Goal: Task Accomplishment & Management: Manage account settings

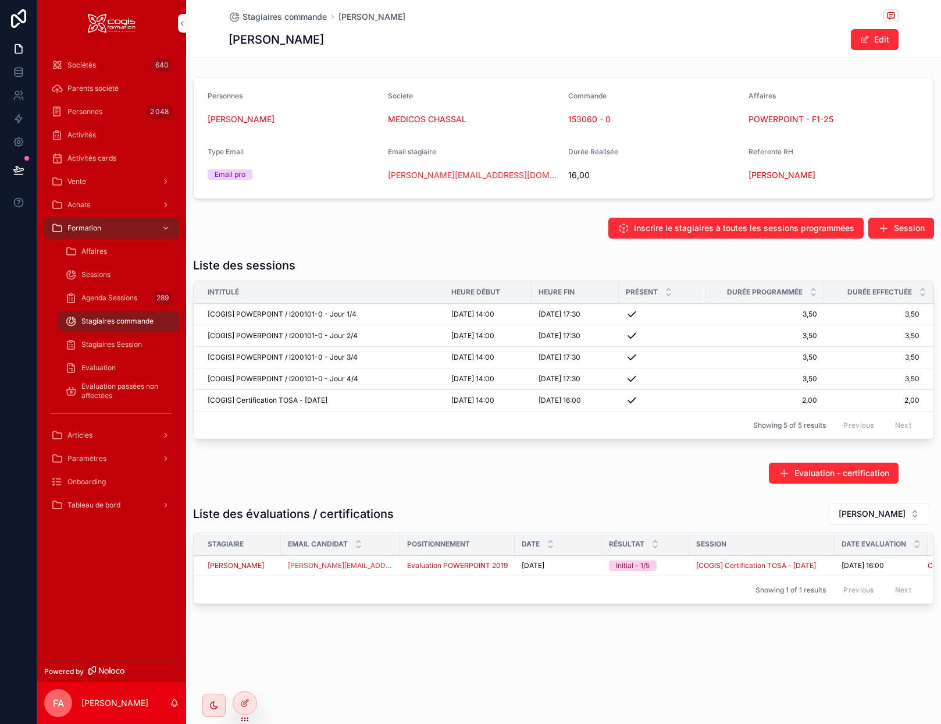
click at [131, 324] on span "Stagiaires commande" at bounding box center [117, 320] width 72 height 9
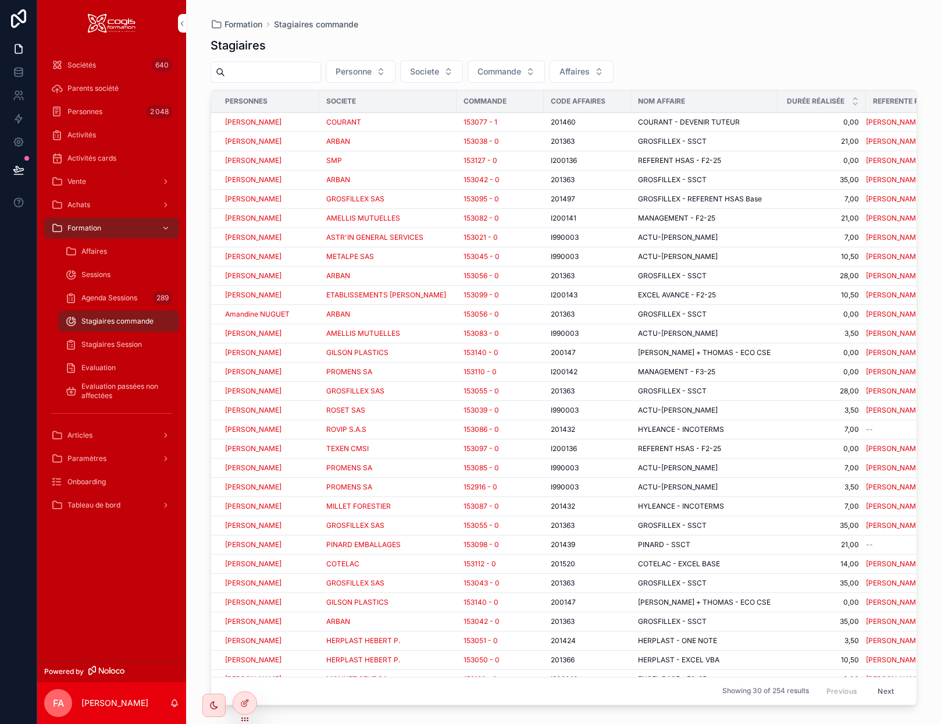
click at [590, 67] on span "Affaires" at bounding box center [575, 72] width 30 height 12
type input "********"
click at [606, 143] on div "HERPLAST - EXCEL VBA" at bounding box center [613, 136] width 162 height 19
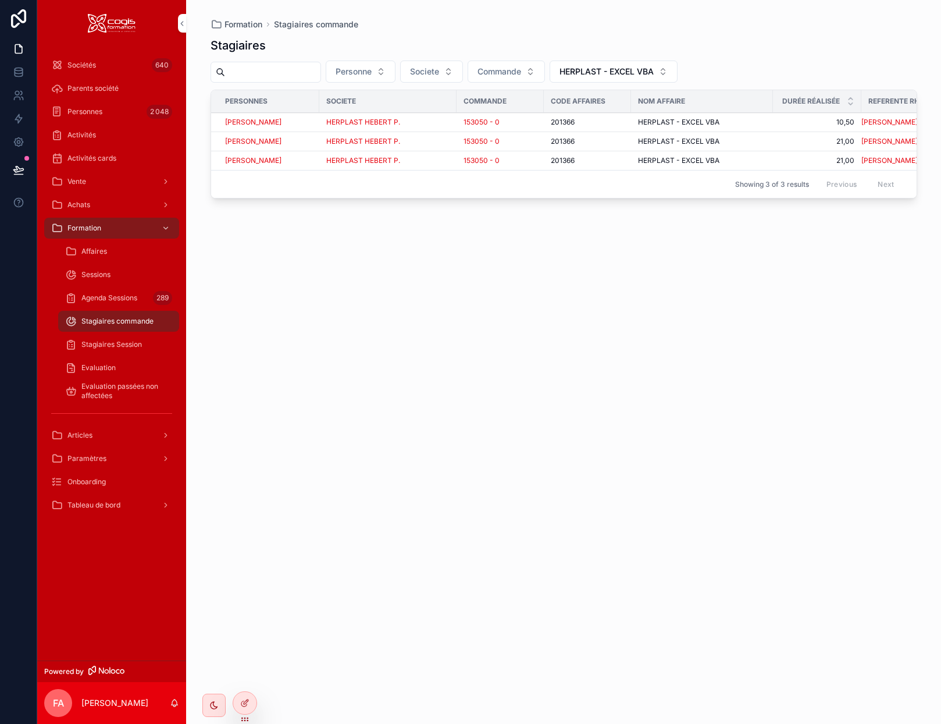
click at [300, 122] on div "Benoit HEBERT" at bounding box center [268, 122] width 87 height 9
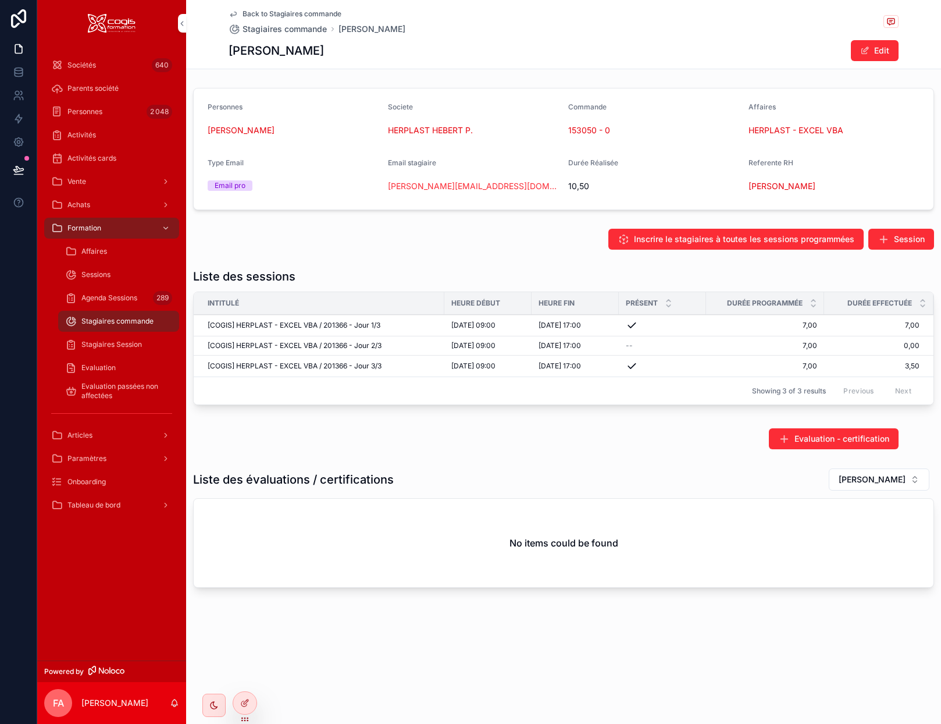
click at [232, 13] on icon "scrollable content" at bounding box center [233, 13] width 9 height 9
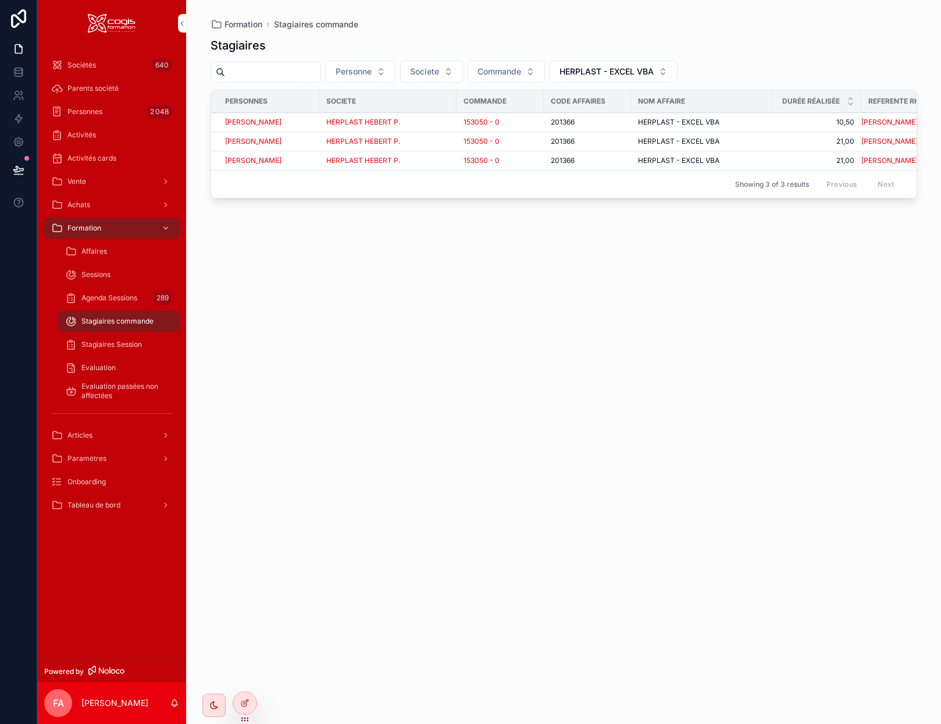
click at [314, 144] on td "Grégory COURVOISIER" at bounding box center [265, 141] width 108 height 19
click at [307, 144] on div "Grégory COURVOISIER" at bounding box center [268, 141] width 87 height 9
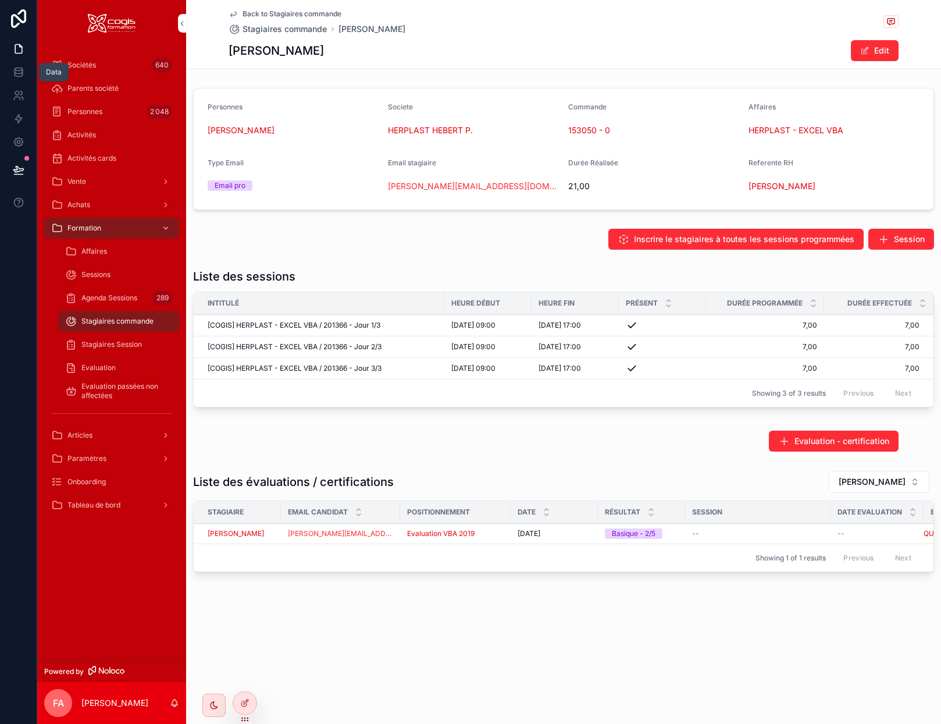
click at [19, 74] on icon at bounding box center [19, 72] width 12 height 12
click at [233, 11] on icon "scrollable content" at bounding box center [233, 13] width 9 height 9
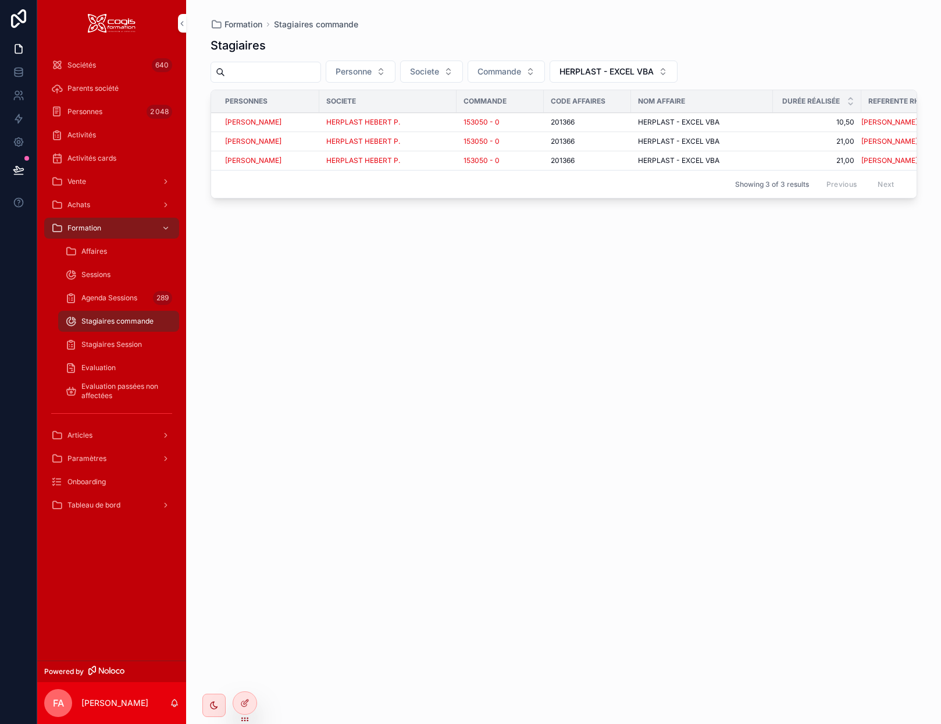
click at [617, 74] on span "HERPLAST - EXCEL VBA" at bounding box center [607, 72] width 94 height 12
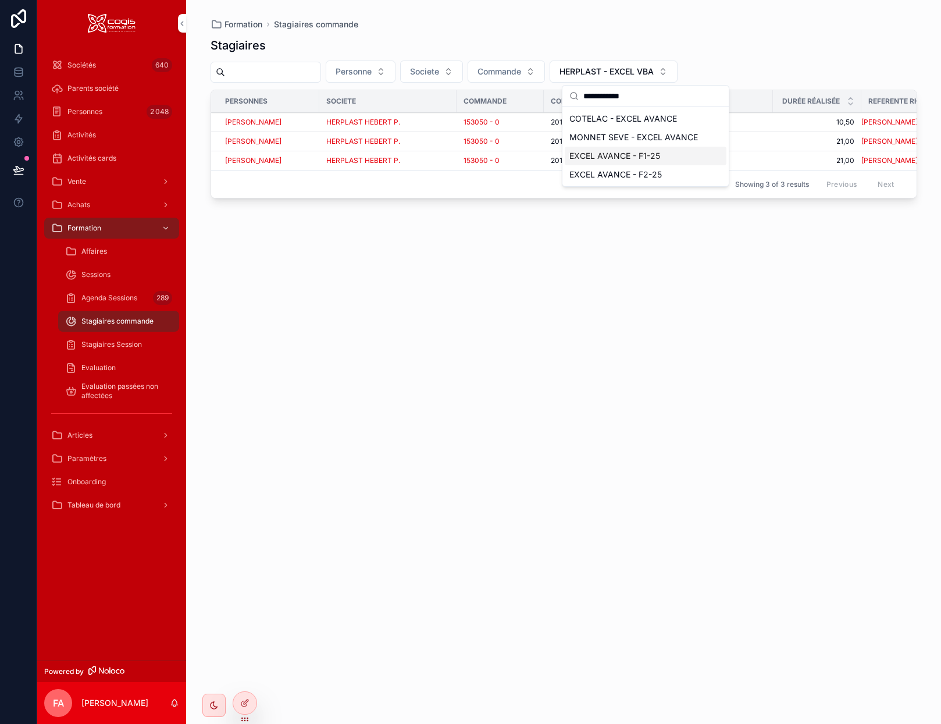
type input "**********"
click at [636, 152] on span "EXCEL AVANCE - F1-25" at bounding box center [614, 156] width 91 height 12
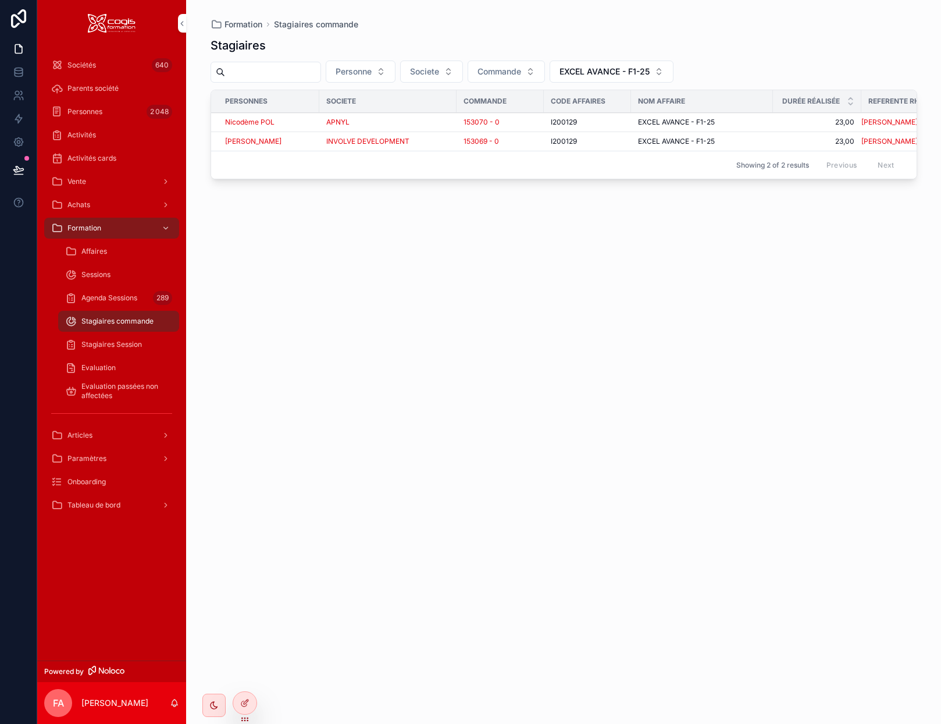
click at [418, 122] on div "APNYL" at bounding box center [387, 122] width 123 height 9
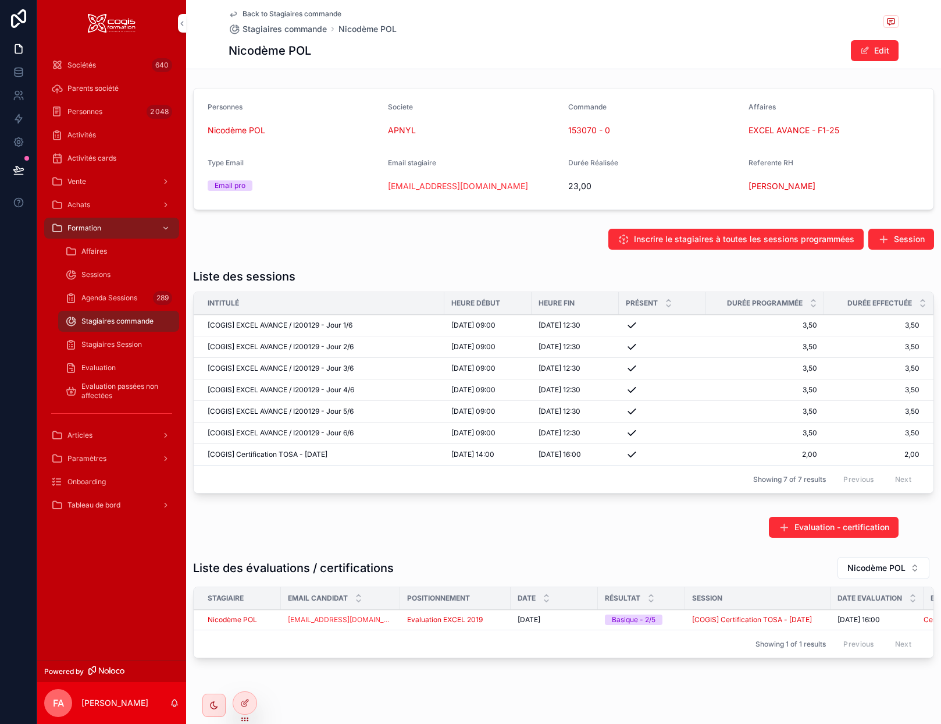
click at [489, 622] on div "Evaluation EXCEL 2019" at bounding box center [455, 619] width 97 height 9
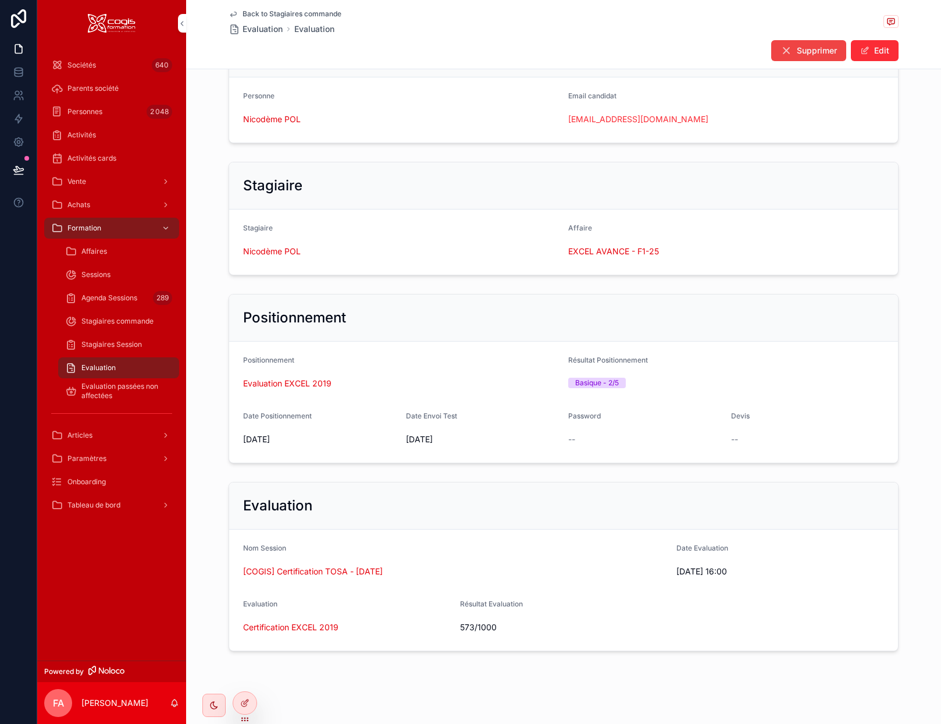
scroll to position [104, 0]
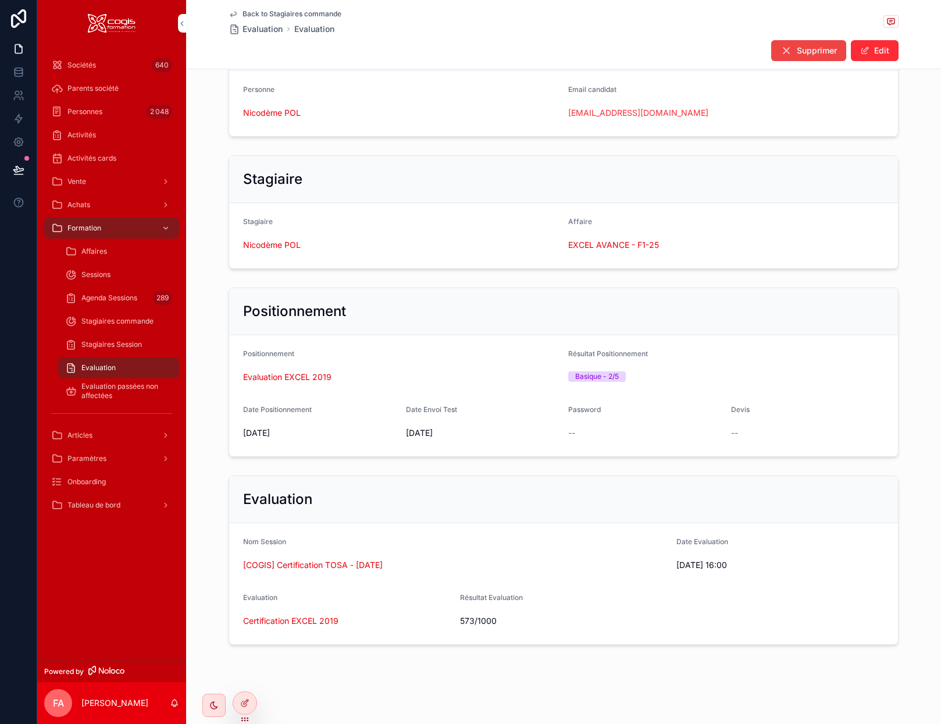
click at [229, 13] on icon "scrollable content" at bounding box center [233, 13] width 9 height 9
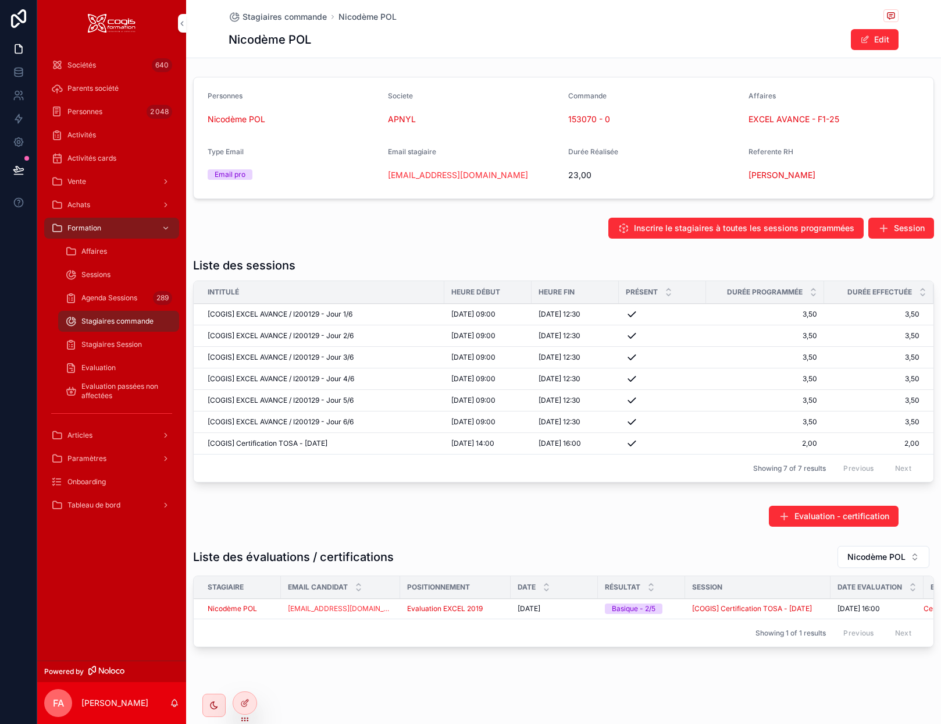
click at [771, 119] on span "EXCEL AVANCE - F1-25" at bounding box center [794, 119] width 91 height 12
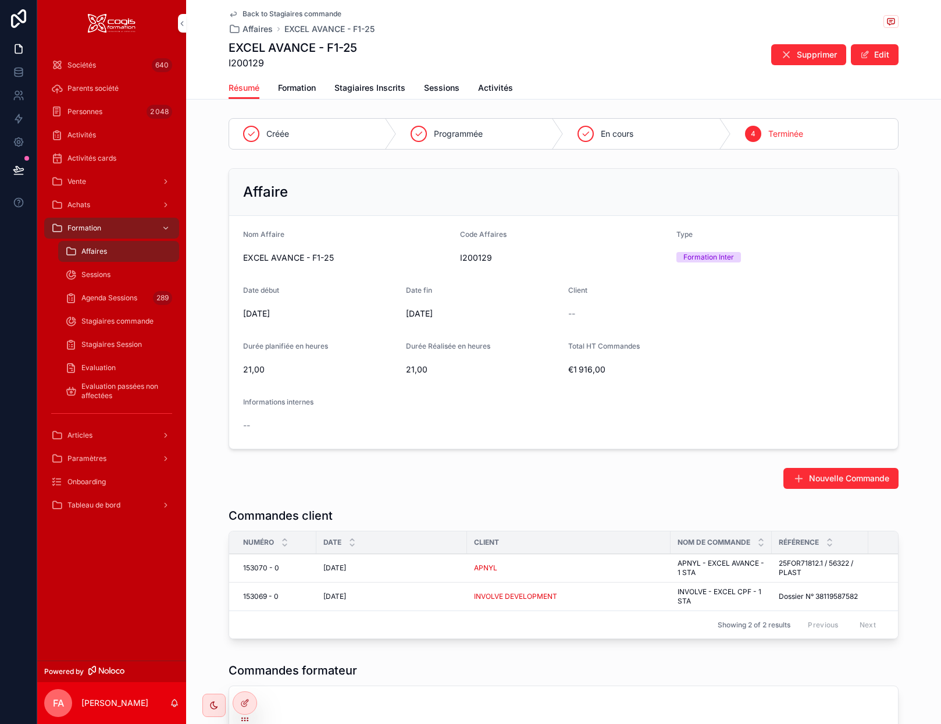
click at [384, 91] on span "Stagiaires Inscrits" at bounding box center [369, 88] width 71 height 12
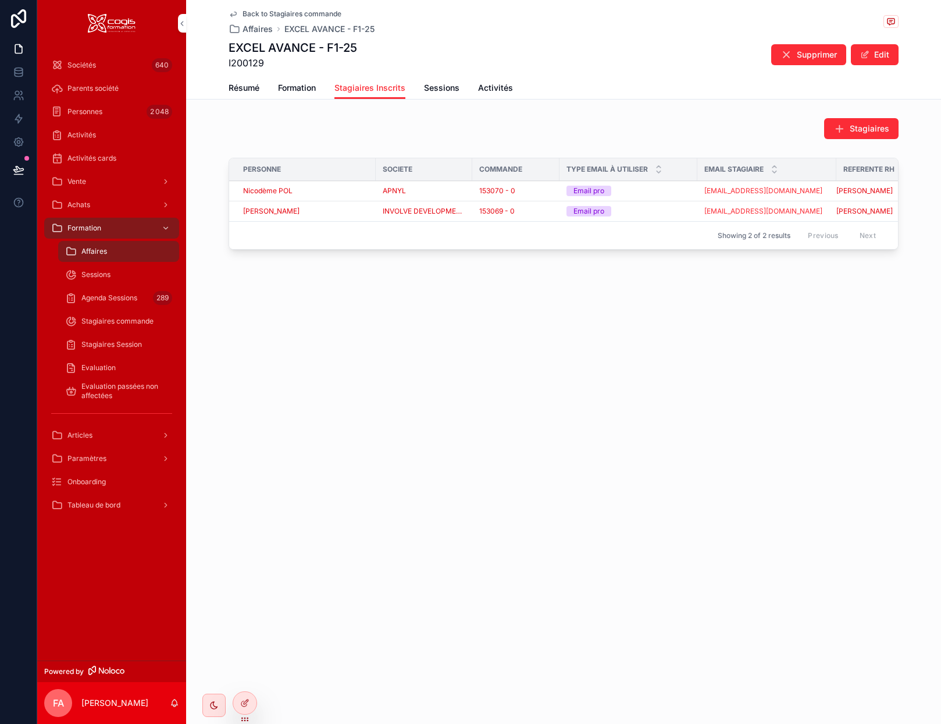
click at [443, 92] on span "Sessions" at bounding box center [441, 88] width 35 height 12
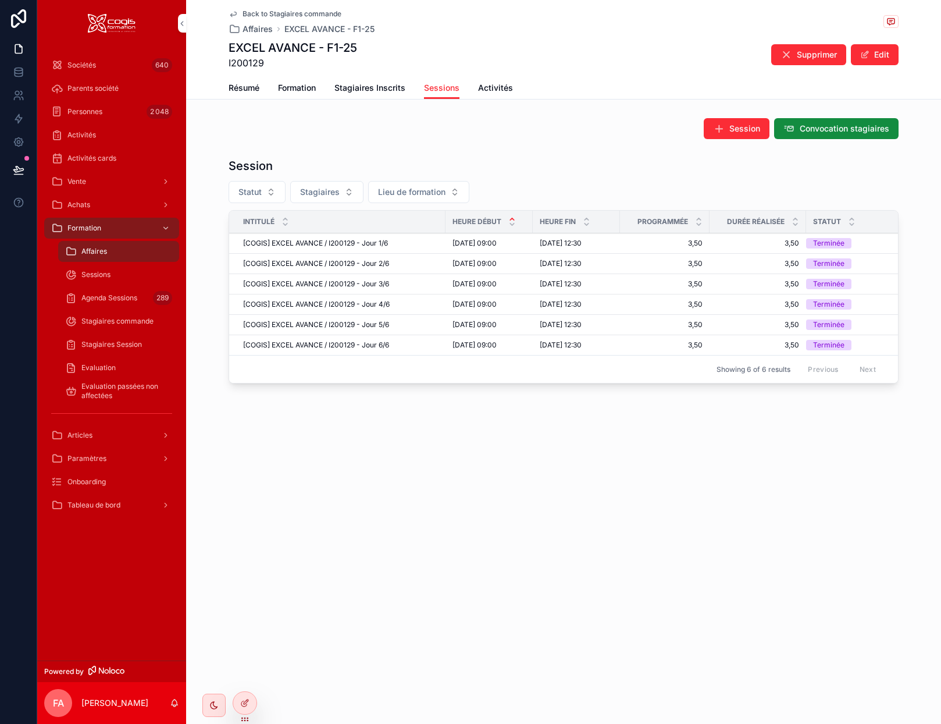
click at [379, 90] on span "Stagiaires Inscrits" at bounding box center [369, 88] width 71 height 12
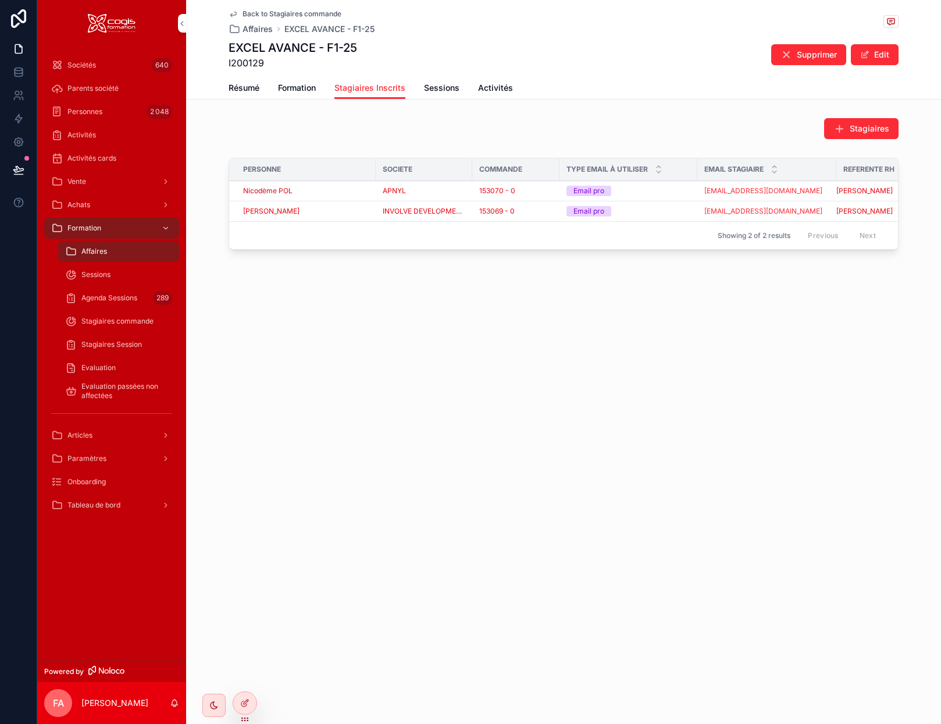
click at [322, 215] on div "[PERSON_NAME] DOS [PERSON_NAME]" at bounding box center [306, 211] width 126 height 9
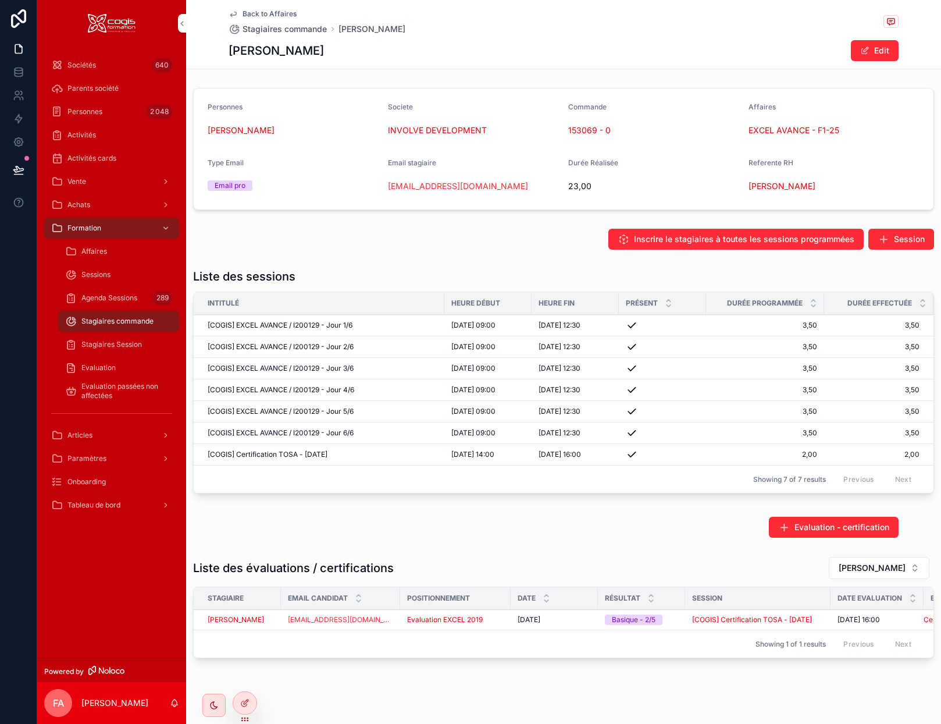
click at [387, 455] on div "[COGIS] Certification TOSA - 2025-07-08 [COGIS] Certification TOSA - 2025-07-08" at bounding box center [323, 454] width 230 height 9
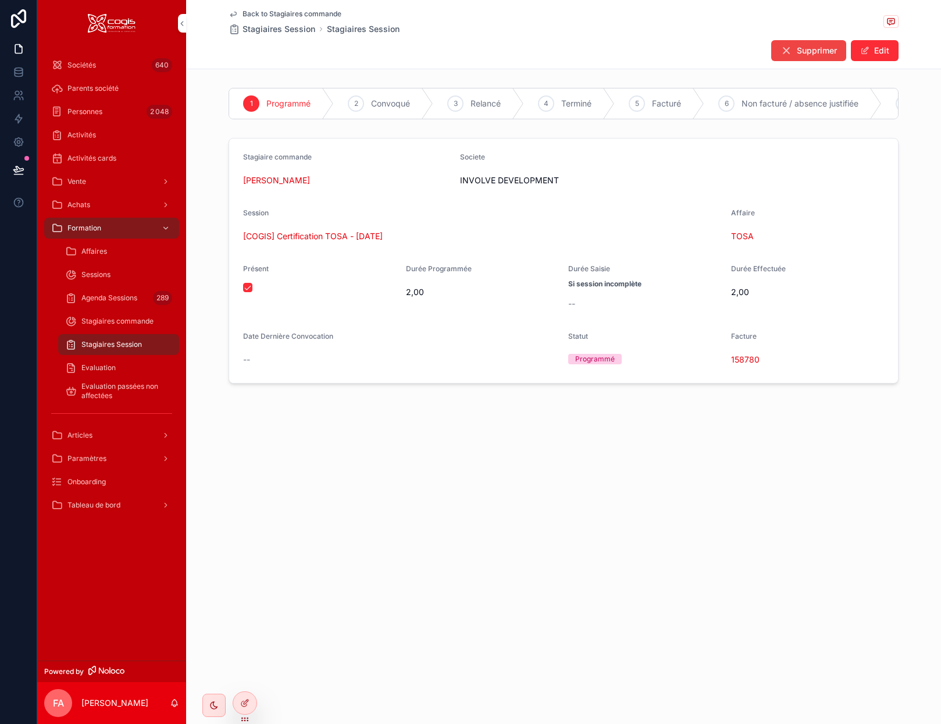
click at [742, 242] on span "TOSA" at bounding box center [742, 236] width 23 height 12
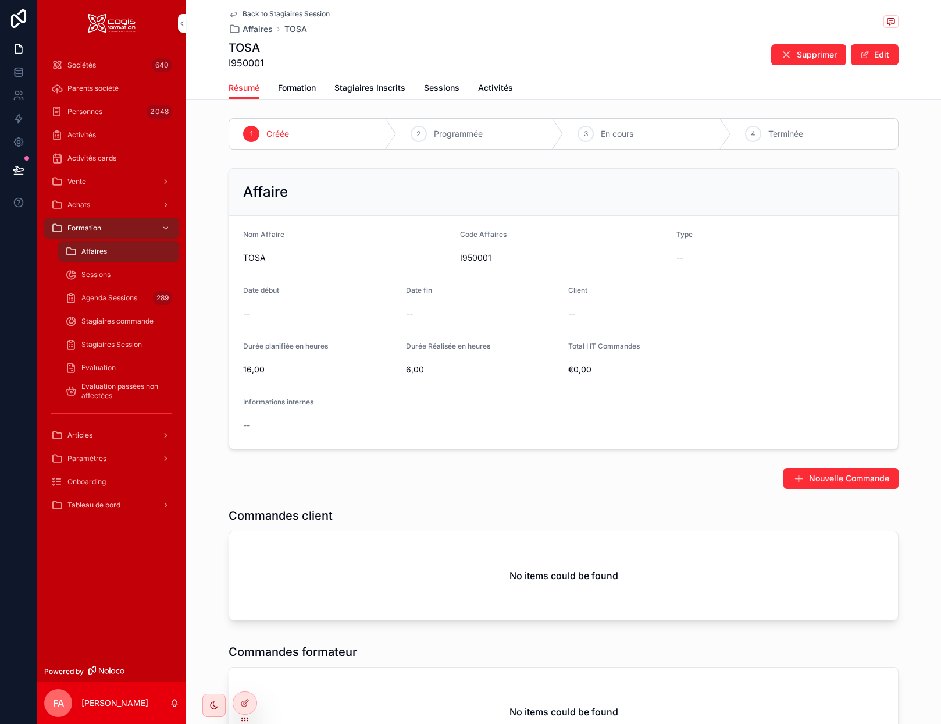
click at [229, 16] on icon "scrollable content" at bounding box center [233, 13] width 9 height 9
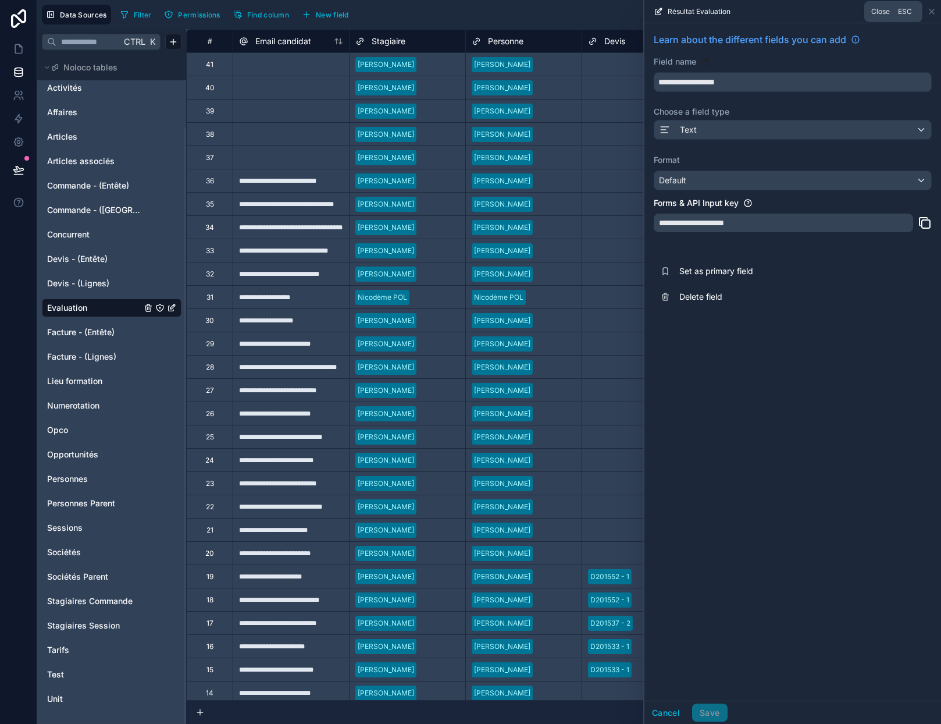
click at [934, 10] on icon at bounding box center [931, 11] width 9 height 9
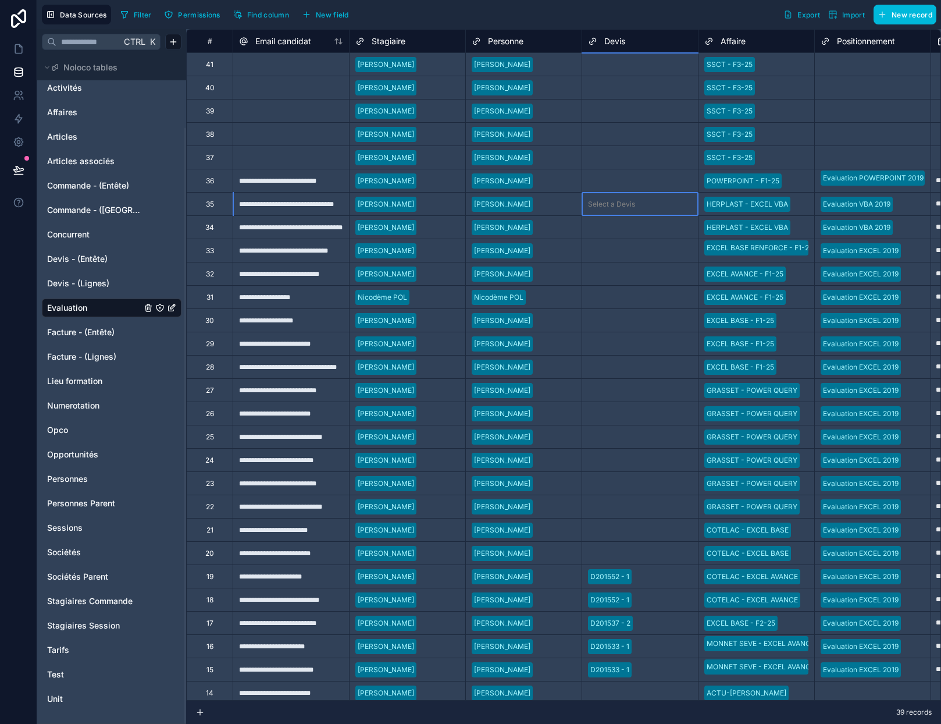
click at [667, 204] on div at bounding box center [666, 204] width 52 height 12
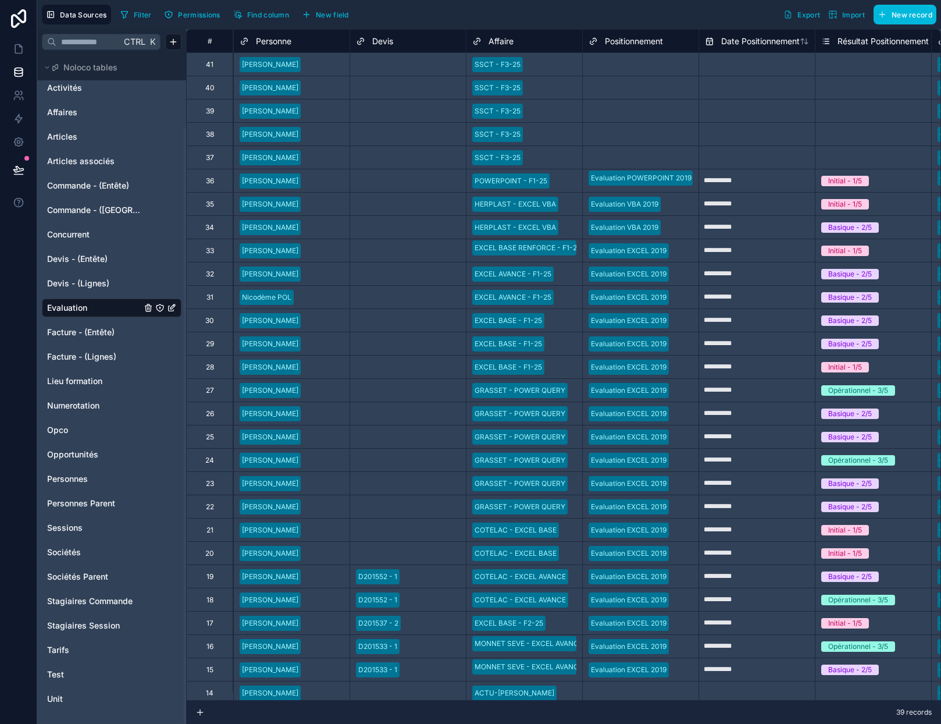
scroll to position [0, 170]
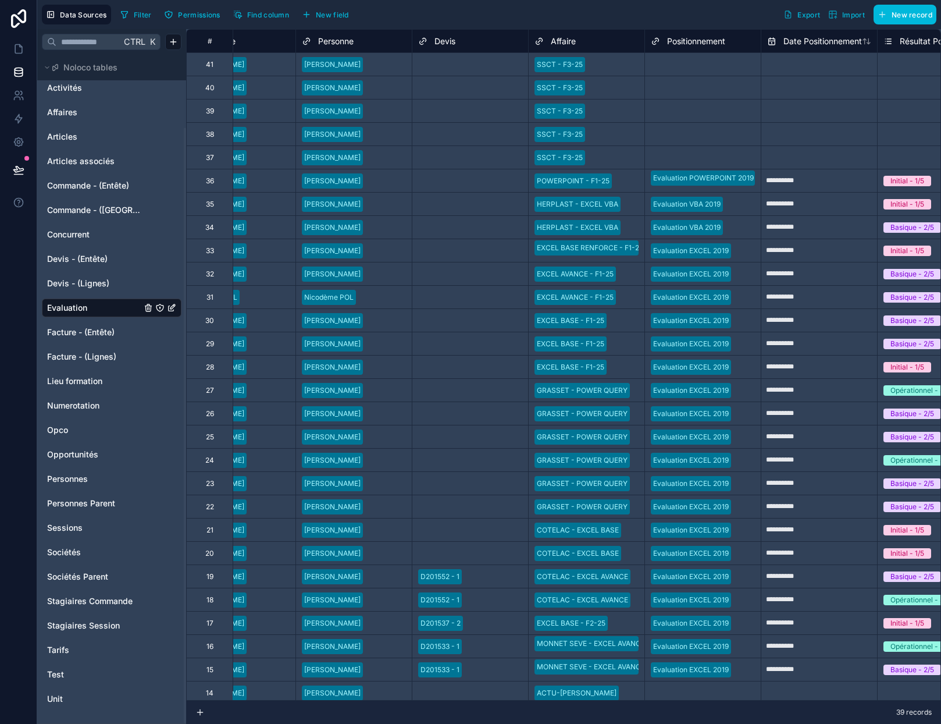
click at [49, 113] on span "Affaires" at bounding box center [62, 112] width 30 height 12
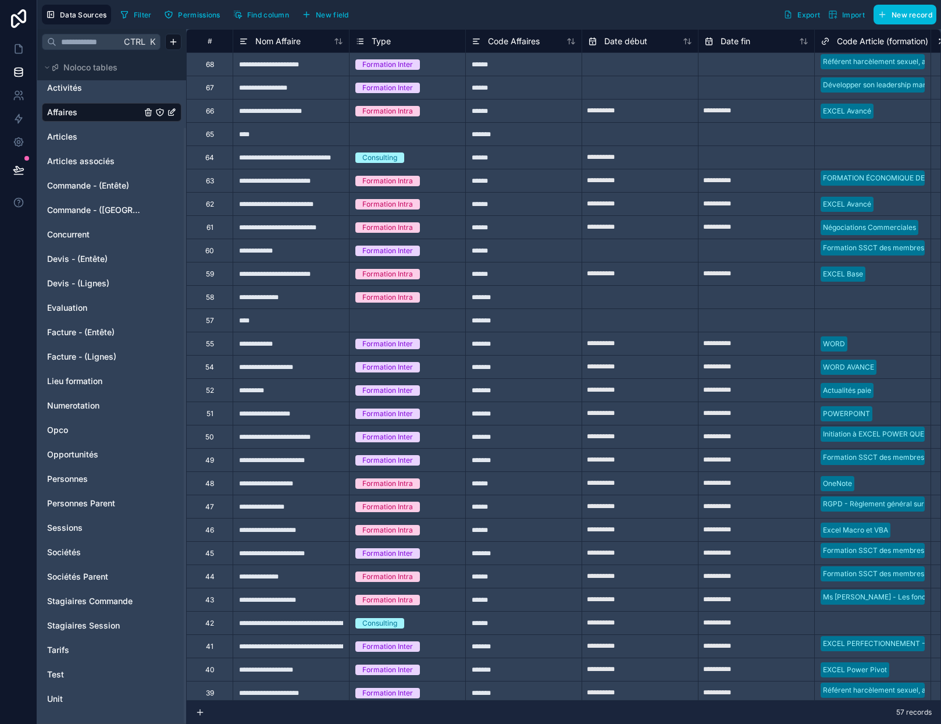
click at [146, 15] on span "Filter" at bounding box center [143, 14] width 18 height 9
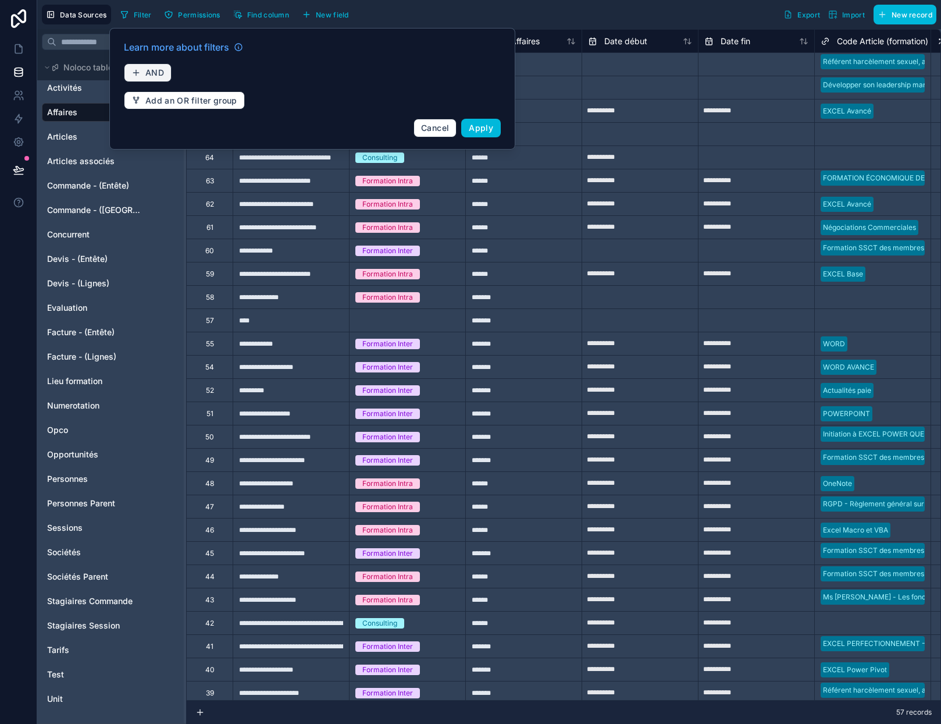
click at [154, 69] on span "AND" at bounding box center [154, 72] width 19 height 10
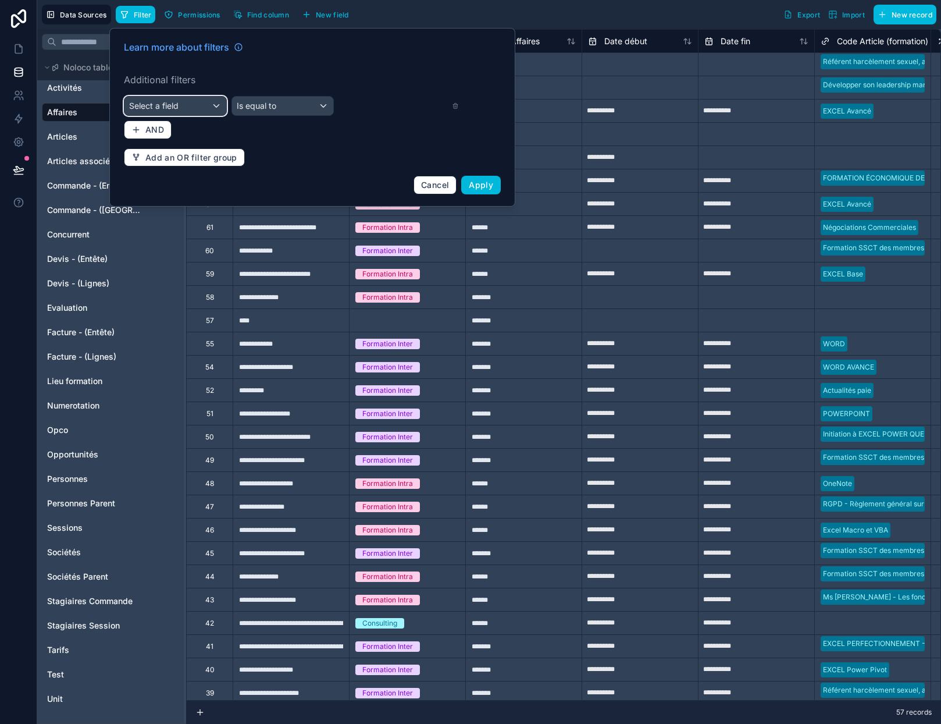
click at [179, 102] on div "Select a field" at bounding box center [175, 106] width 102 height 19
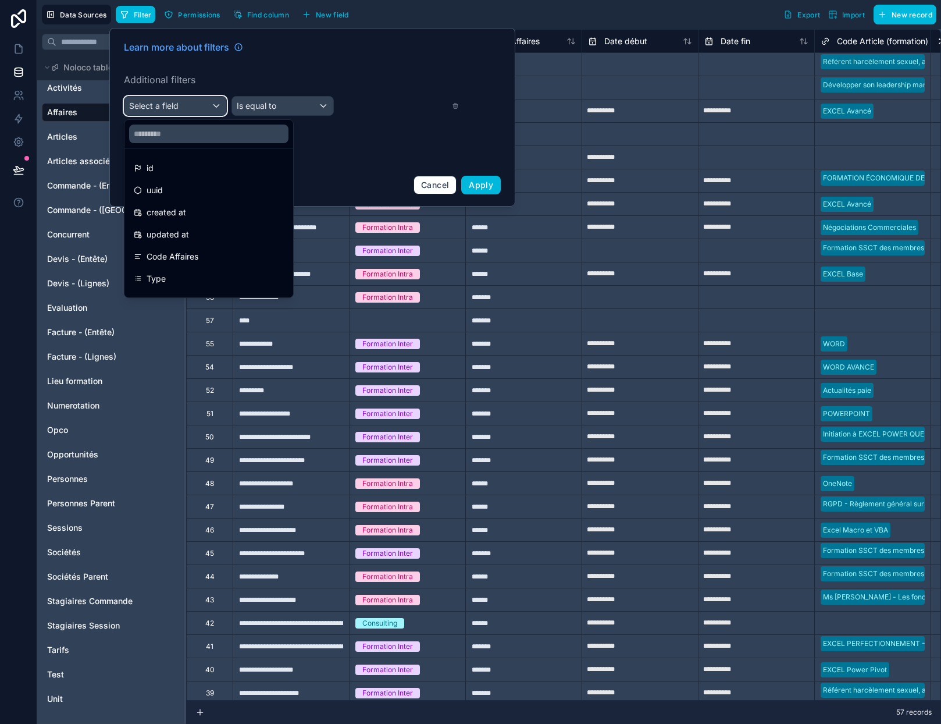
scroll to position [58, 0]
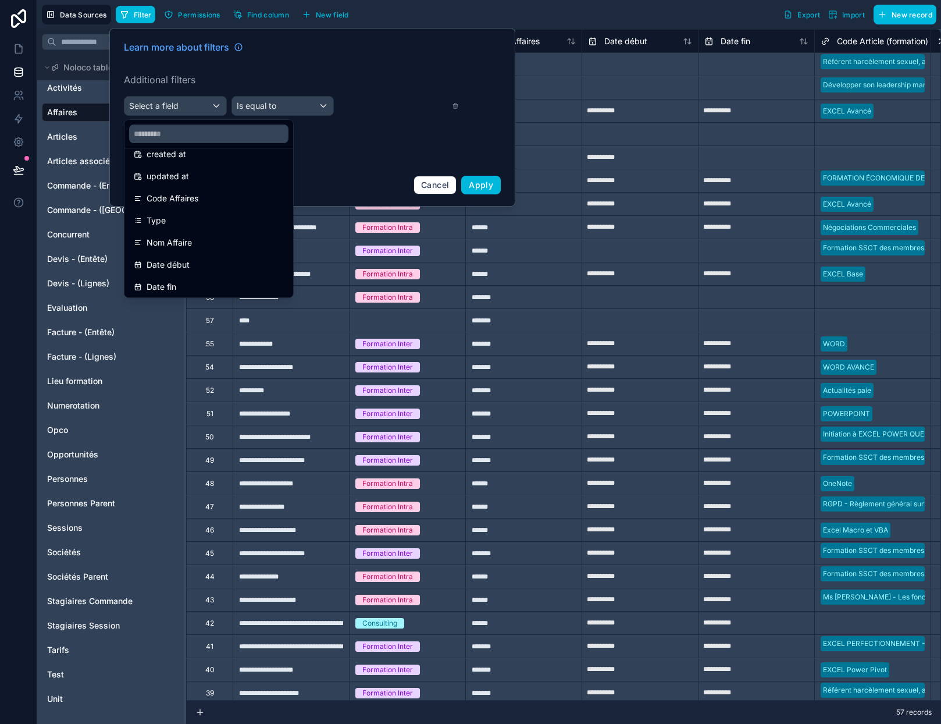
click at [183, 239] on span "Nom Affaire" at bounding box center [169, 243] width 45 height 14
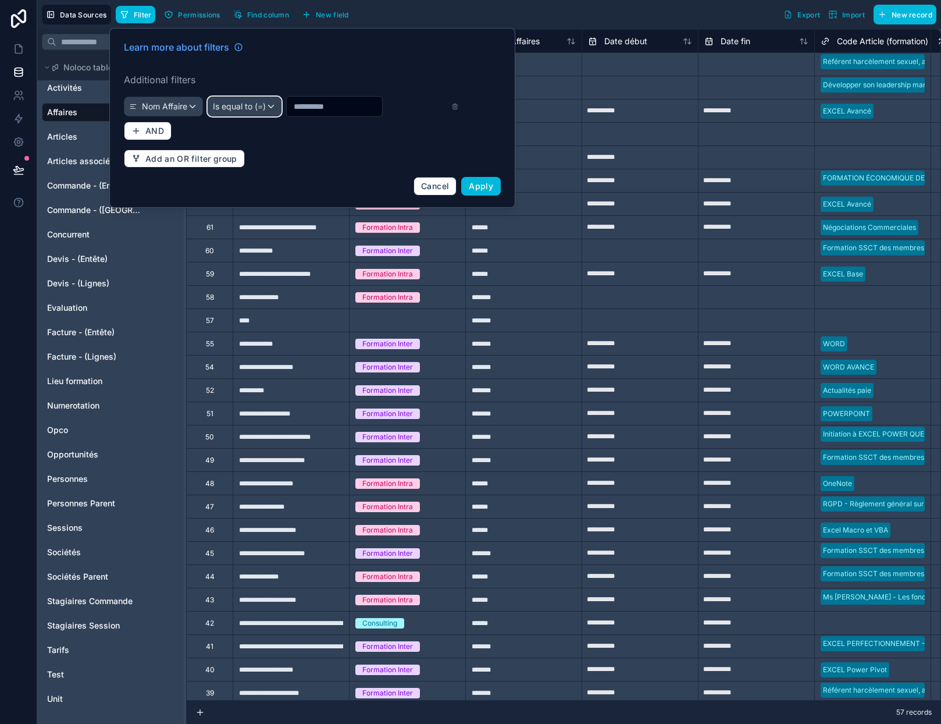
click at [244, 105] on span "Is equal to (=)" at bounding box center [239, 107] width 53 height 12
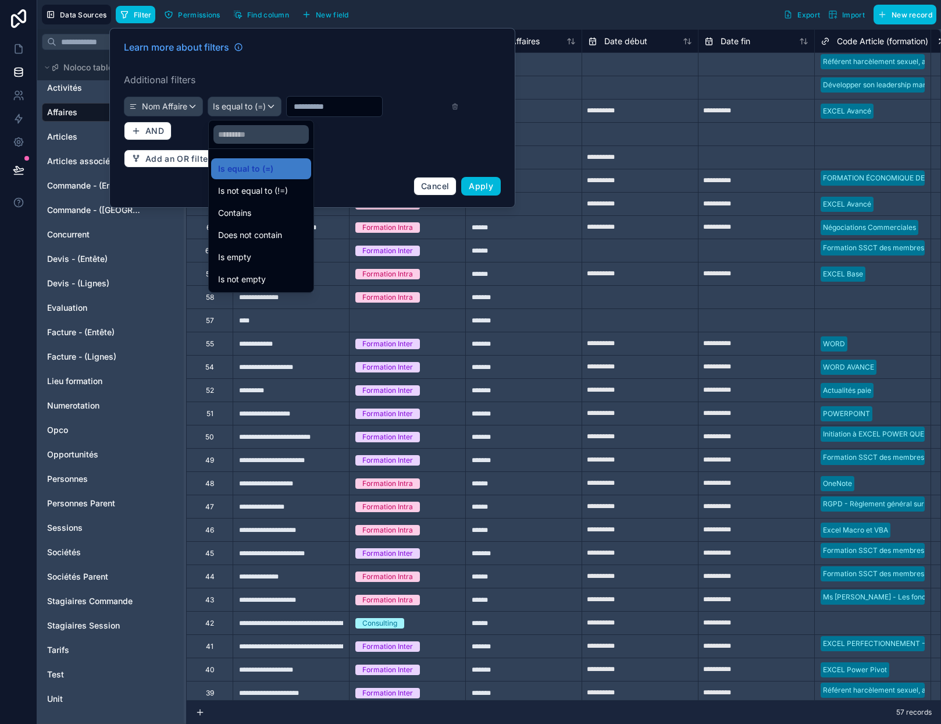
click at [265, 213] on div "Contains" at bounding box center [261, 213] width 86 height 14
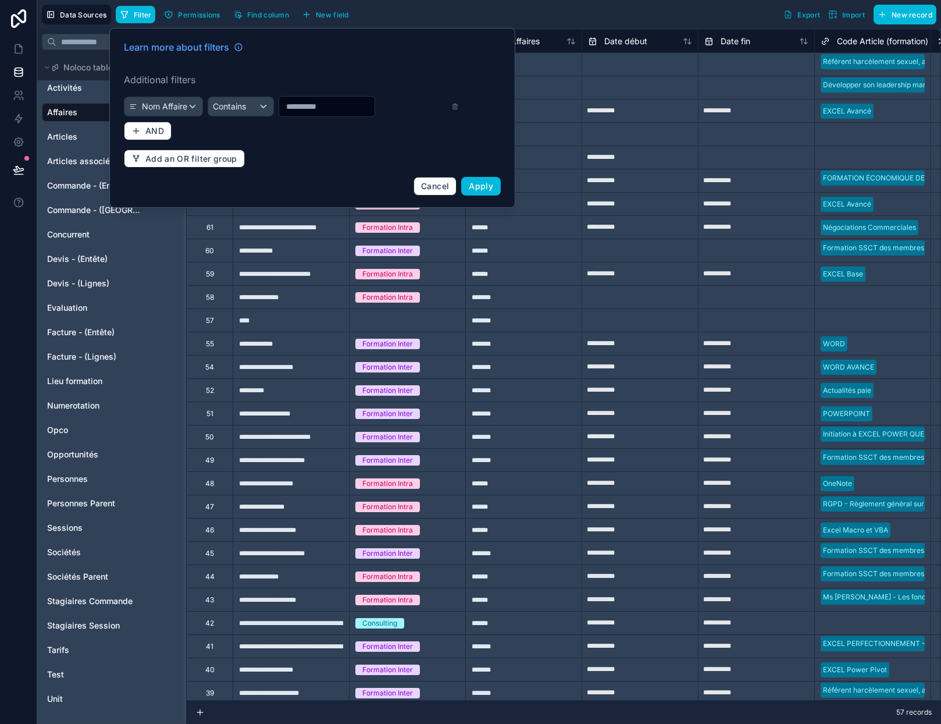
click at [314, 103] on input "text" at bounding box center [326, 106] width 95 height 16
type input "****"
click at [482, 184] on span "Apply" at bounding box center [481, 186] width 24 height 10
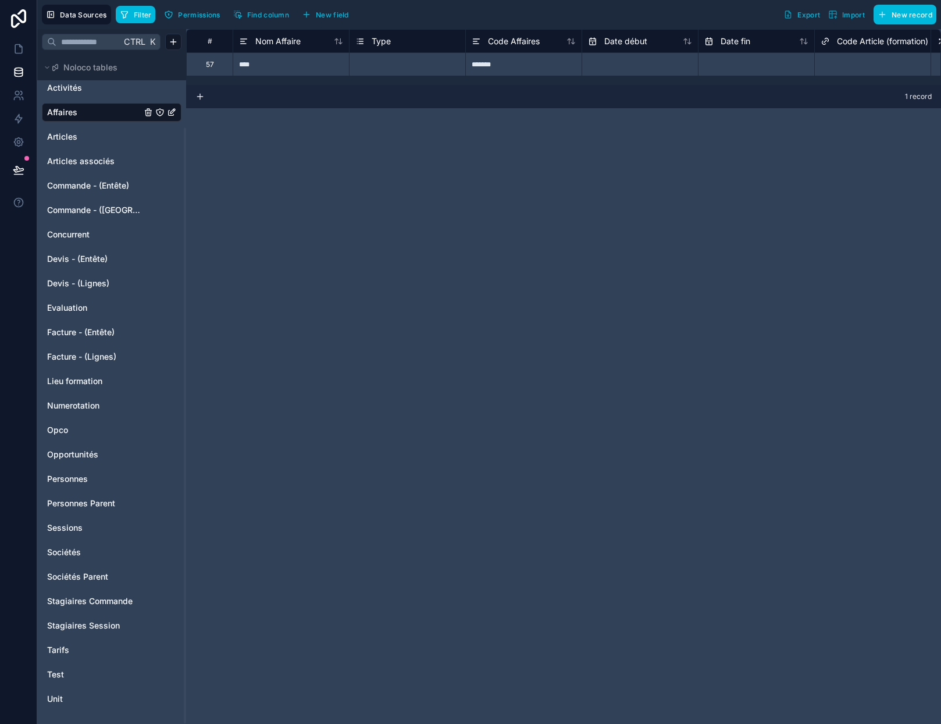
click at [106, 599] on span "Stagiaires Commande" at bounding box center [90, 601] width 86 height 12
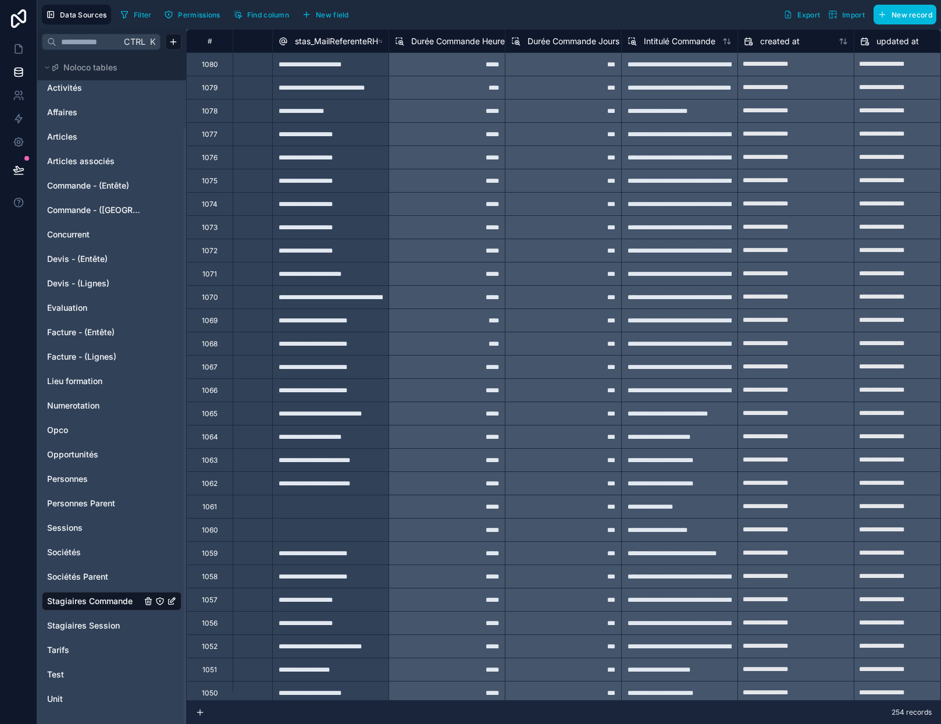
scroll to position [0, 1233]
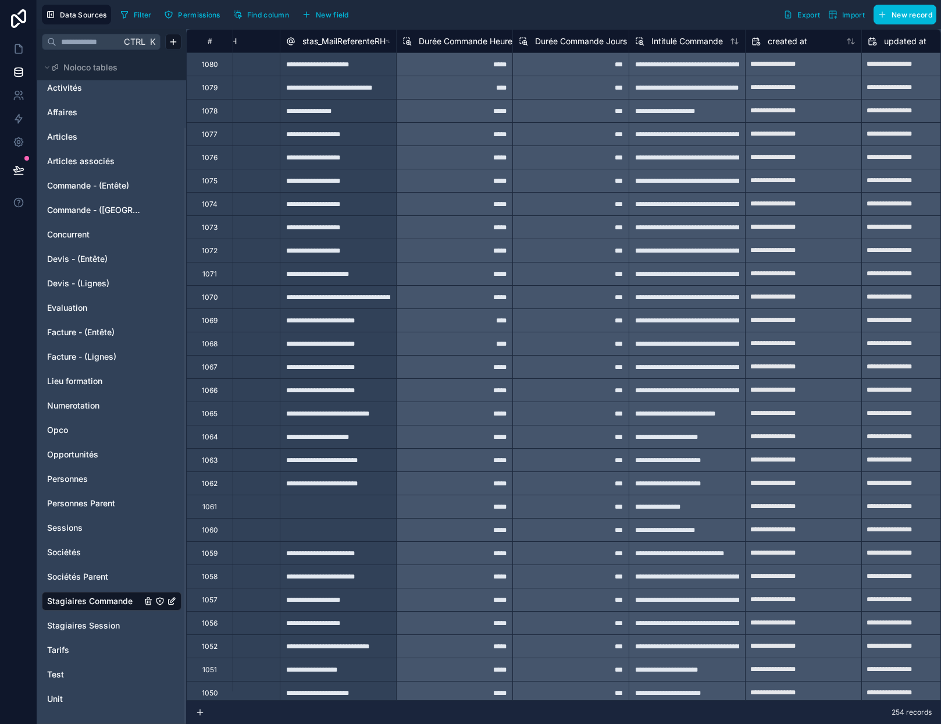
click at [333, 13] on span "New field" at bounding box center [332, 14] width 33 height 9
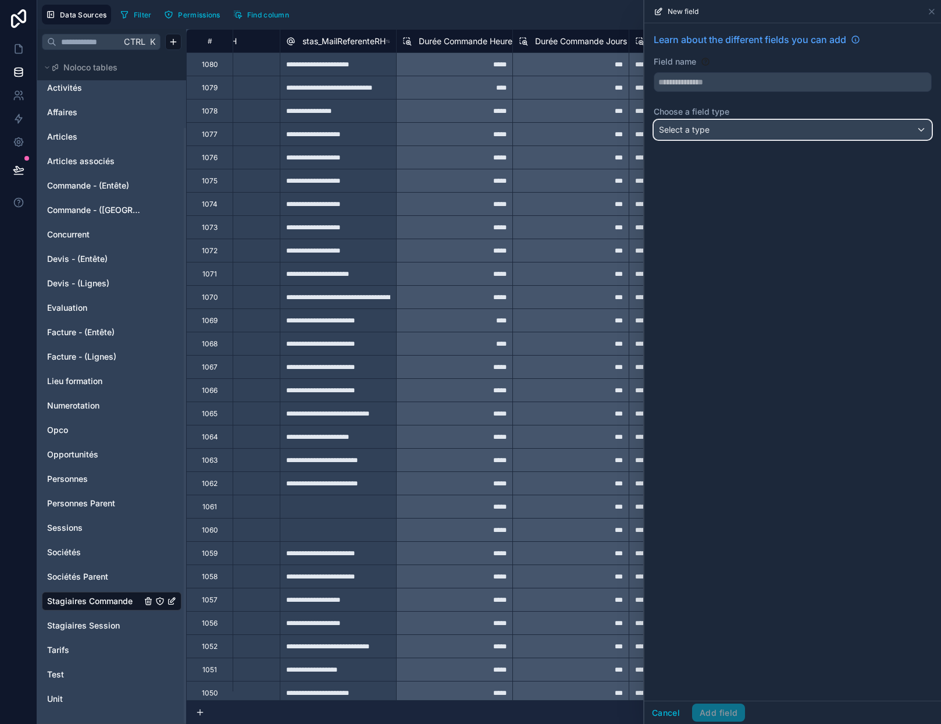
click at [698, 135] on span "Select a type" at bounding box center [684, 130] width 51 height 12
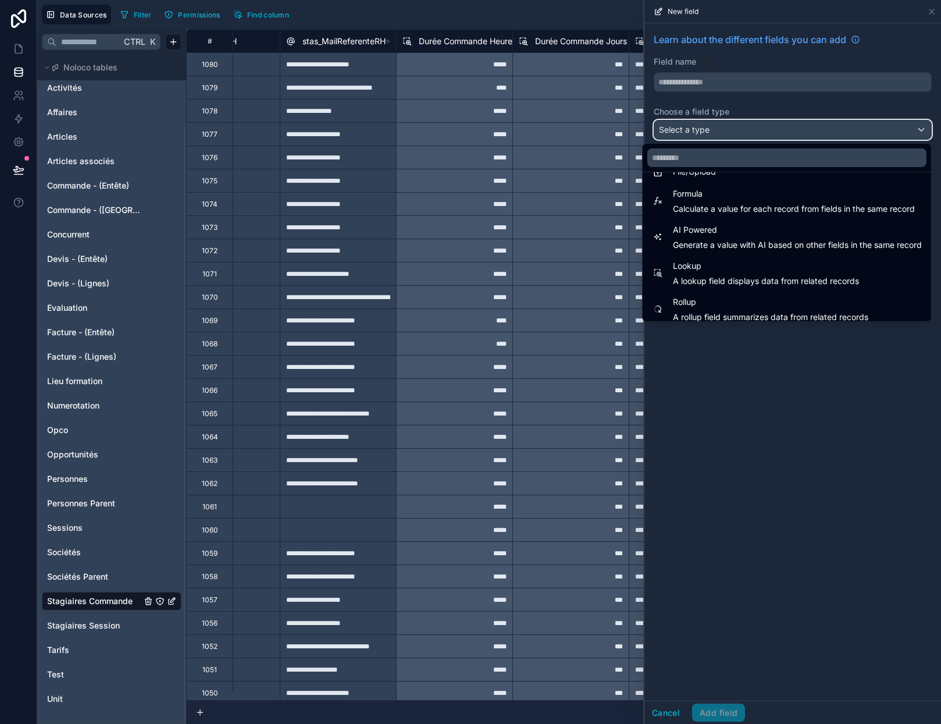
scroll to position [337, 0]
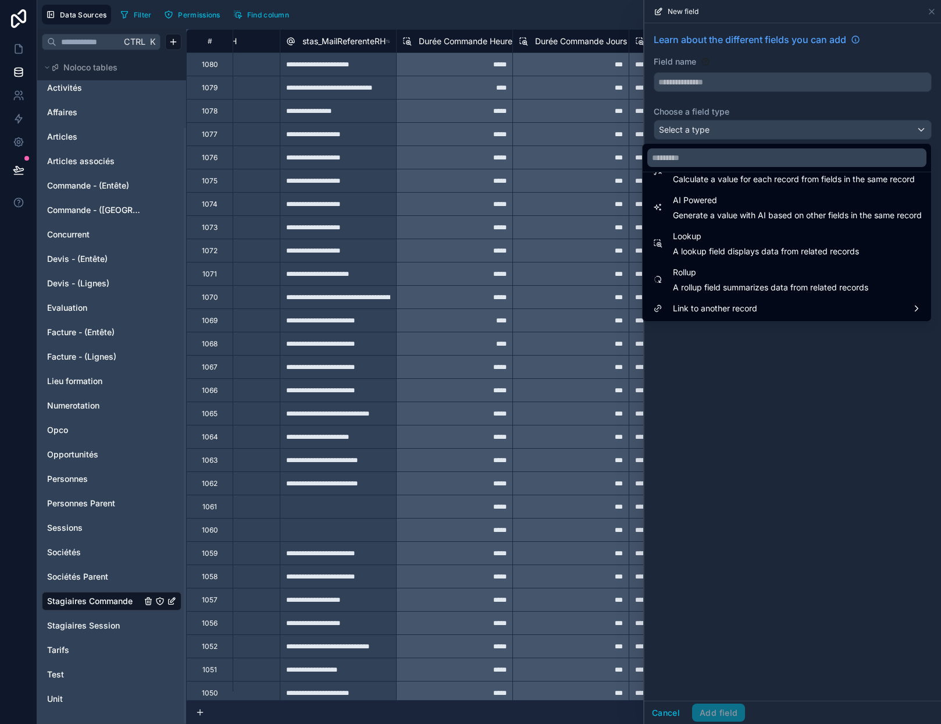
click at [738, 290] on span "A rollup field summarizes data from related records" at bounding box center [770, 288] width 195 height 12
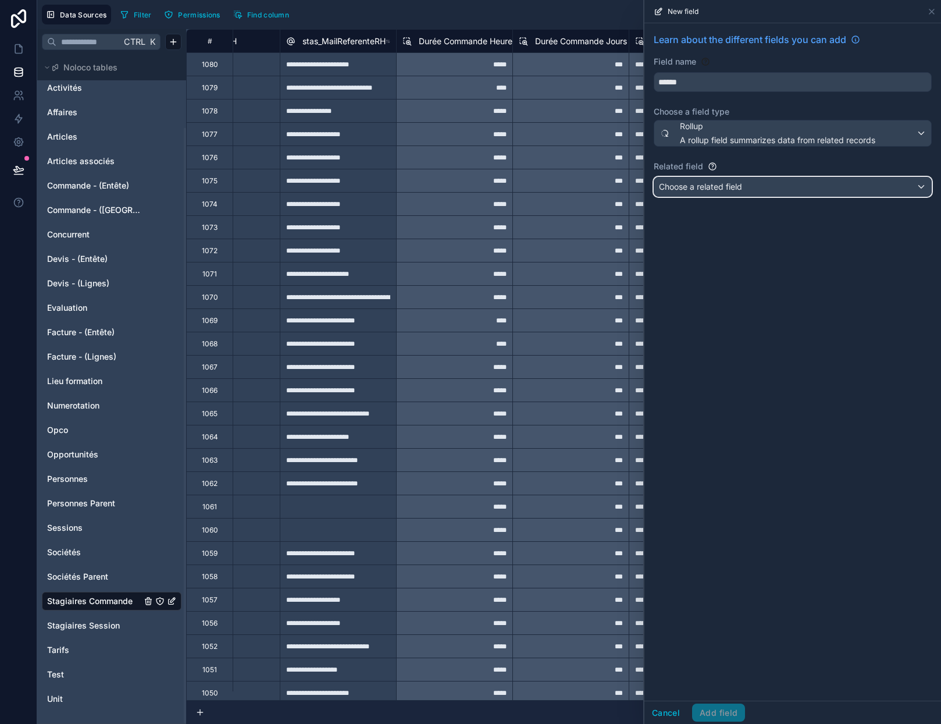
click at [716, 186] on span "Choose a related field" at bounding box center [700, 186] width 83 height 10
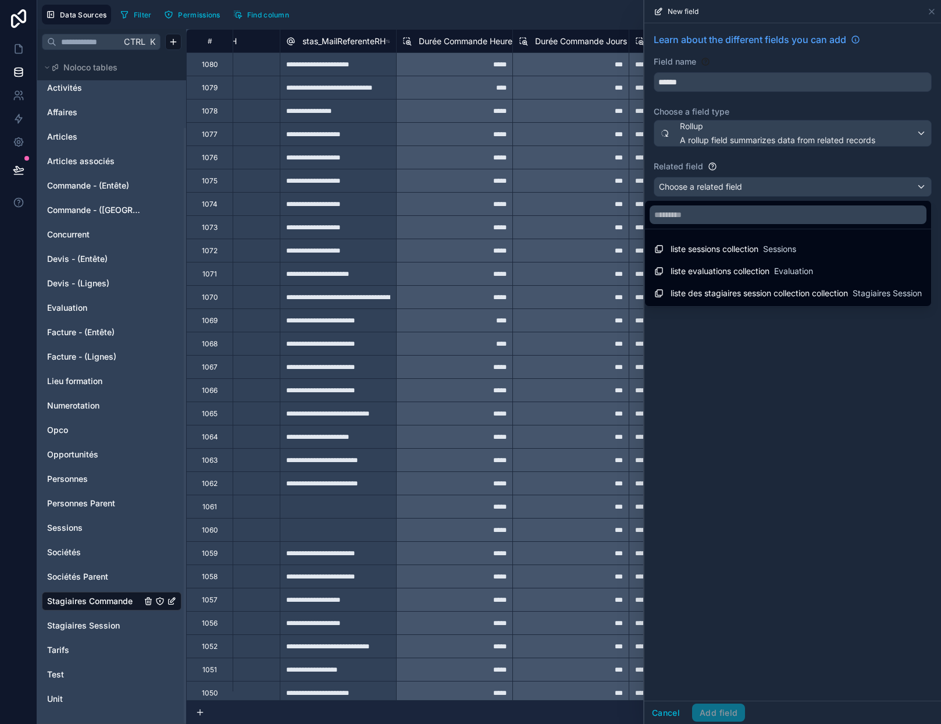
click at [747, 291] on span "liste des stagiaires session collection collection" at bounding box center [759, 293] width 177 height 12
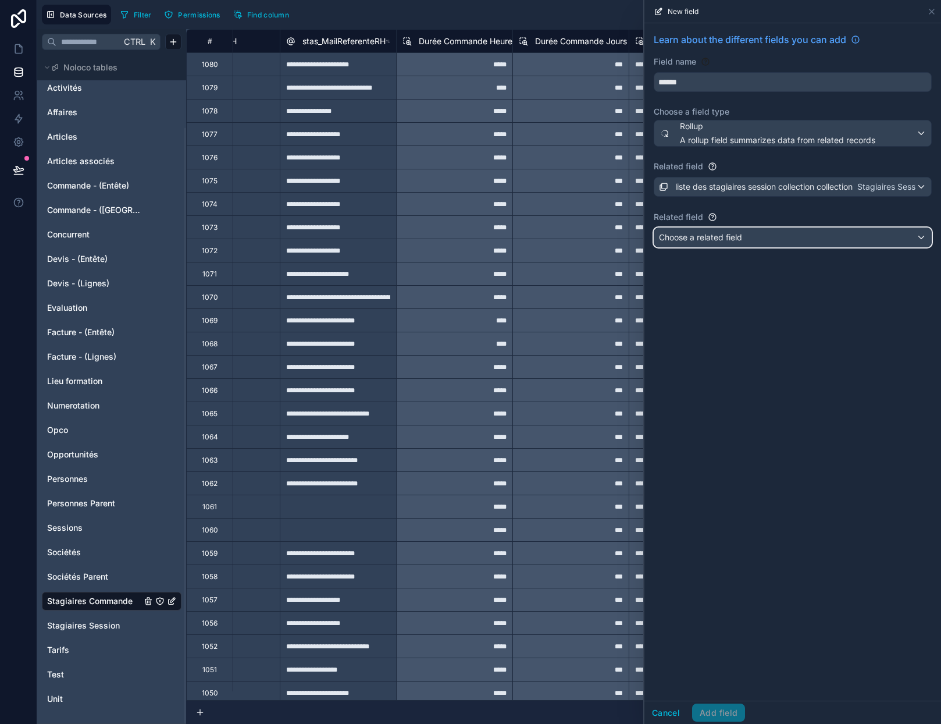
click at [710, 240] on span "Choose a related field" at bounding box center [700, 237] width 83 height 10
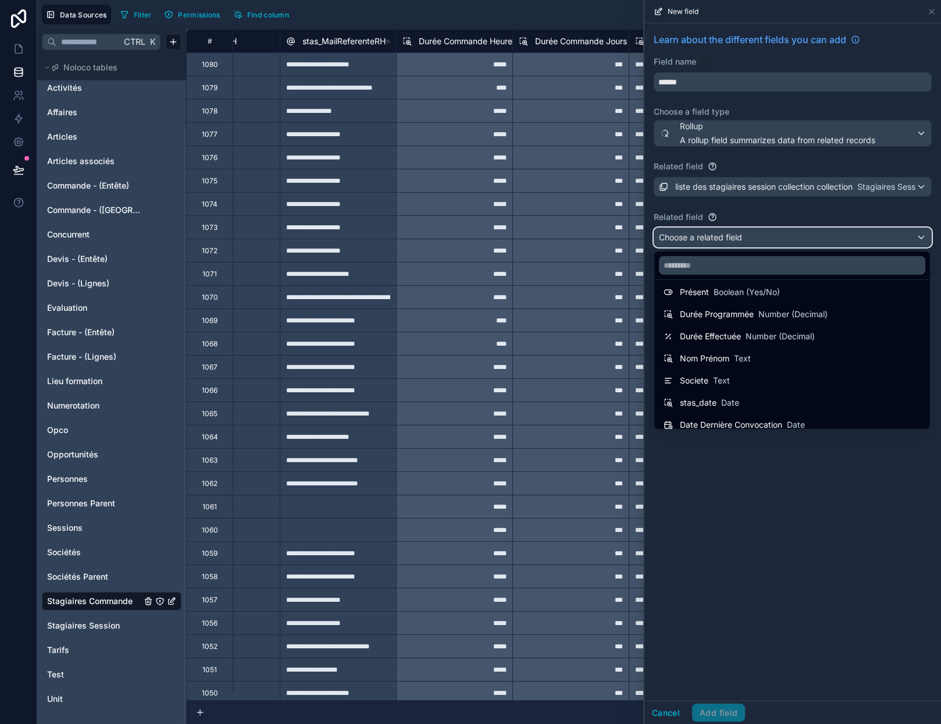
scroll to position [116, 0]
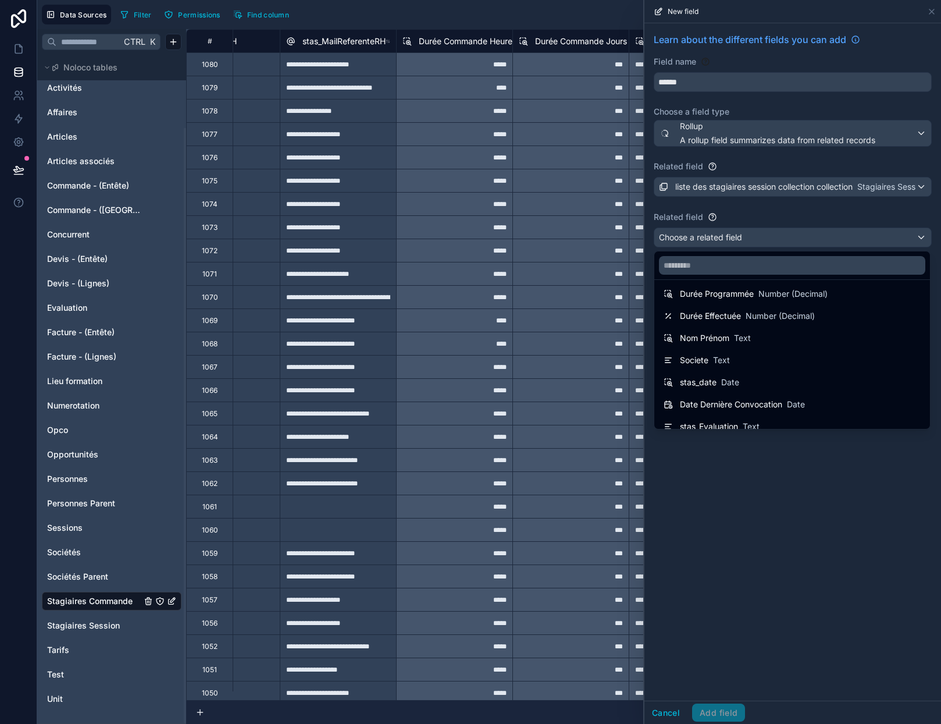
click at [732, 376] on span "Date" at bounding box center [730, 382] width 18 height 12
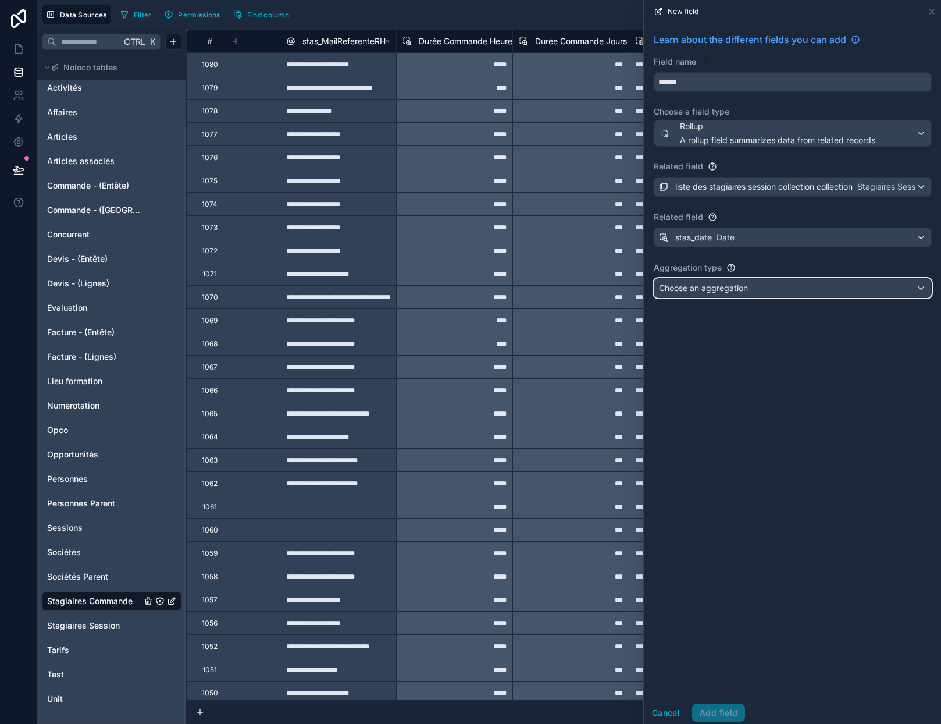
click at [710, 291] on span "Choose an aggregation" at bounding box center [703, 288] width 89 height 10
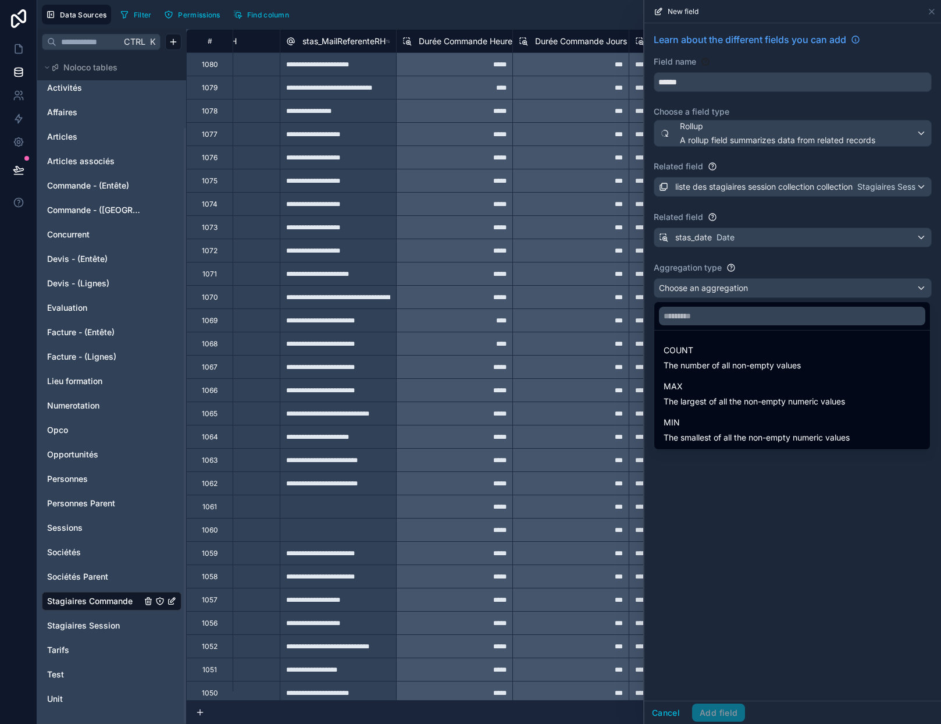
click at [697, 436] on span "The smallest of all the non-empty numeric values" at bounding box center [757, 438] width 186 height 12
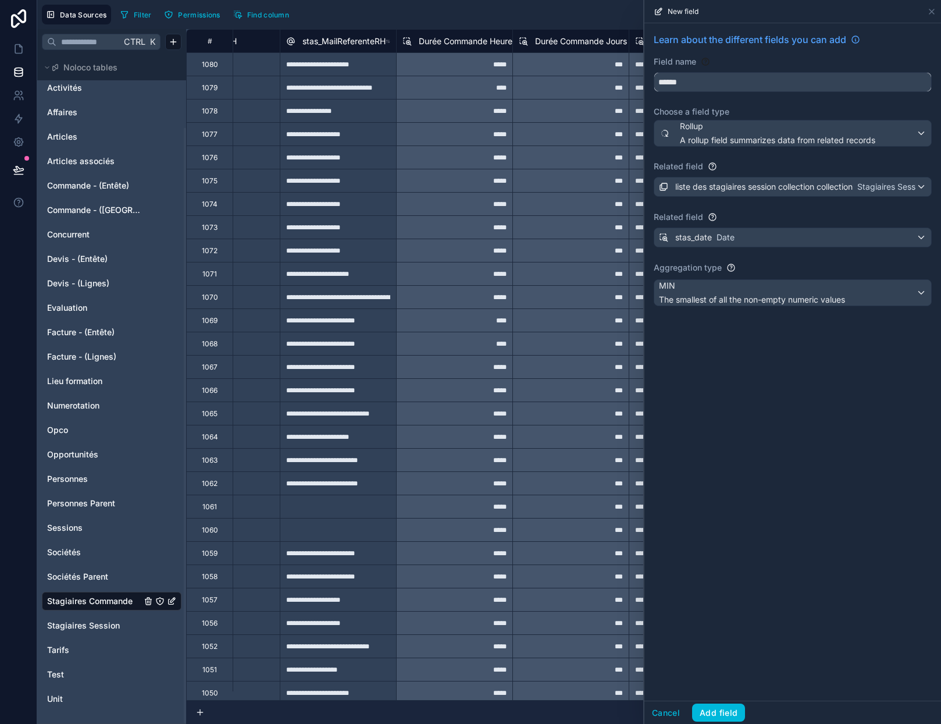
click at [689, 83] on input "******" at bounding box center [792, 82] width 277 height 19
drag, startPoint x: 706, startPoint y: 81, endPoint x: 652, endPoint y: 77, distance: 54.8
click at [652, 77] on div "Learn about the different fields you can add Field name ****** Choose a field t…" at bounding box center [793, 171] width 297 height 297
click at [693, 83] on input "******" at bounding box center [792, 82] width 277 height 19
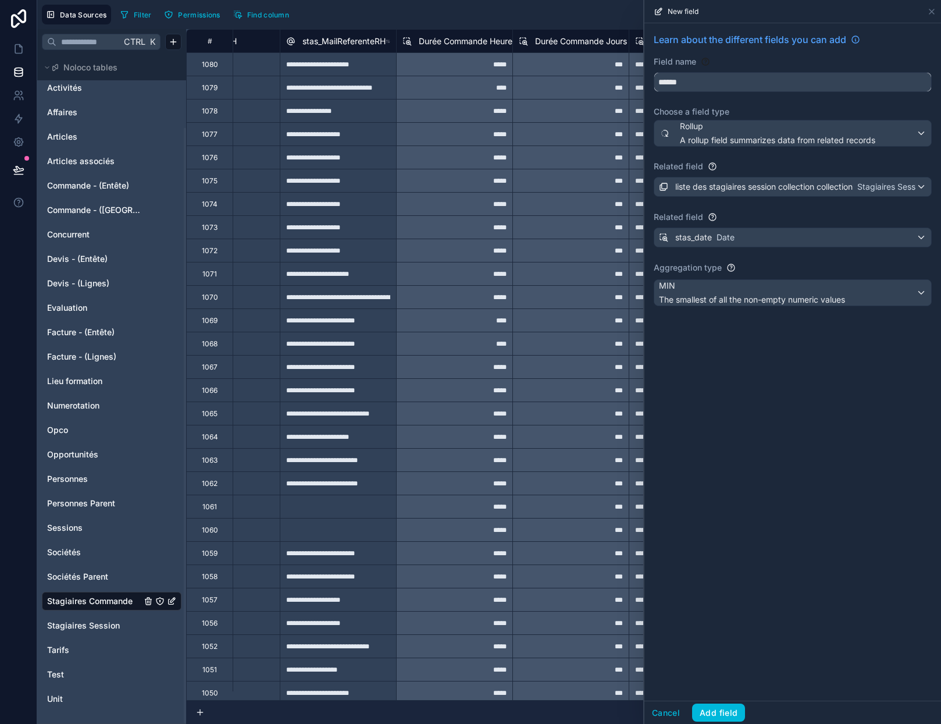
click at [674, 83] on input "******" at bounding box center [792, 82] width 277 height 19
click at [688, 86] on input "******" at bounding box center [792, 82] width 277 height 19
drag, startPoint x: 692, startPoint y: 84, endPoint x: 655, endPoint y: 84, distance: 36.6
click at [655, 84] on input "******" at bounding box center [792, 82] width 277 height 19
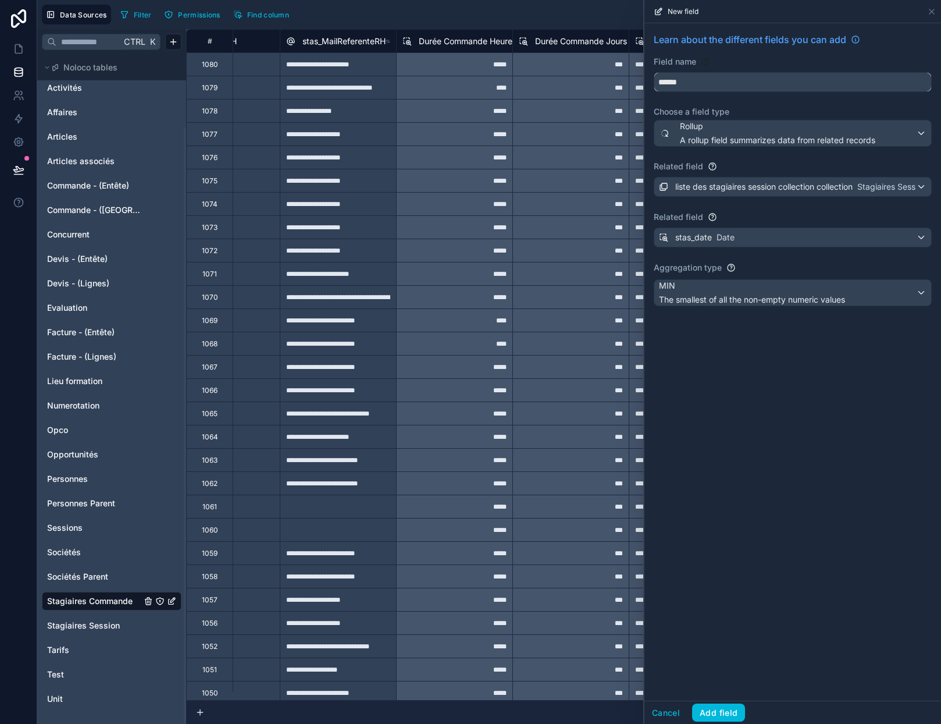
paste input "*******"
type input "**********"
click at [722, 711] on button "Add field" at bounding box center [718, 712] width 53 height 19
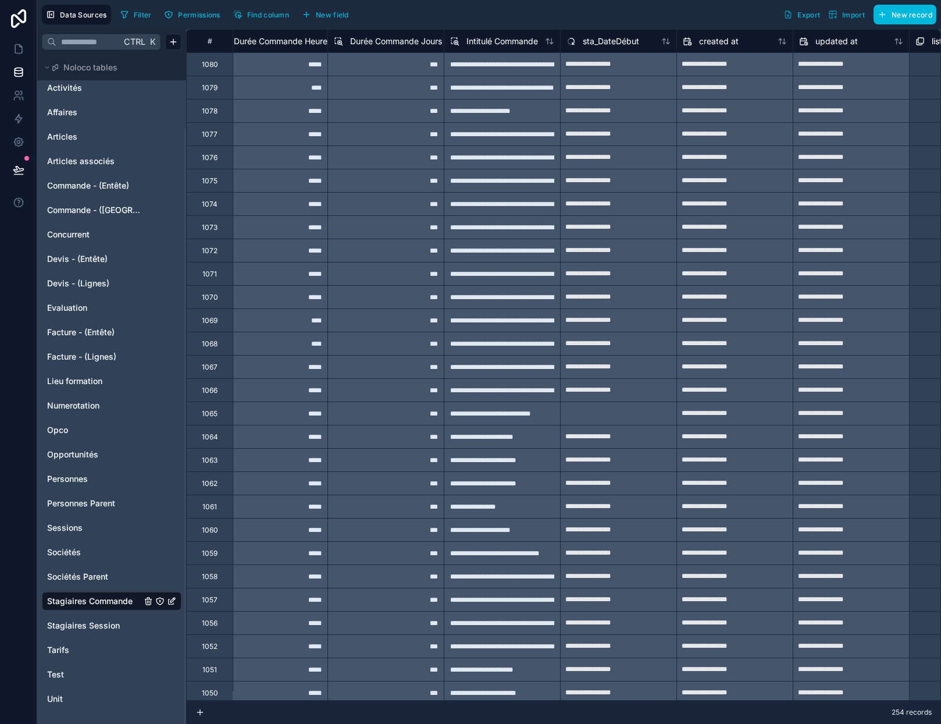
scroll to position [0, 1438]
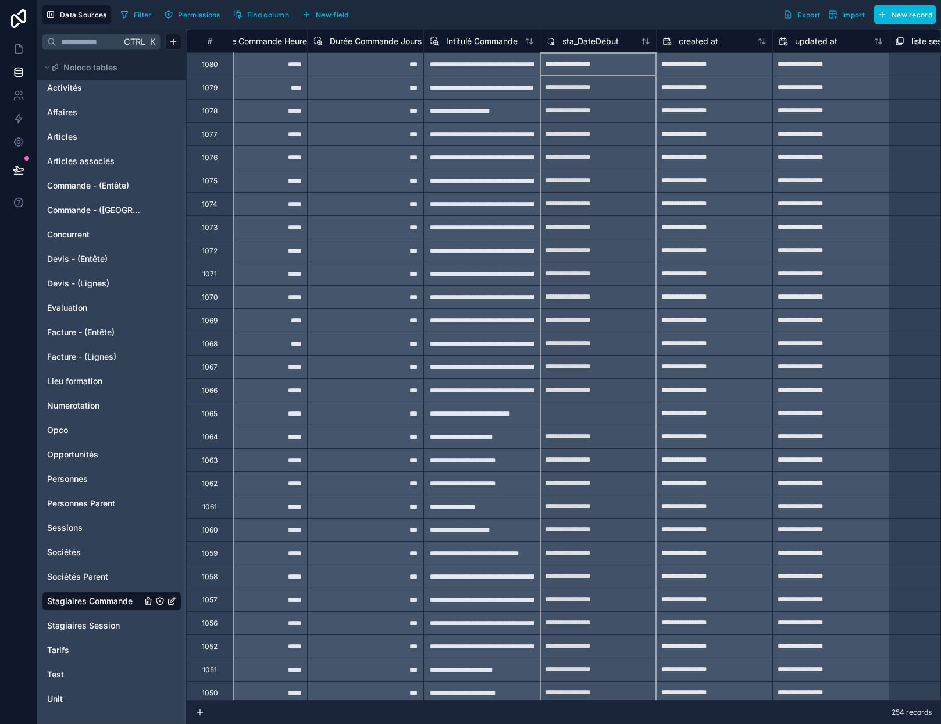
click at [596, 40] on span "sta_DateDébut" at bounding box center [591, 41] width 56 height 12
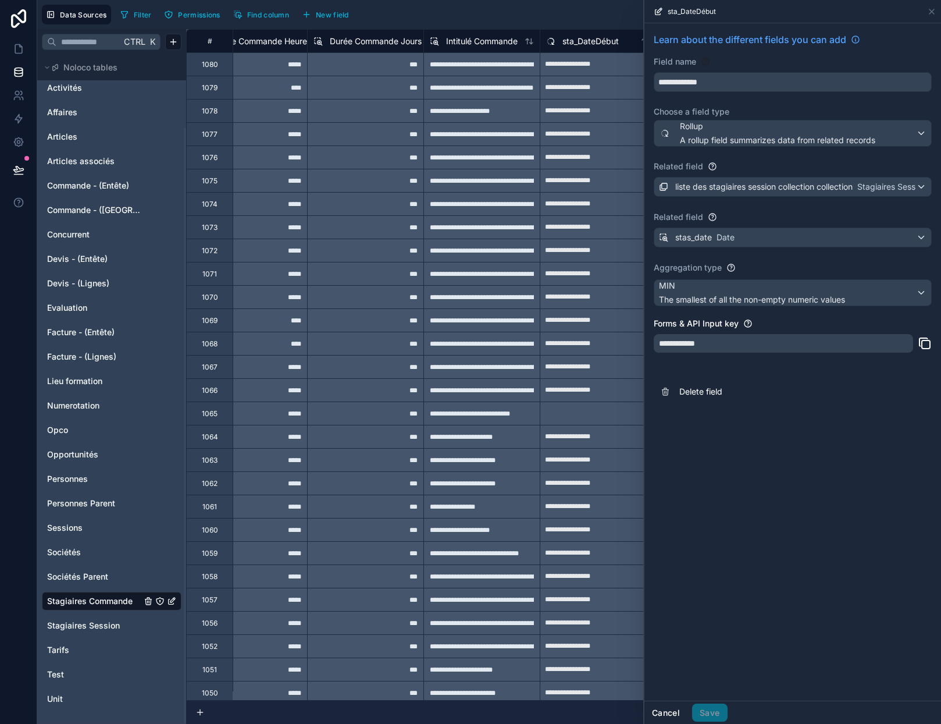
click at [668, 714] on button "Cancel" at bounding box center [666, 712] width 43 height 19
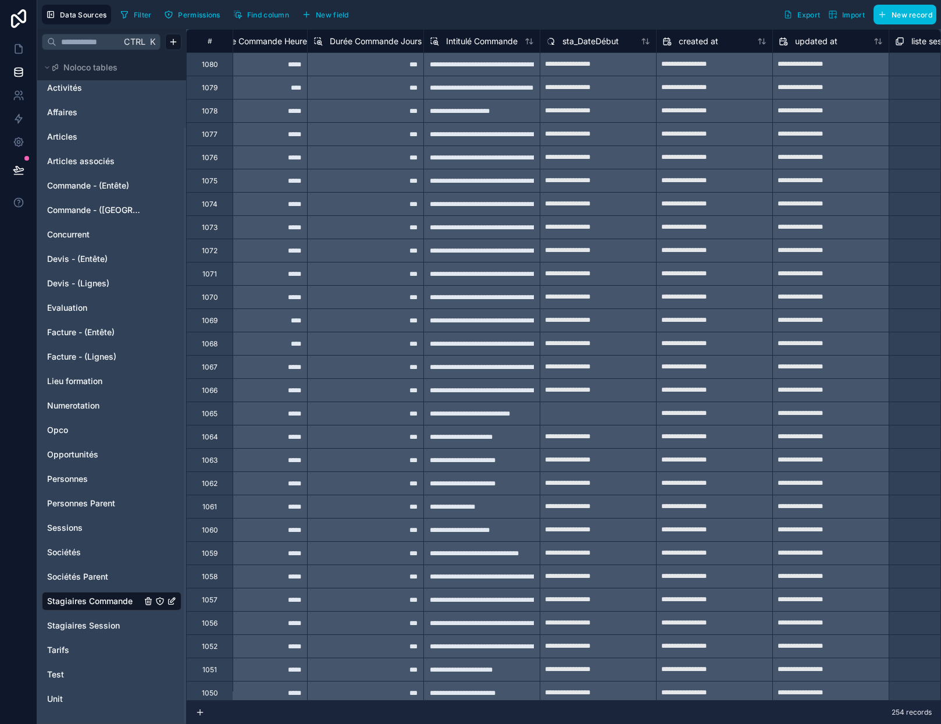
click at [333, 16] on span "New field" at bounding box center [332, 14] width 33 height 9
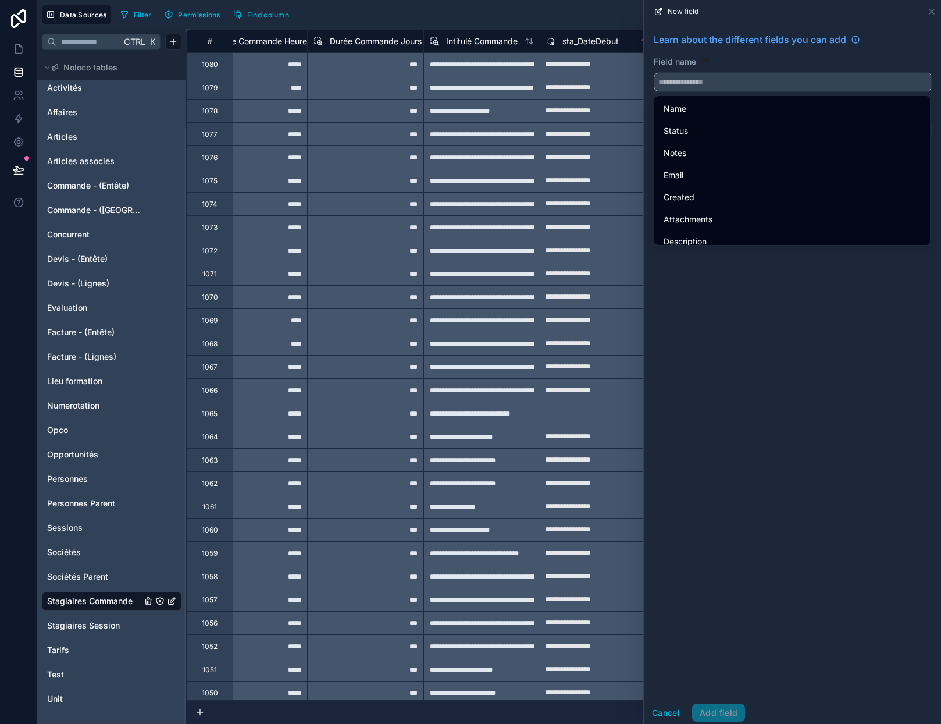
click at [689, 79] on input "text" at bounding box center [792, 82] width 277 height 19
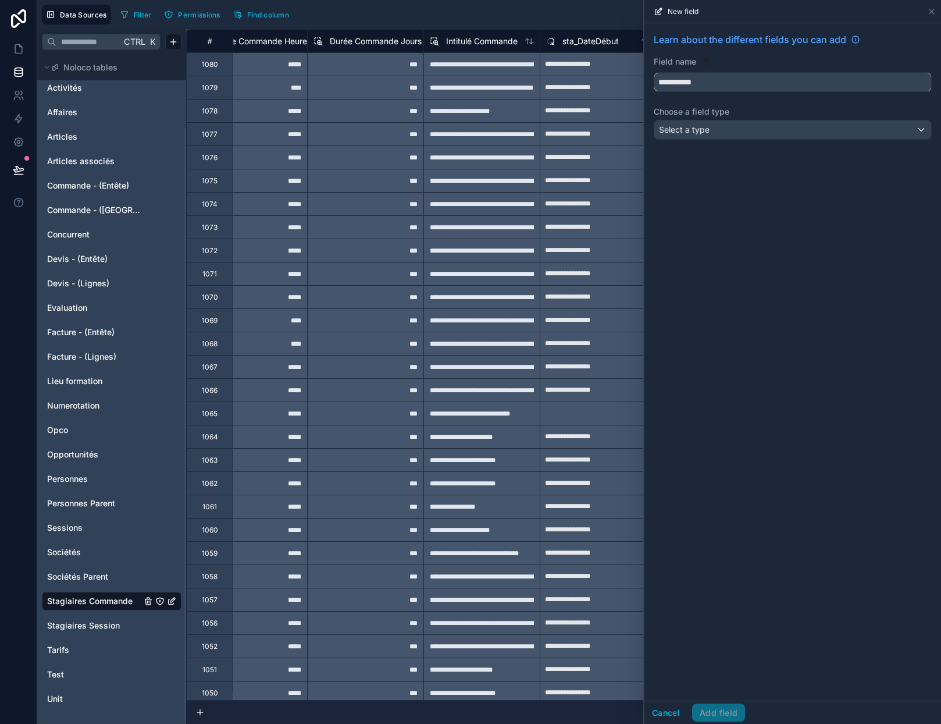
type input "**********"
click at [693, 130] on span "Select a type" at bounding box center [684, 129] width 51 height 10
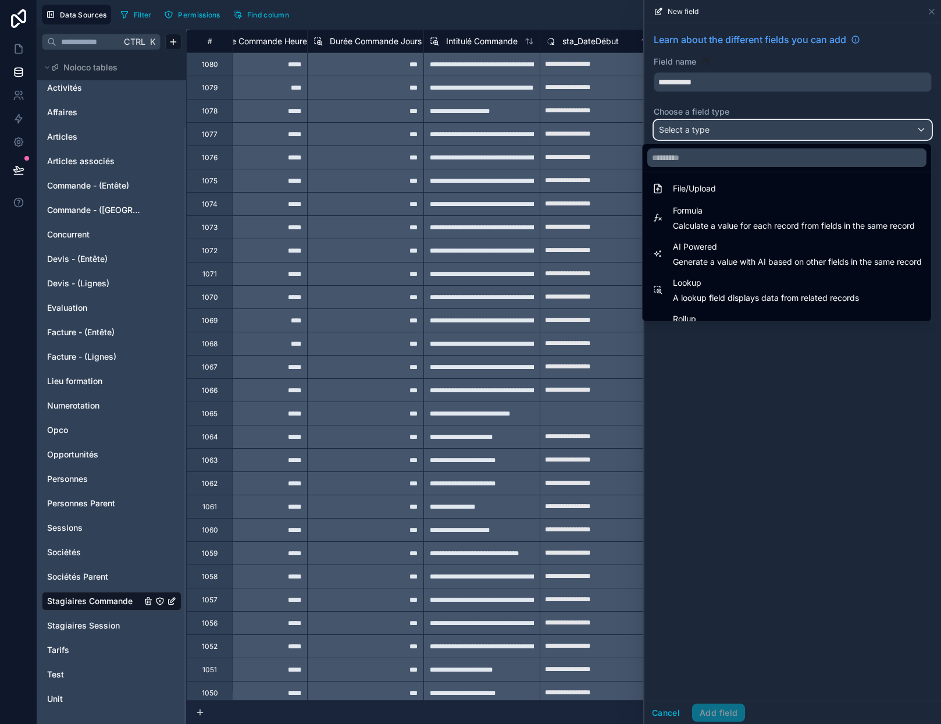
scroll to position [337, 0]
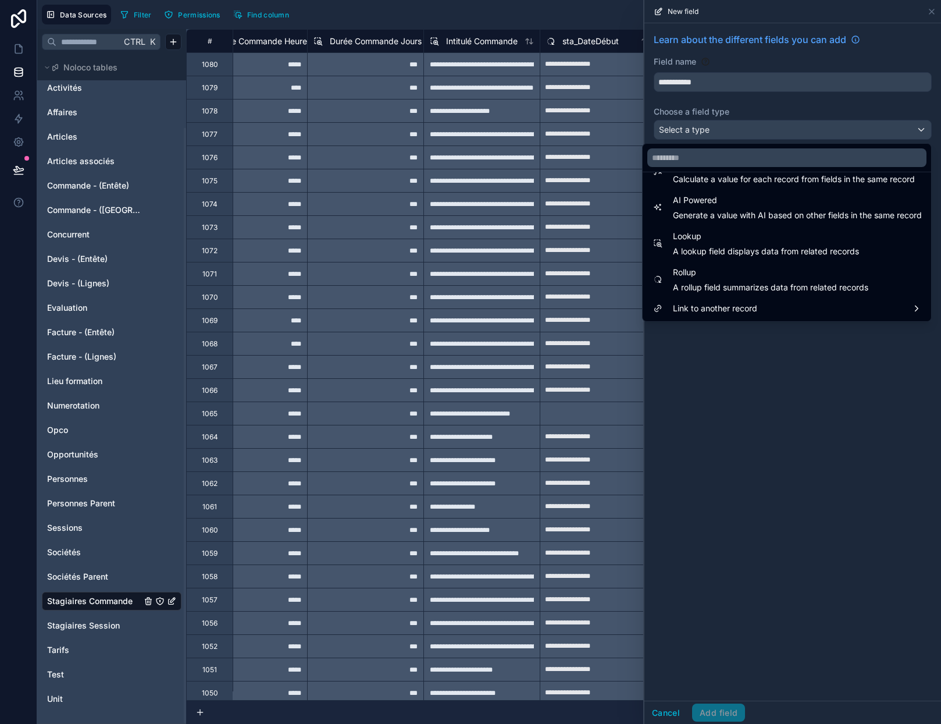
click at [715, 282] on span "A rollup field summarizes data from related records" at bounding box center [770, 288] width 195 height 12
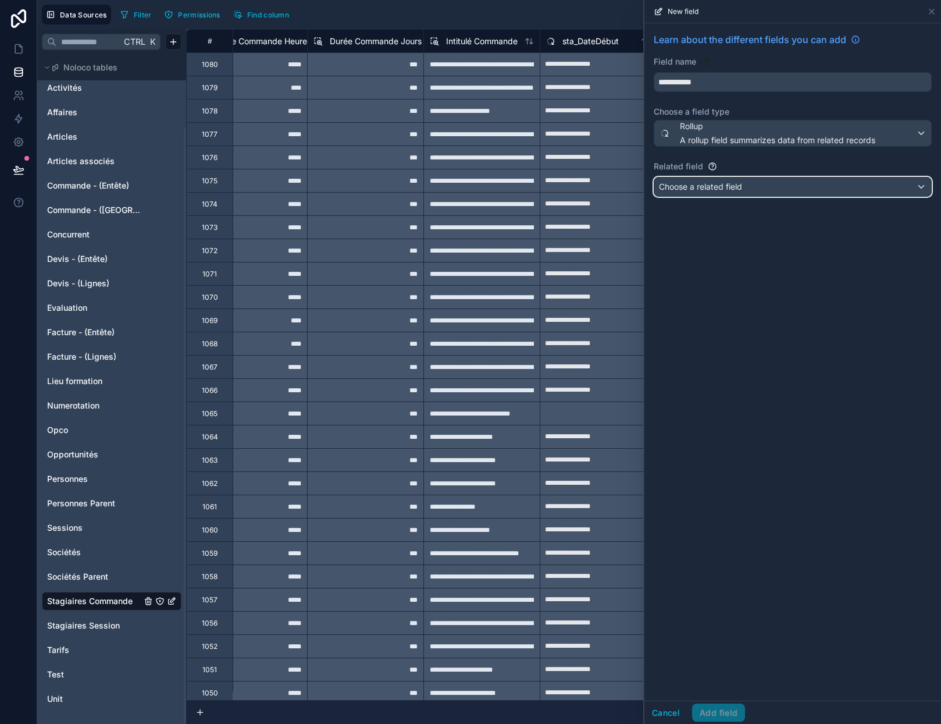
click at [721, 186] on span "Choose a related field" at bounding box center [700, 186] width 83 height 10
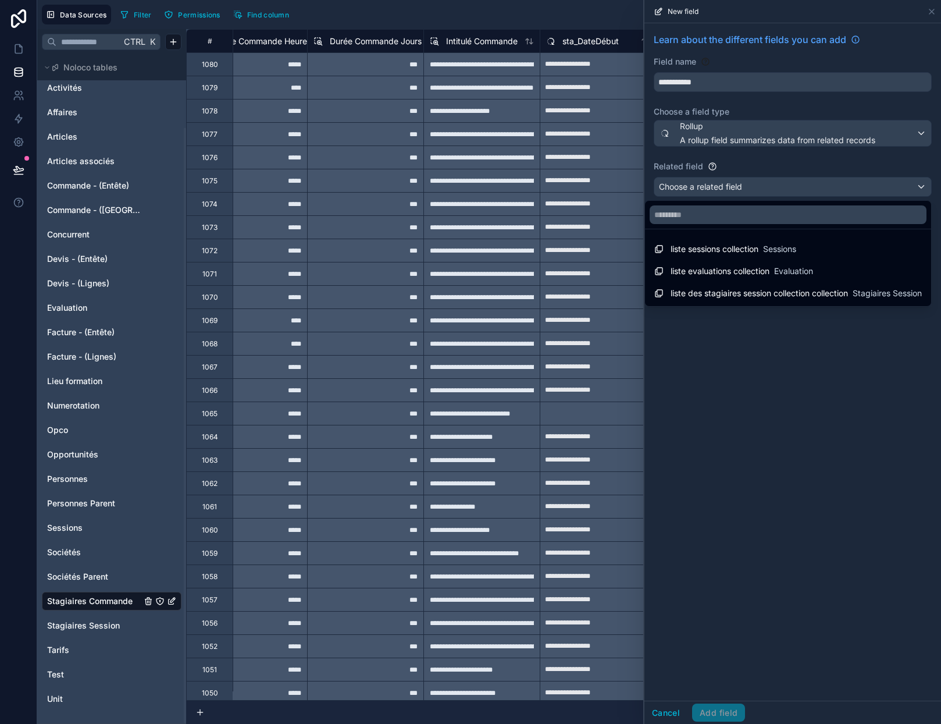
click at [743, 296] on span "liste des stagiaires session collection collection" at bounding box center [759, 293] width 177 height 12
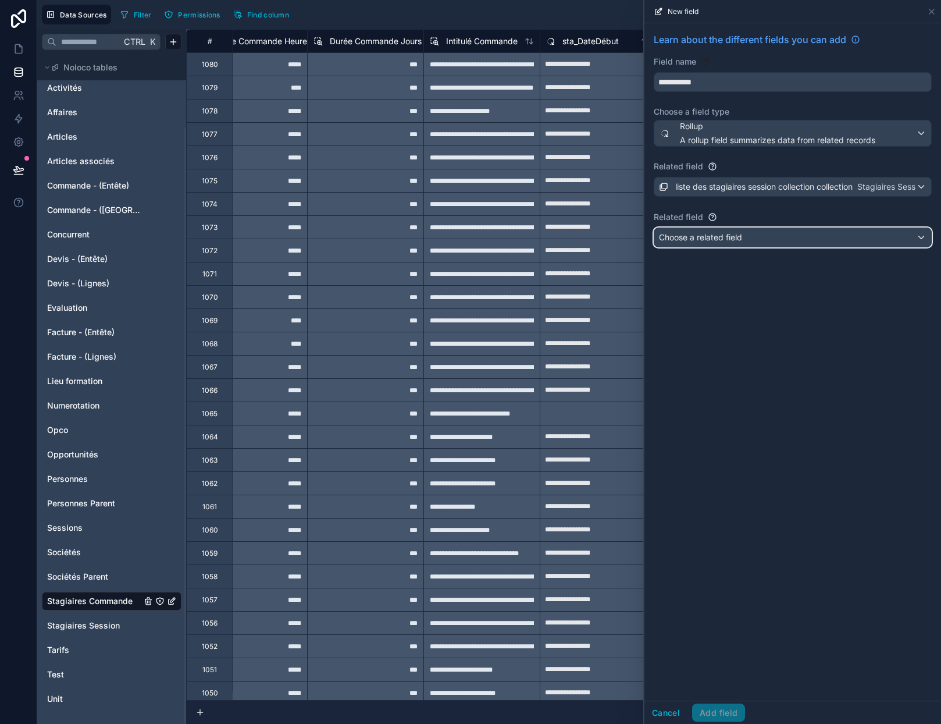
click at [729, 244] on div "Choose a related field" at bounding box center [792, 237] width 277 height 19
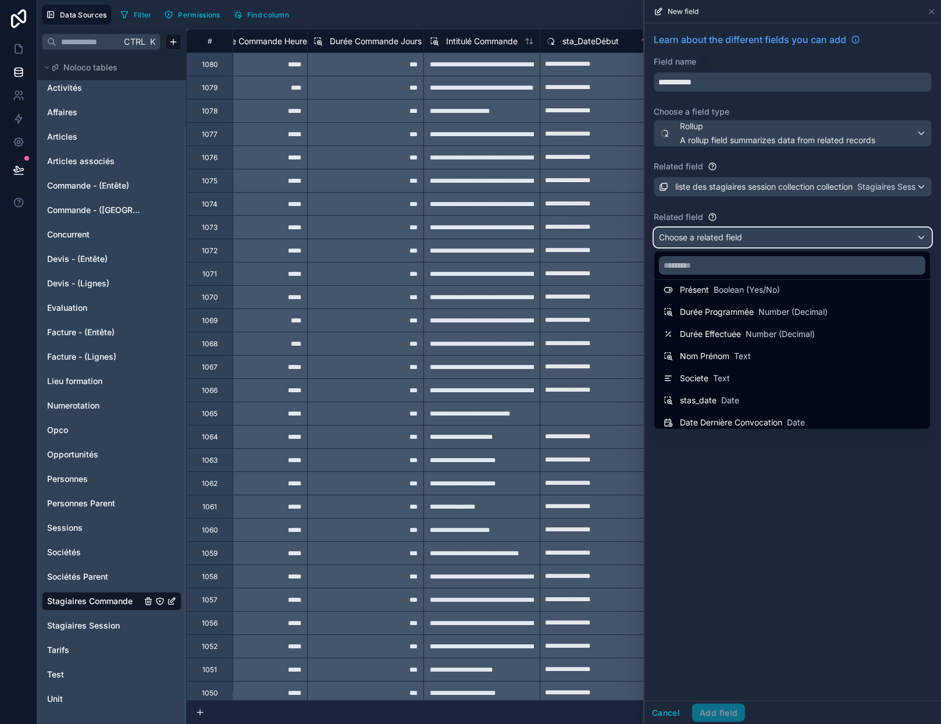
scroll to position [116, 0]
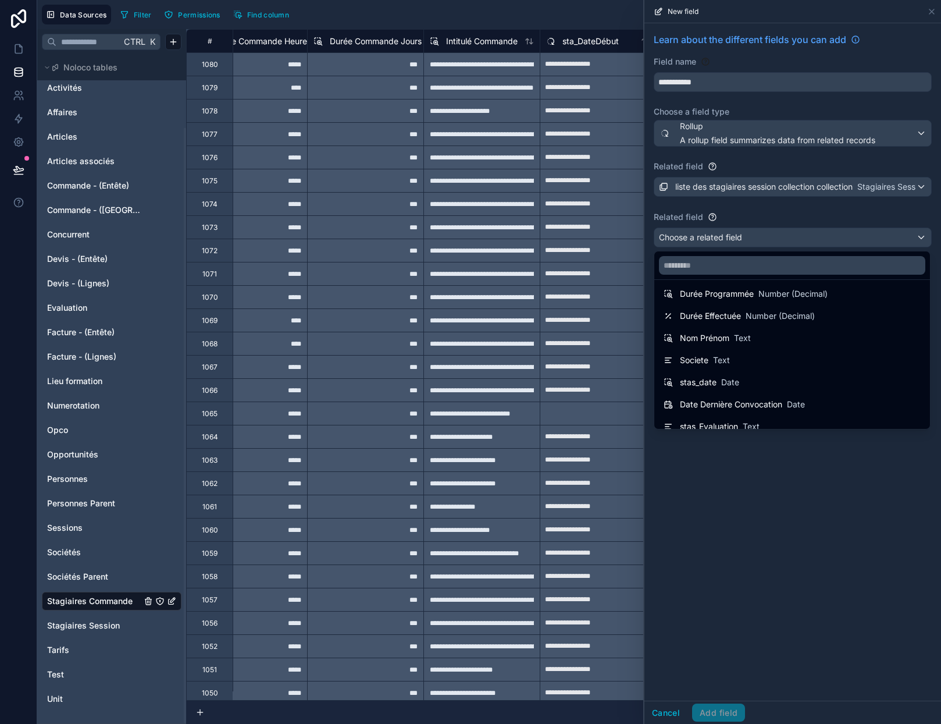
click at [744, 377] on div "stas_date Date" at bounding box center [792, 382] width 257 height 14
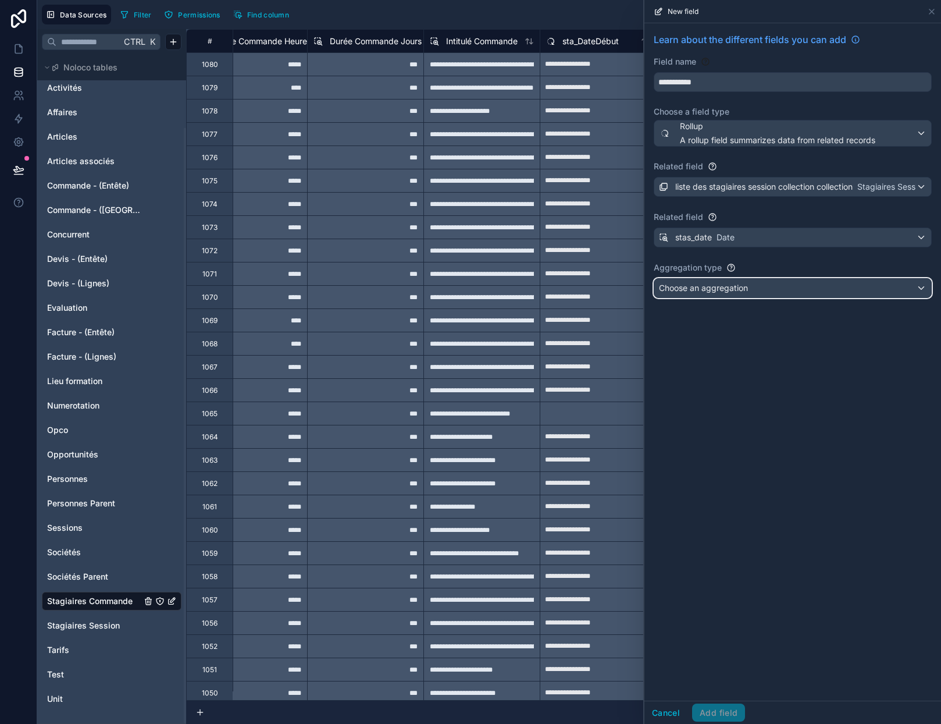
click at [721, 293] on span "Choose an aggregation" at bounding box center [703, 288] width 89 height 12
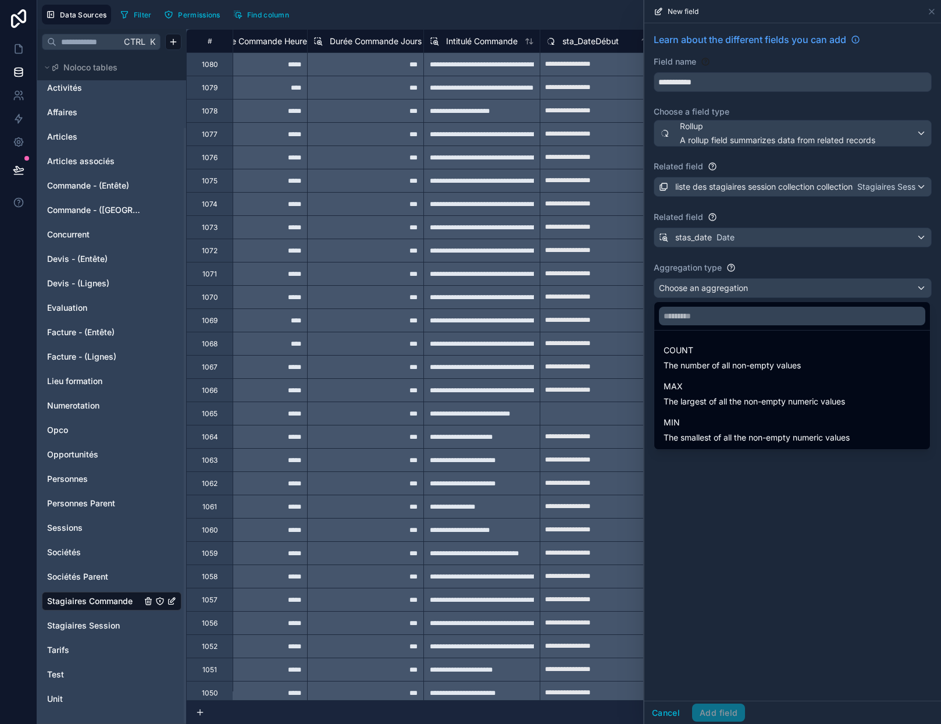
click at [710, 399] on span "The largest of all the non-empty numeric values" at bounding box center [754, 402] width 181 height 12
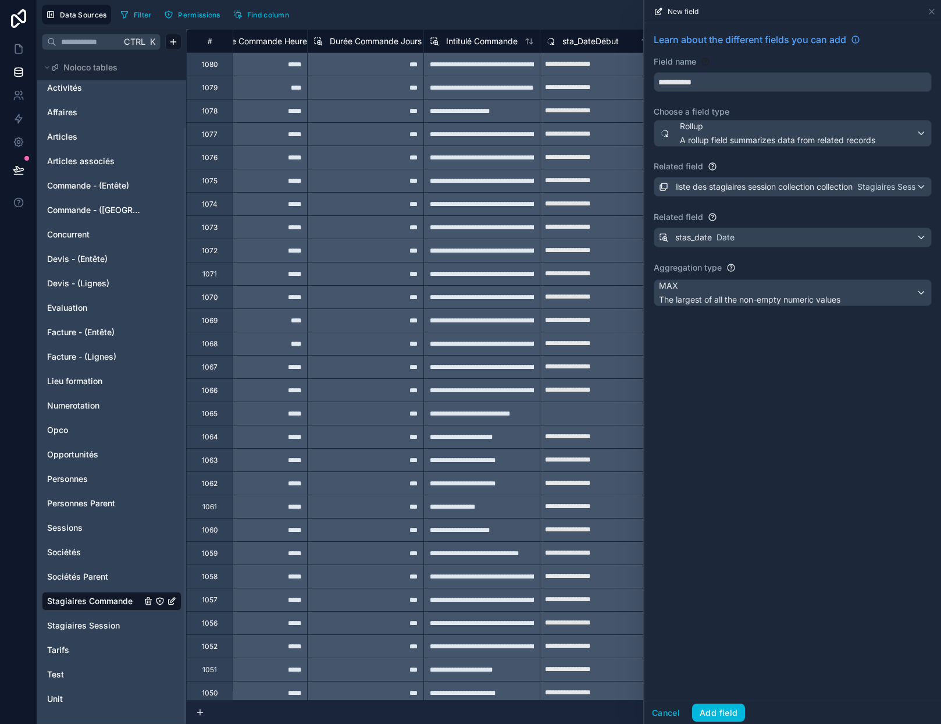
click at [724, 710] on button "Add field" at bounding box center [718, 712] width 53 height 19
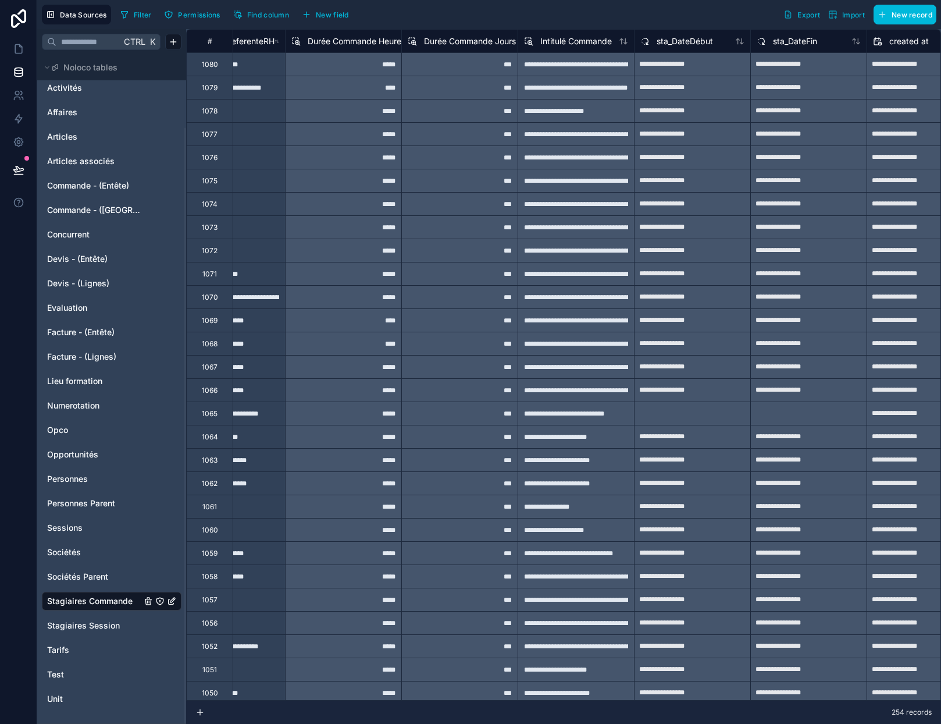
scroll to position [0, 1371]
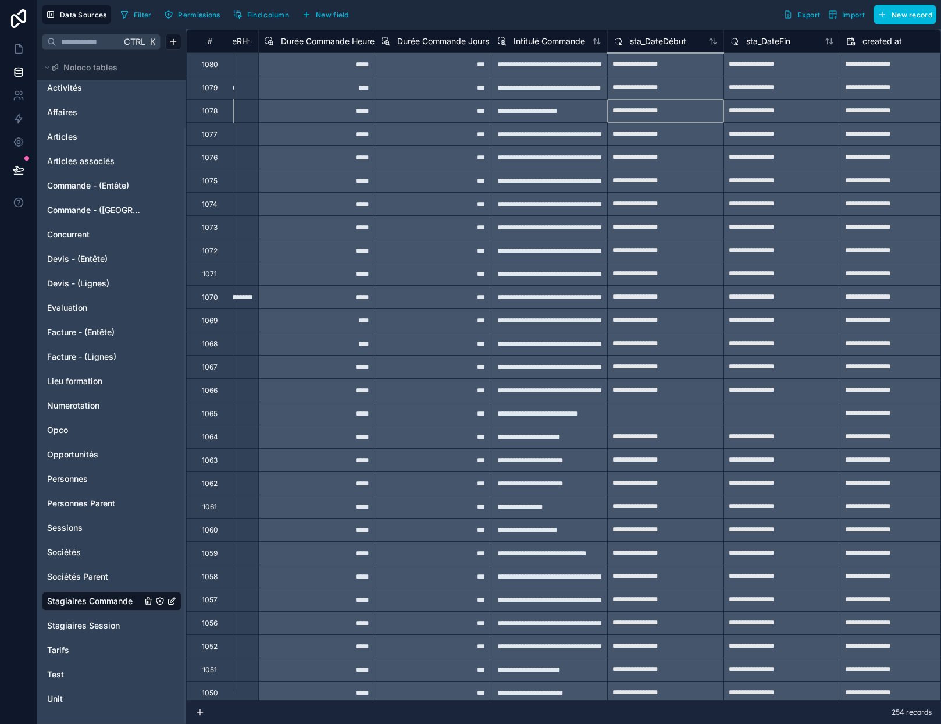
click at [659, 111] on div "**********" at bounding box center [666, 111] width 116 height 19
click at [623, 348] on div "**********" at bounding box center [666, 343] width 116 height 19
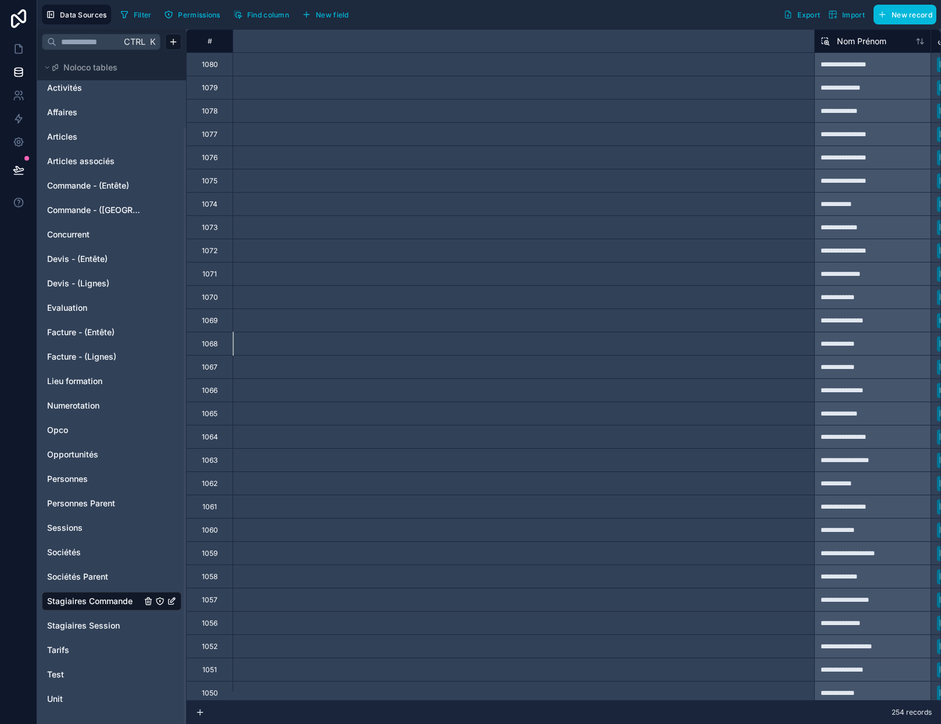
scroll to position [0, 1396]
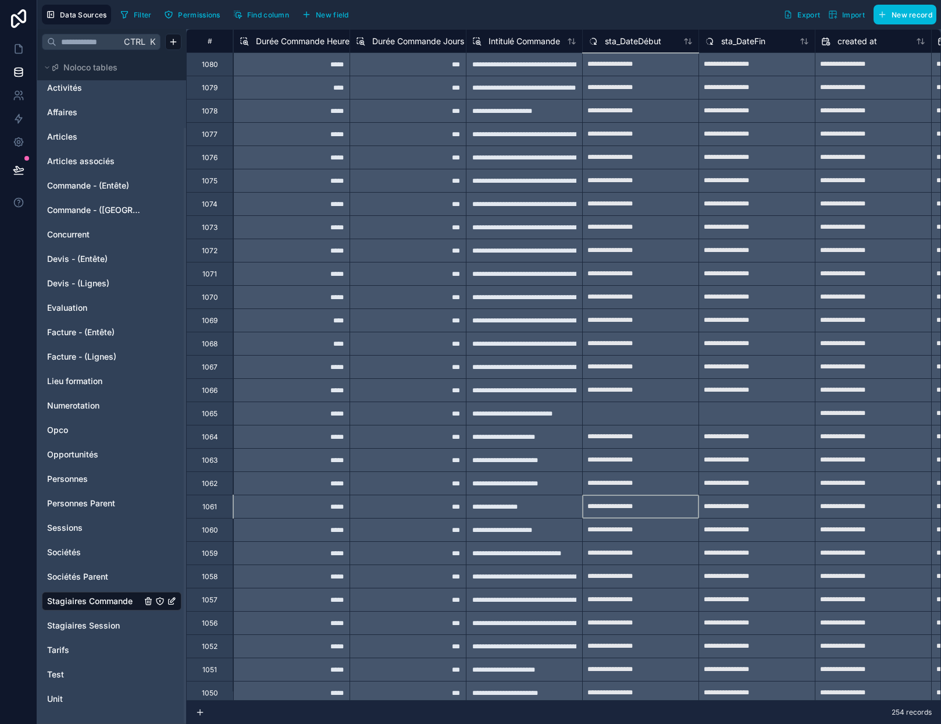
click at [733, 41] on span "sta_DateFin" at bounding box center [743, 41] width 44 height 12
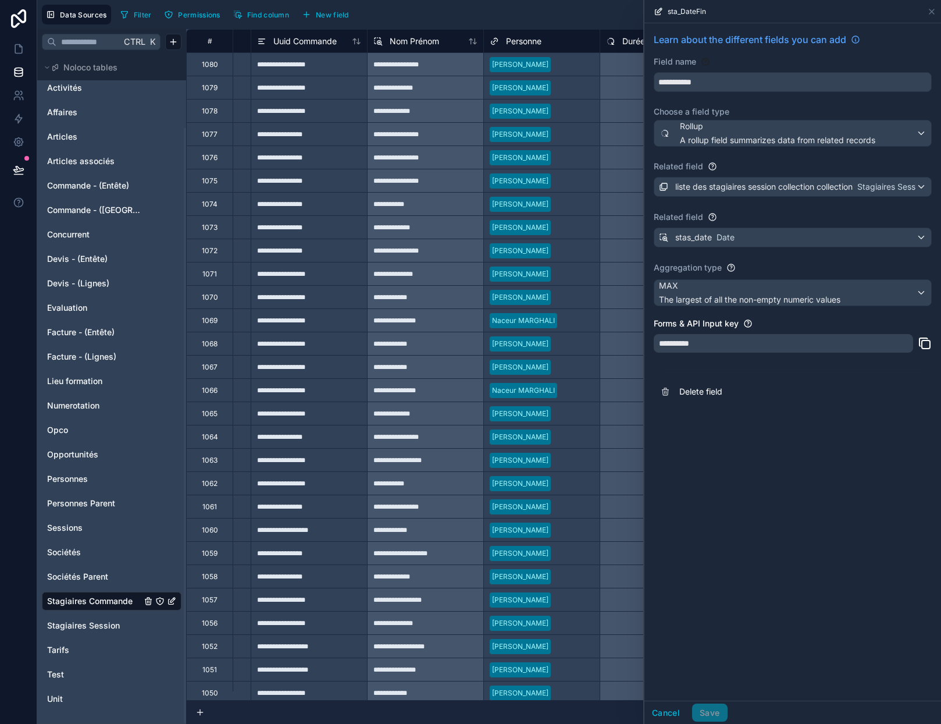
scroll to position [0, 443]
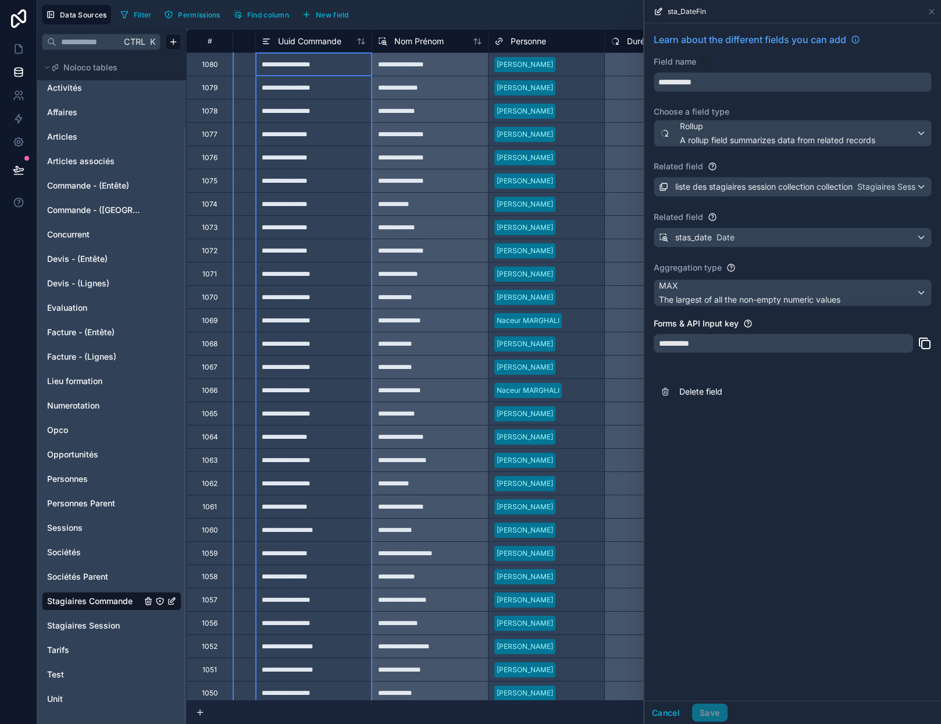
click at [301, 39] on span "Uuid Commande" at bounding box center [309, 41] width 63 height 12
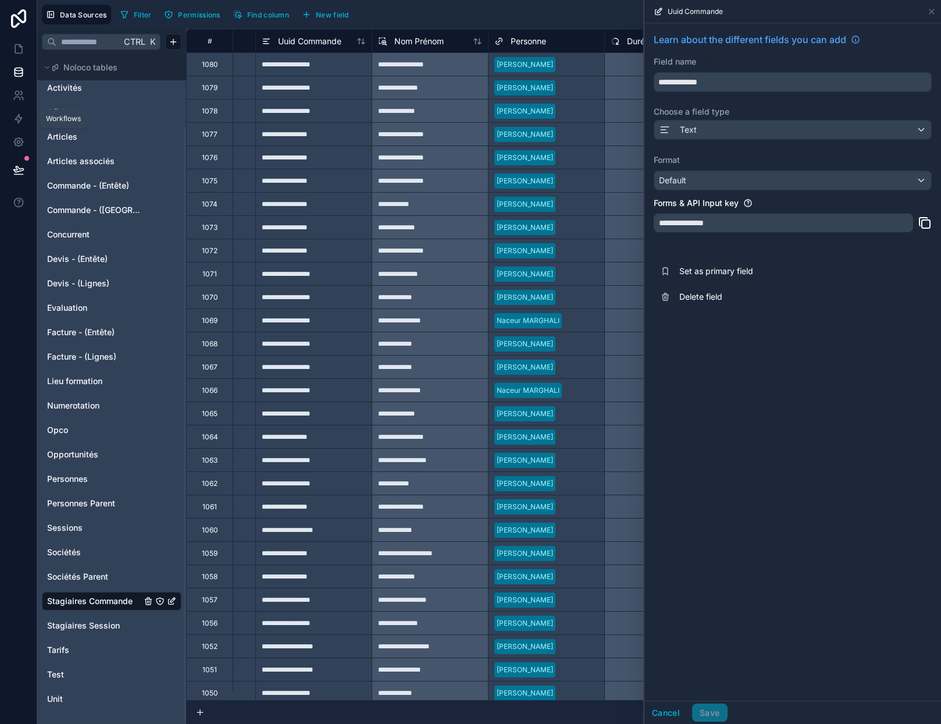
click at [11, 116] on link at bounding box center [18, 118] width 37 height 23
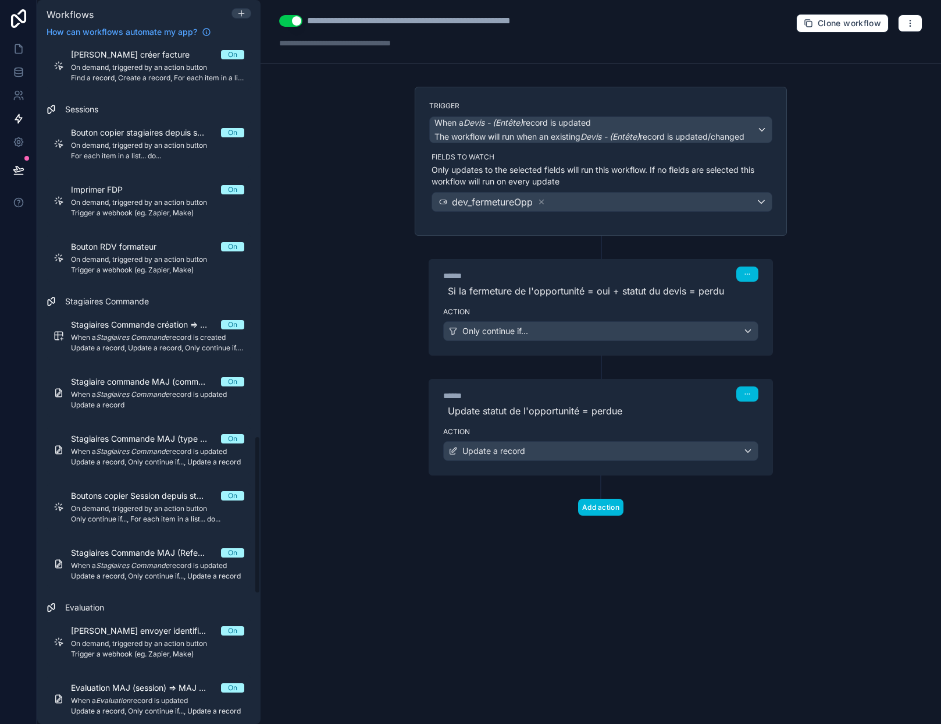
scroll to position [1687, 0]
click at [176, 340] on span "When a Stagiaires Commande record is created" at bounding box center [157, 336] width 173 height 9
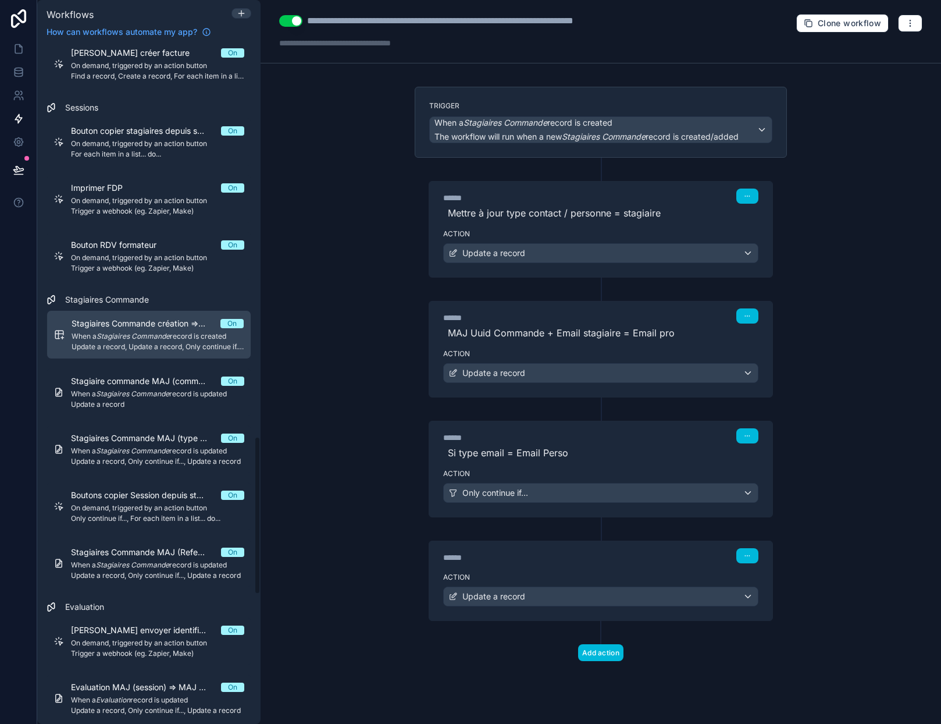
scroll to position [1686, 0]
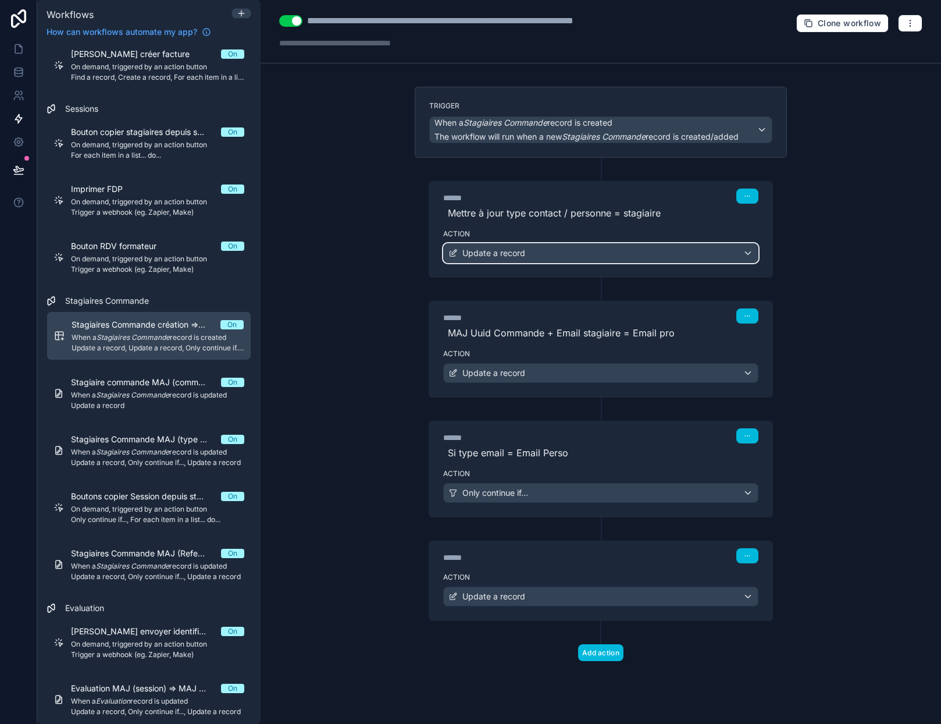
click at [628, 251] on div "Update a record" at bounding box center [601, 253] width 314 height 19
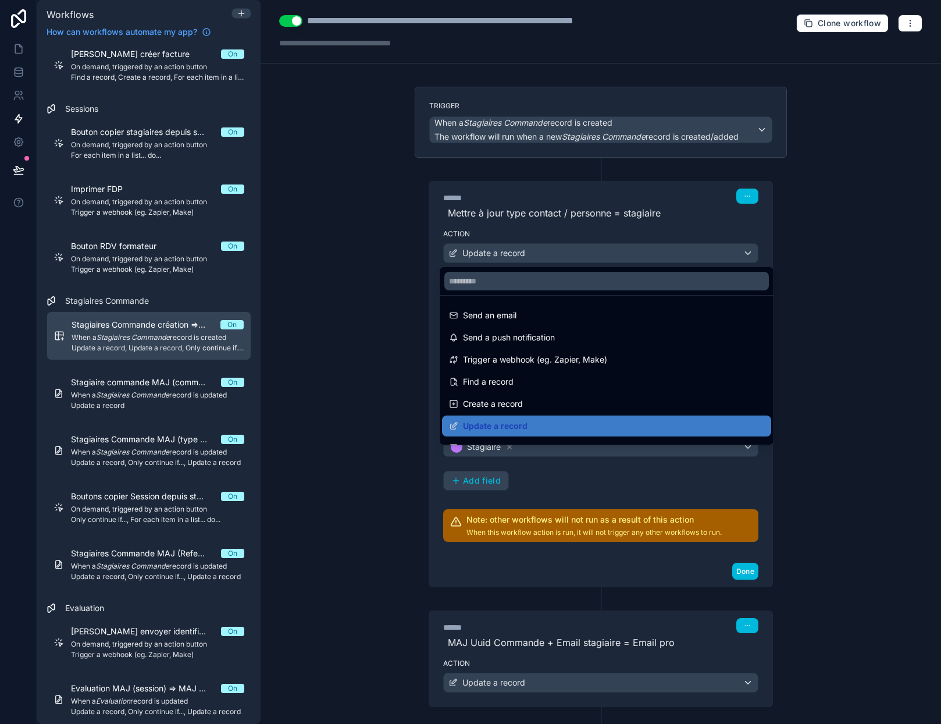
click at [628, 251] on div at bounding box center [470, 362] width 941 height 724
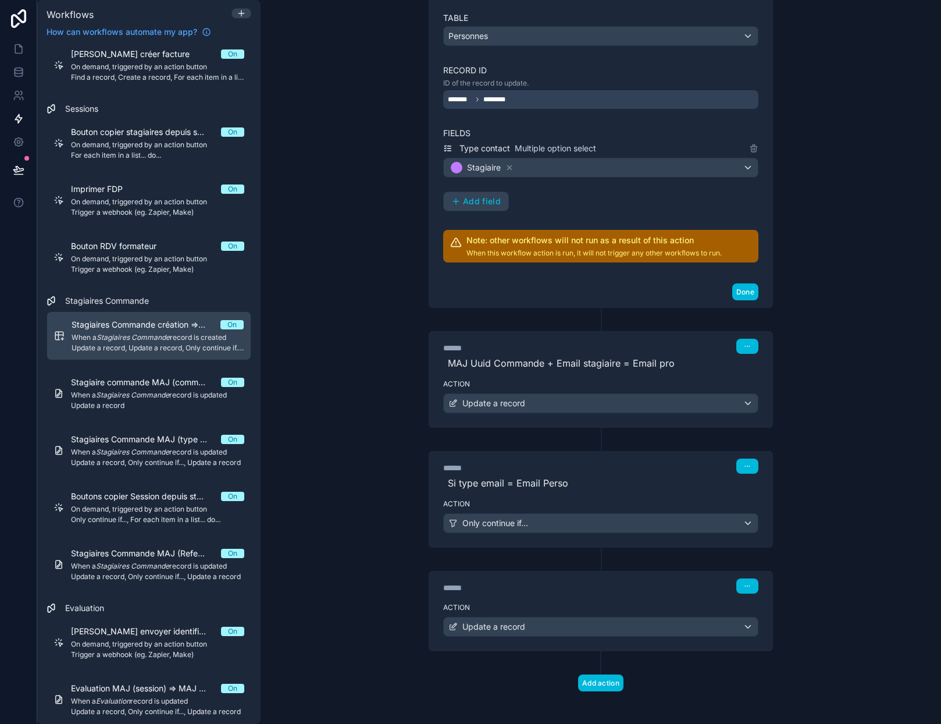
scroll to position [284, 0]
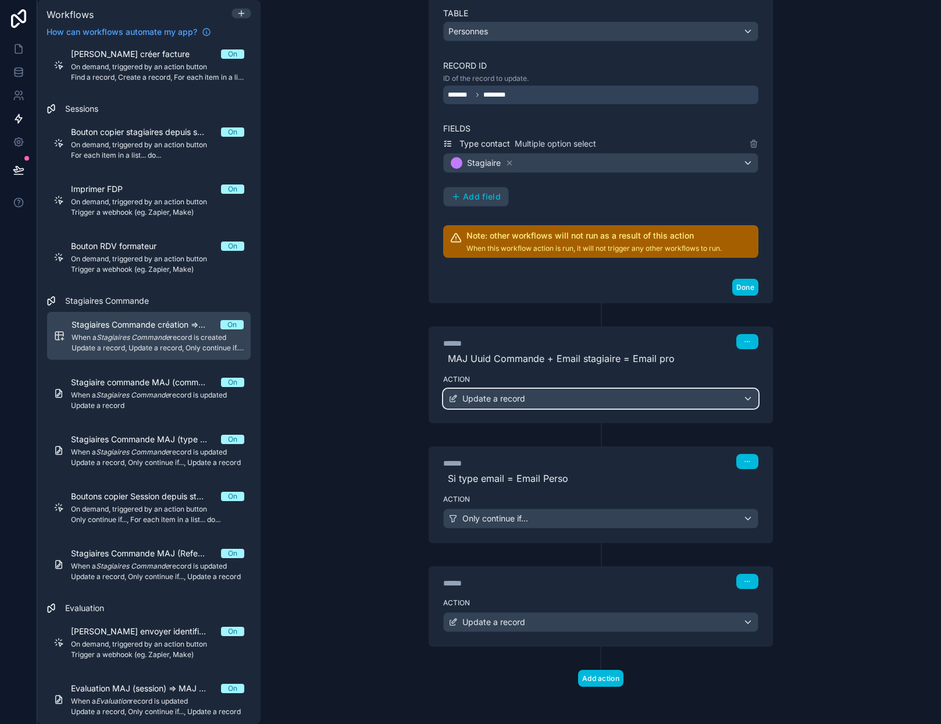
click at [543, 403] on div "Update a record" at bounding box center [601, 398] width 314 height 19
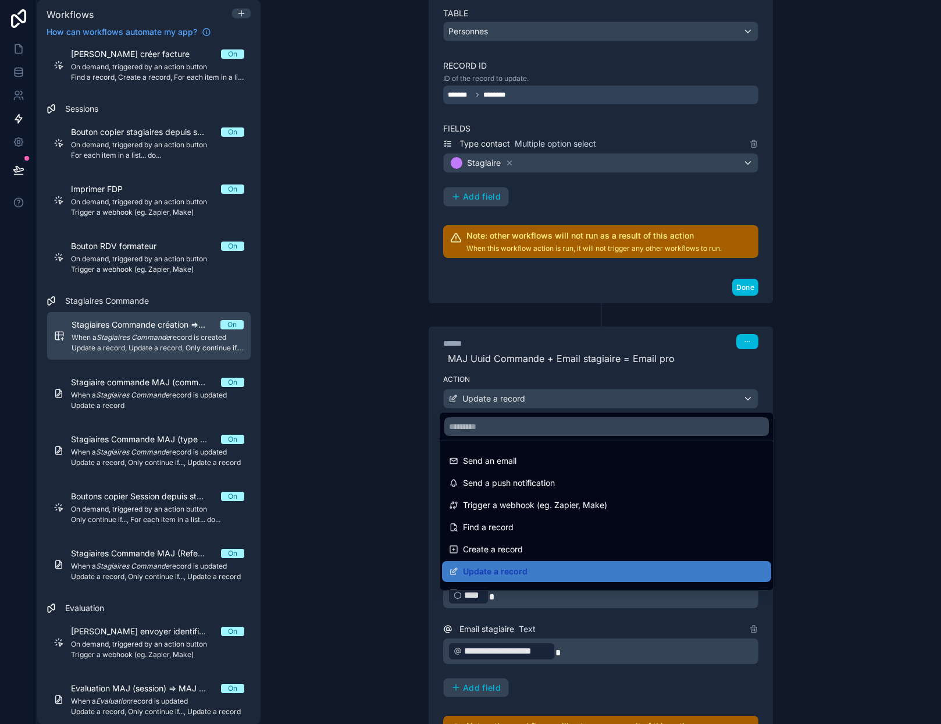
click at [542, 400] on div at bounding box center [470, 362] width 941 height 724
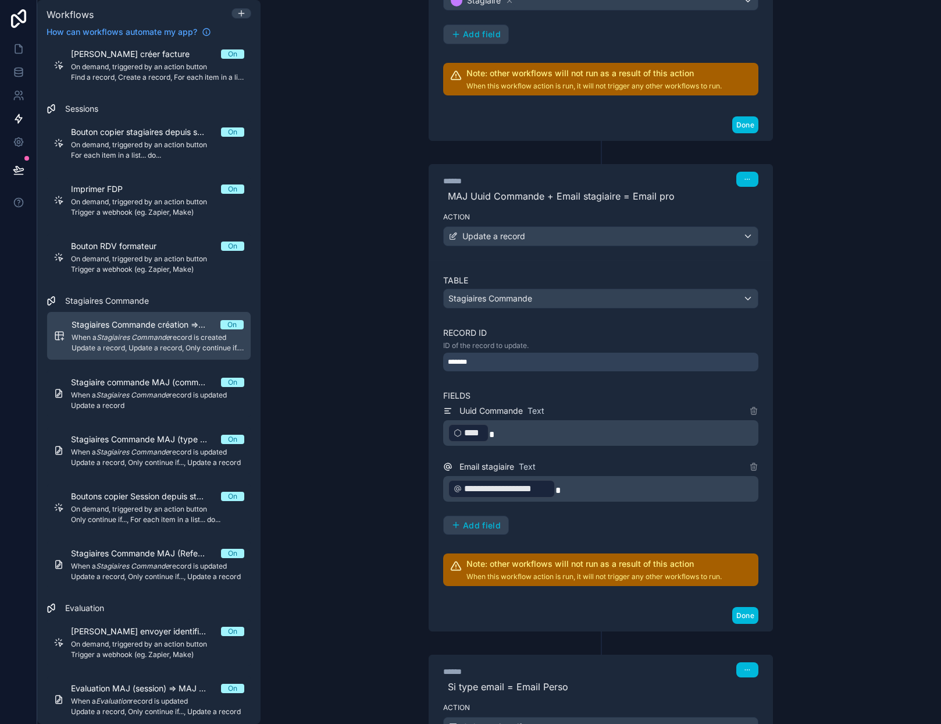
scroll to position [458, 0]
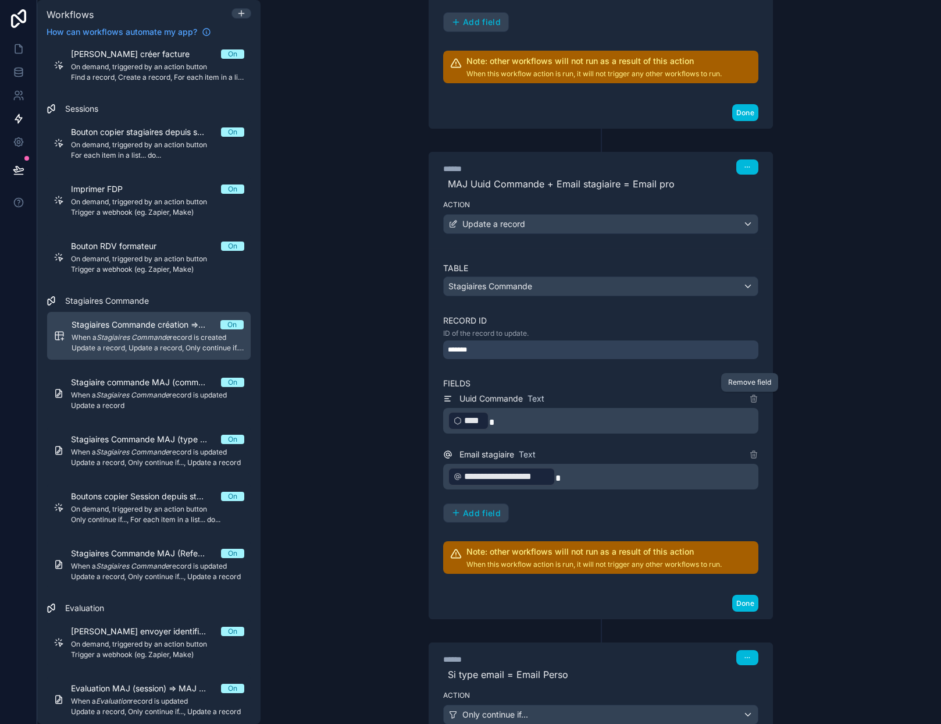
click at [753, 398] on icon at bounding box center [753, 398] width 9 height 9
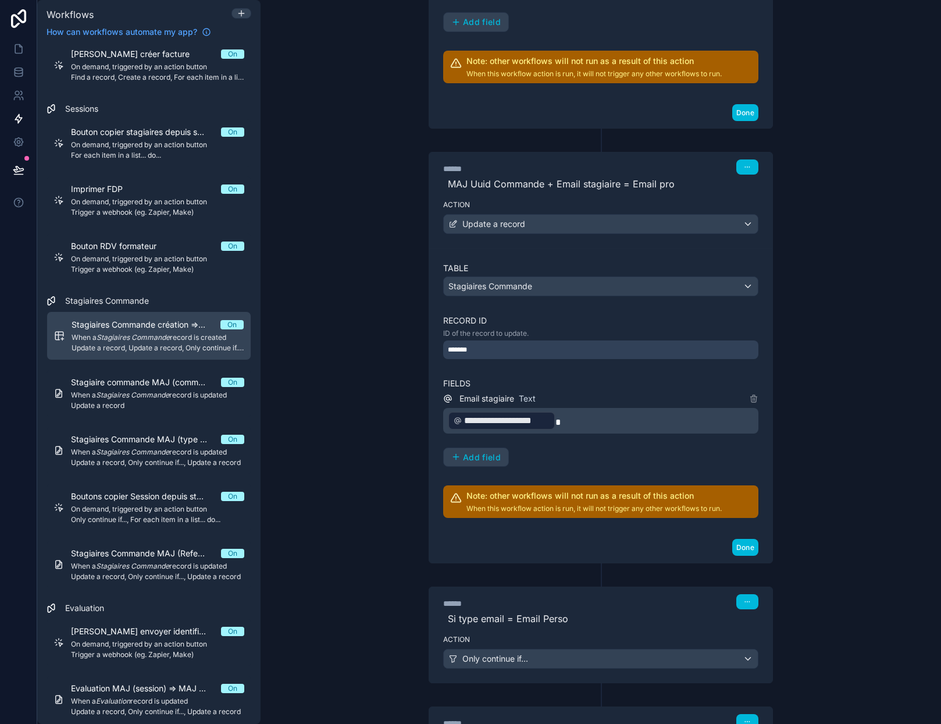
click at [549, 181] on span "MAJ Uuid Commande + Email stagiaire = Email pro" at bounding box center [600, 184] width 315 height 14
drag, startPoint x: 549, startPoint y: 183, endPoint x: 517, endPoint y: 187, distance: 32.2
click at [517, 187] on span "MAJ Uuid Commande + Email stagiaire = Email pro" at bounding box center [600, 184] width 315 height 14
click at [744, 168] on icon "button" at bounding box center [747, 166] width 7 height 7
click at [767, 197] on span "Edit Description" at bounding box center [780, 192] width 52 height 9
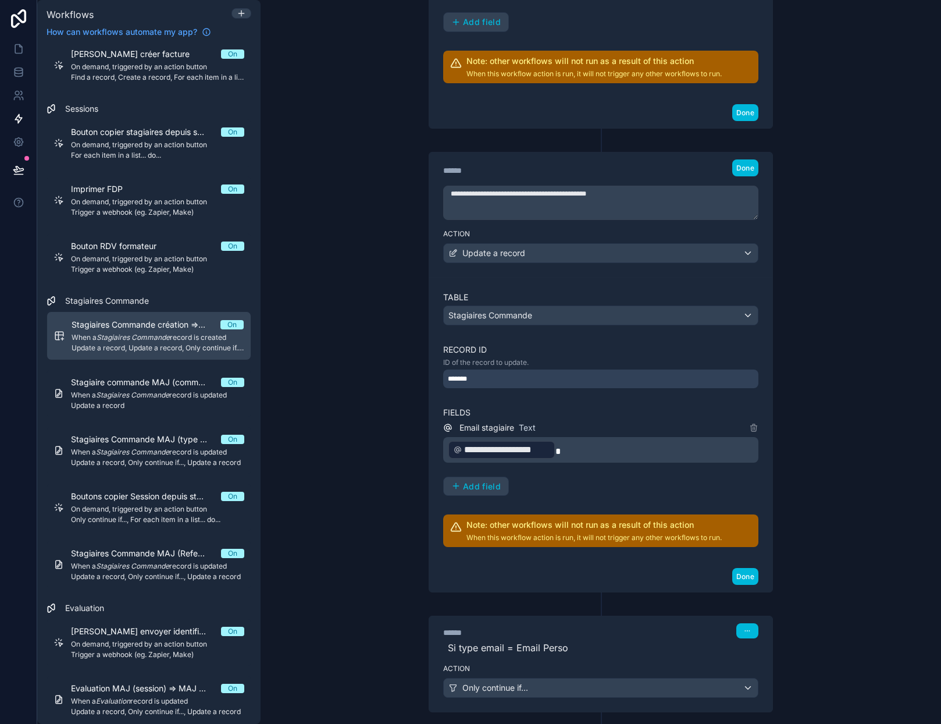
drag, startPoint x: 465, startPoint y: 196, endPoint x: 523, endPoint y: 199, distance: 57.7
click at [524, 198] on textarea "**********" at bounding box center [600, 203] width 315 height 34
type textarea "**********"
click at [737, 169] on span "Done" at bounding box center [745, 167] width 18 height 9
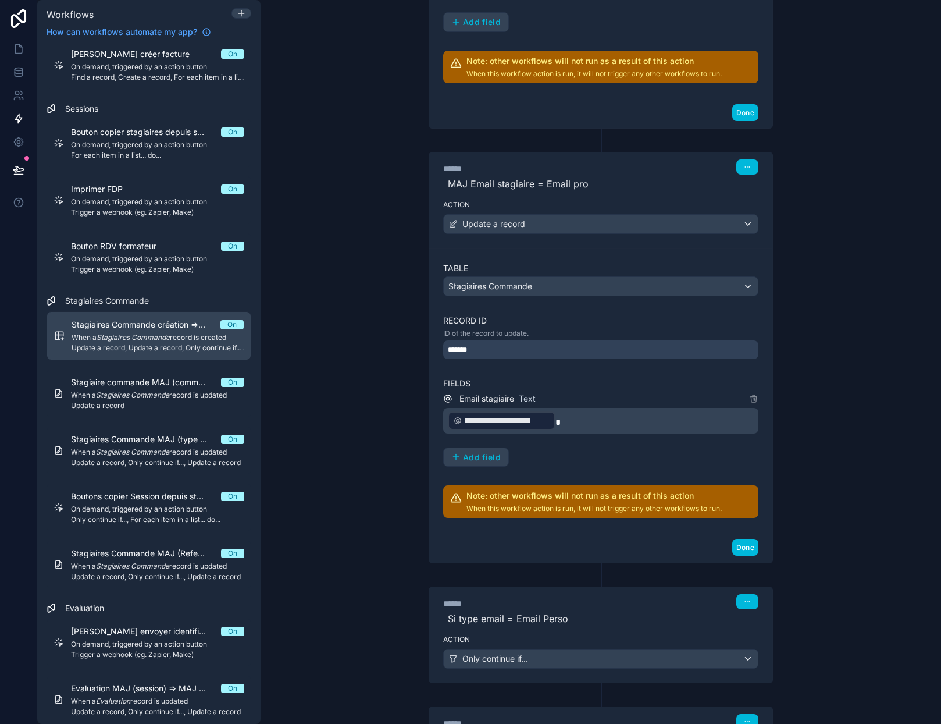
click at [747, 549] on button "Done" at bounding box center [745, 547] width 26 height 17
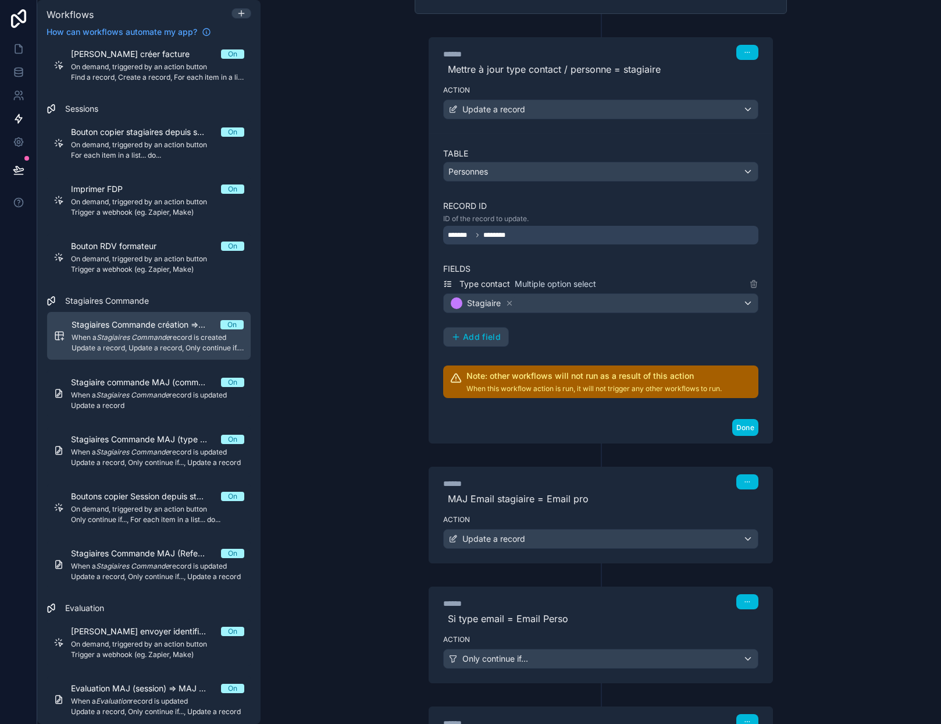
scroll to position [109, 0]
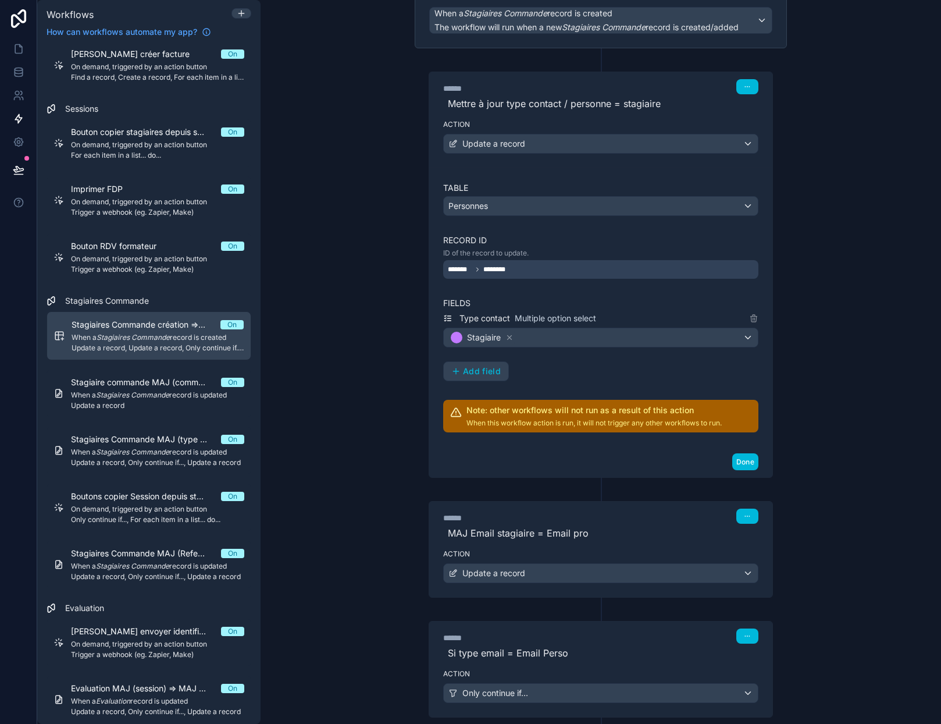
click at [733, 465] on button "Done" at bounding box center [745, 461] width 26 height 17
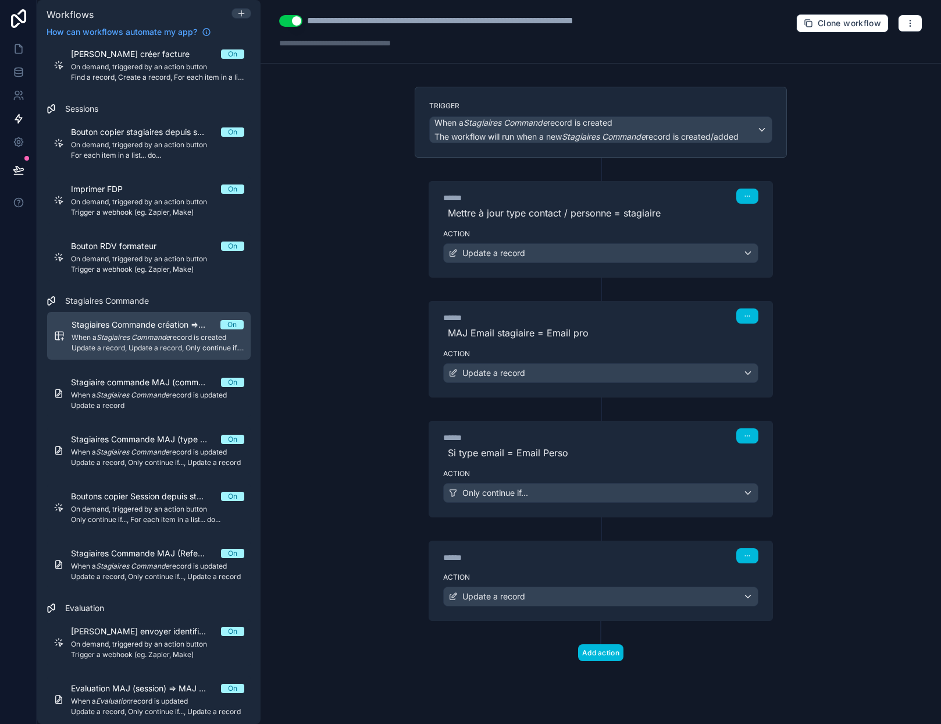
click at [136, 400] on div "Stagiaire commande MAJ (commande) => MAJ sta_commandeUUID On When a Stagiaires …" at bounding box center [157, 393] width 173 height 34
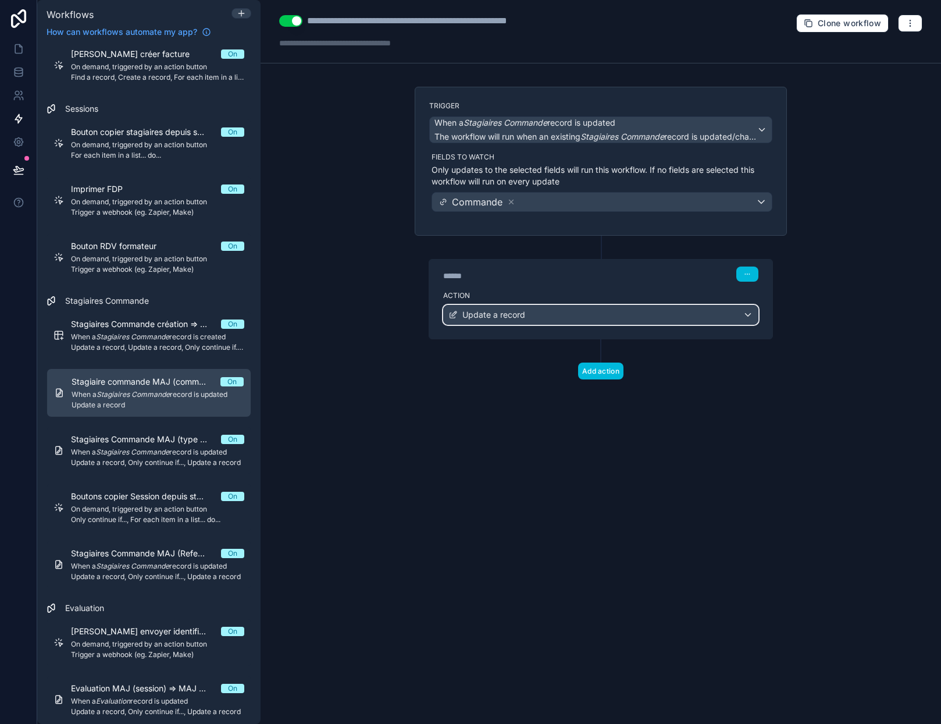
click at [538, 314] on div "Update a record" at bounding box center [601, 314] width 314 height 19
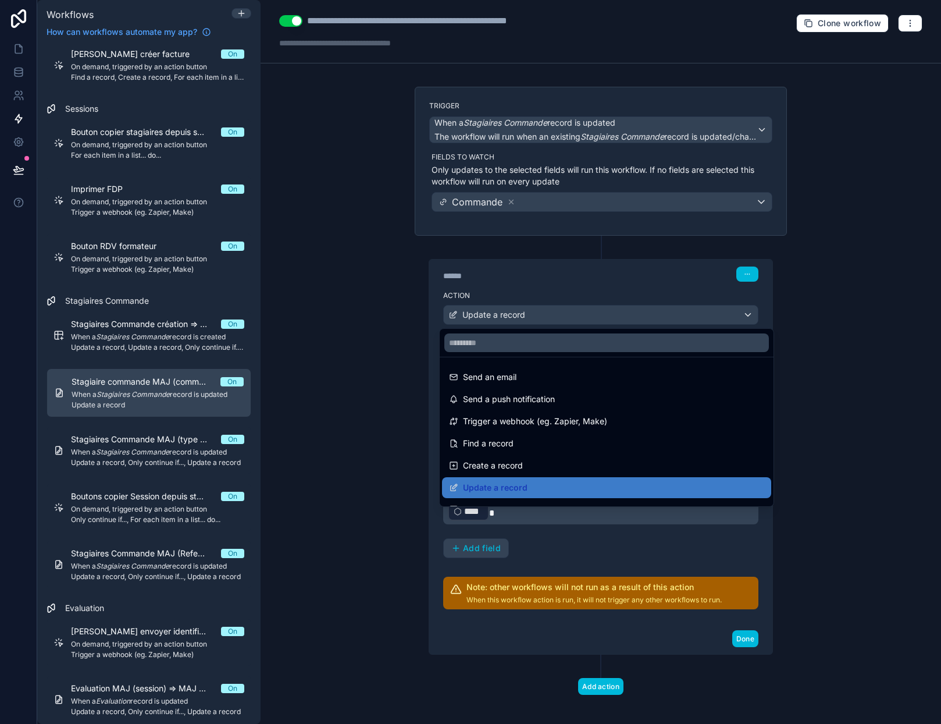
click at [538, 314] on div at bounding box center [470, 362] width 941 height 724
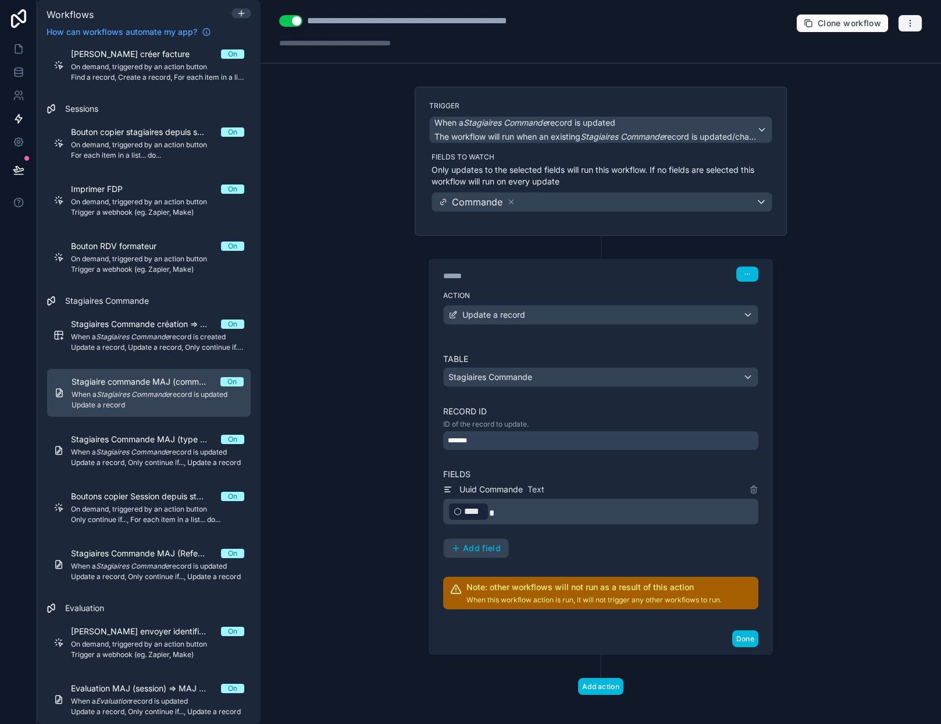
click at [906, 25] on icon "button" at bounding box center [910, 23] width 9 height 9
click at [868, 87] on span "Delete workflow" at bounding box center [871, 87] width 56 height 9
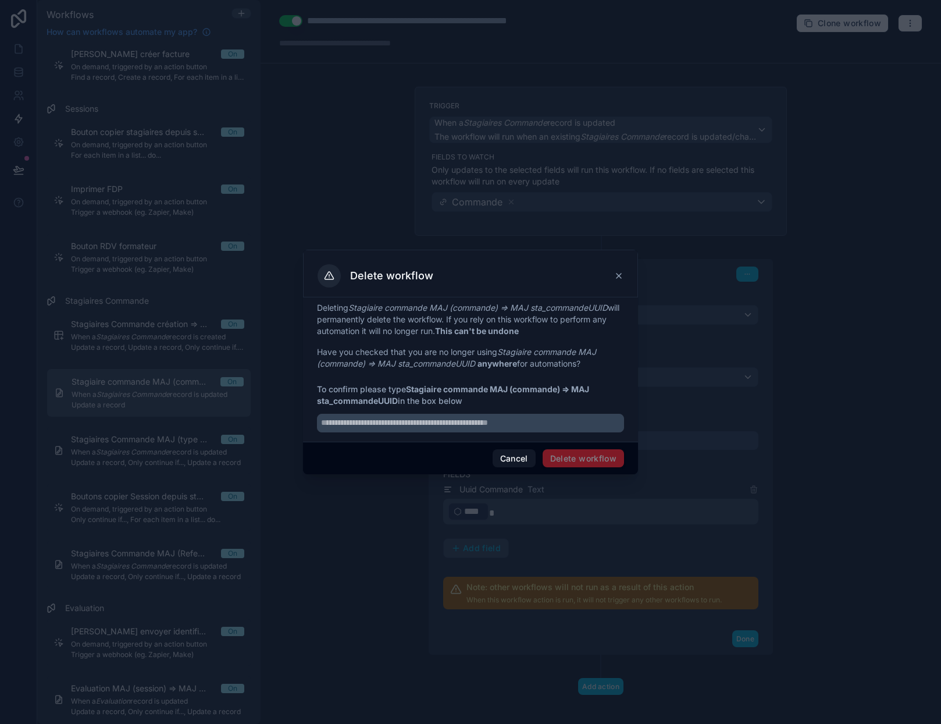
click at [517, 463] on button "Cancel" at bounding box center [514, 458] width 43 height 19
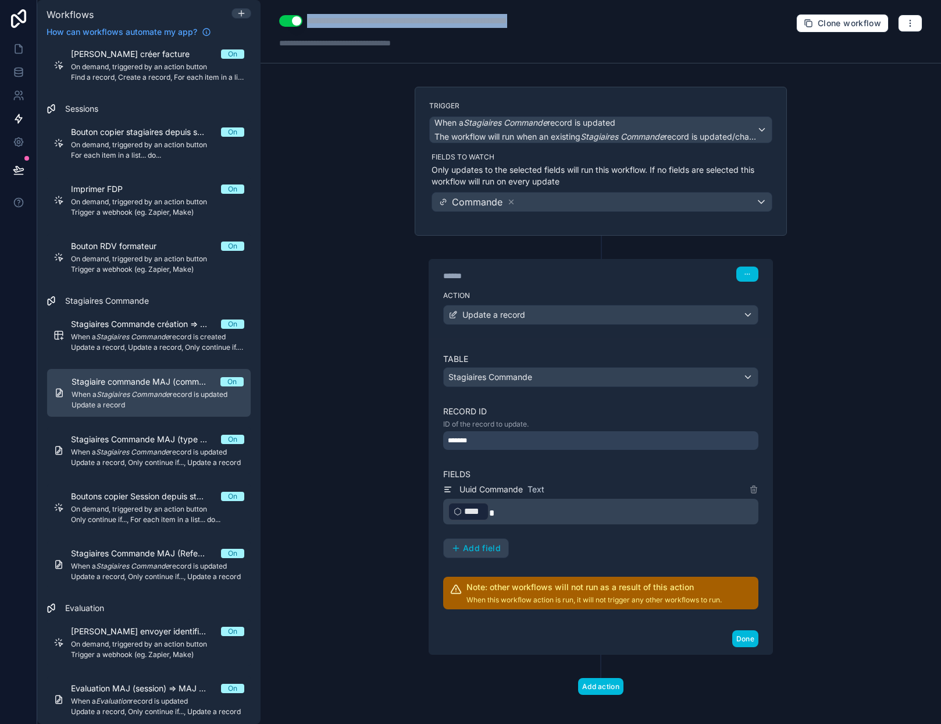
drag, startPoint x: 617, startPoint y: 24, endPoint x: 300, endPoint y: 27, distance: 317.1
click at [300, 27] on div "**********" at bounding box center [601, 31] width 681 height 63
type div "**********"
click at [906, 22] on icon "button" at bounding box center [910, 23] width 9 height 9
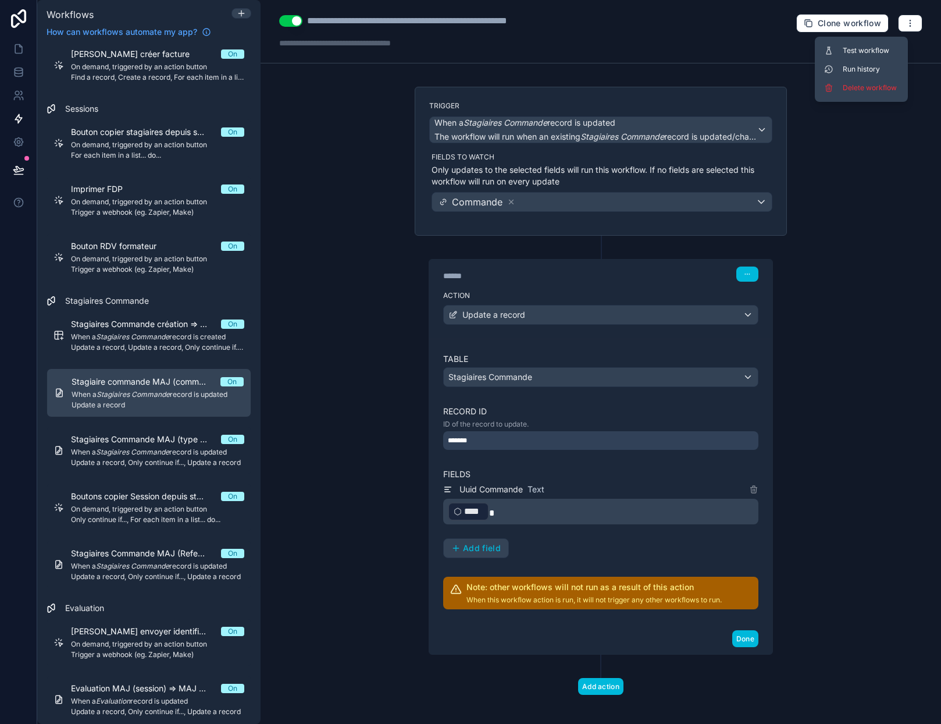
click at [881, 84] on span "Delete workflow" at bounding box center [871, 87] width 56 height 9
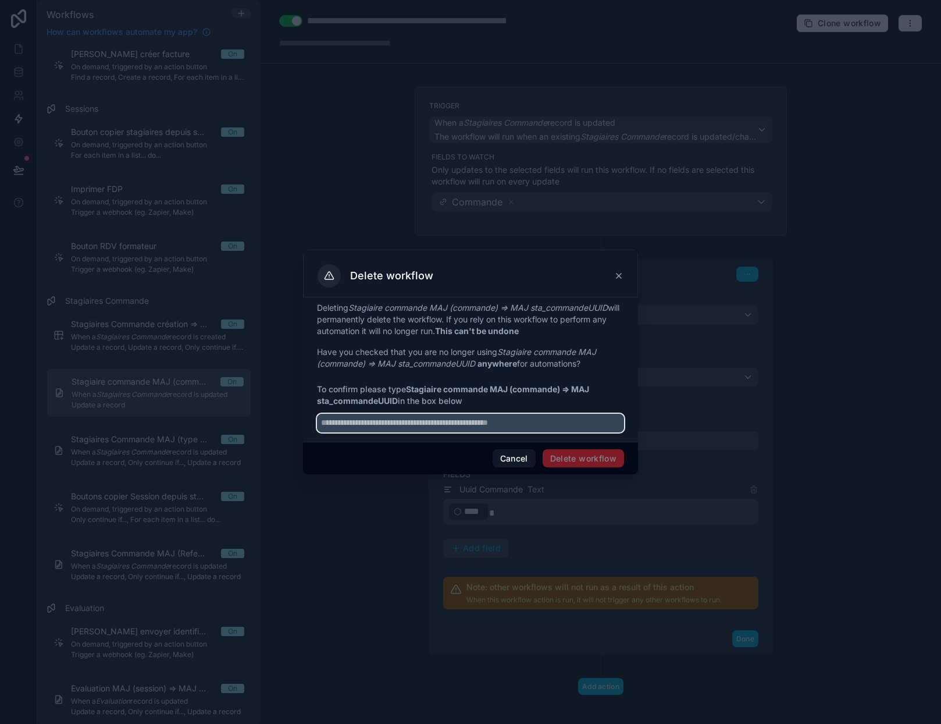
click at [409, 425] on input "text" at bounding box center [470, 423] width 307 height 19
paste input "**********"
type input "**********"
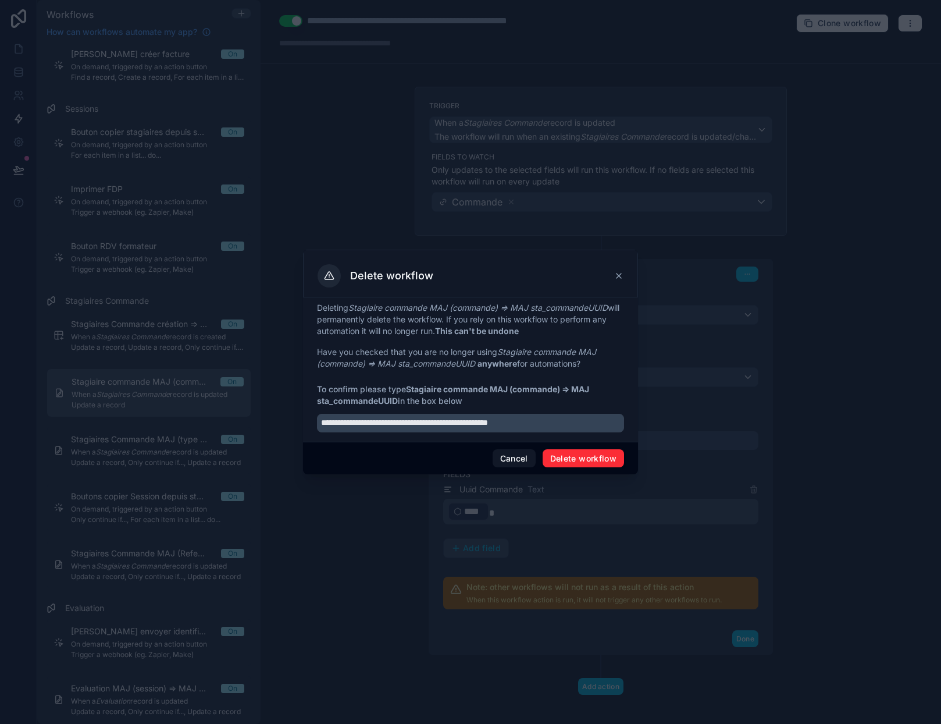
click at [592, 458] on button "Delete workflow" at bounding box center [583, 458] width 81 height 19
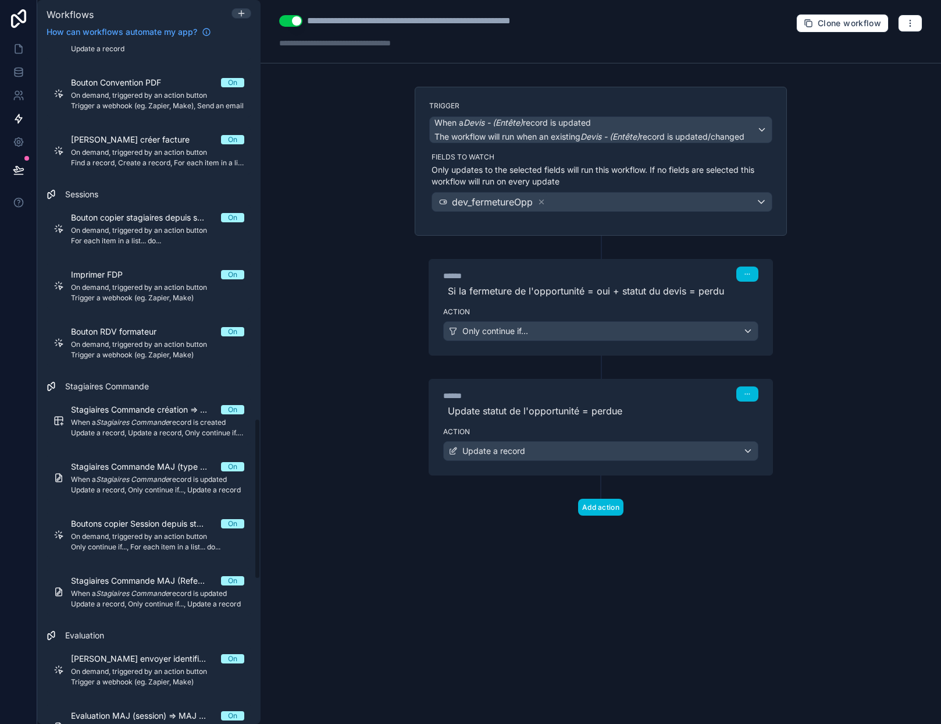
scroll to position [1629, 0]
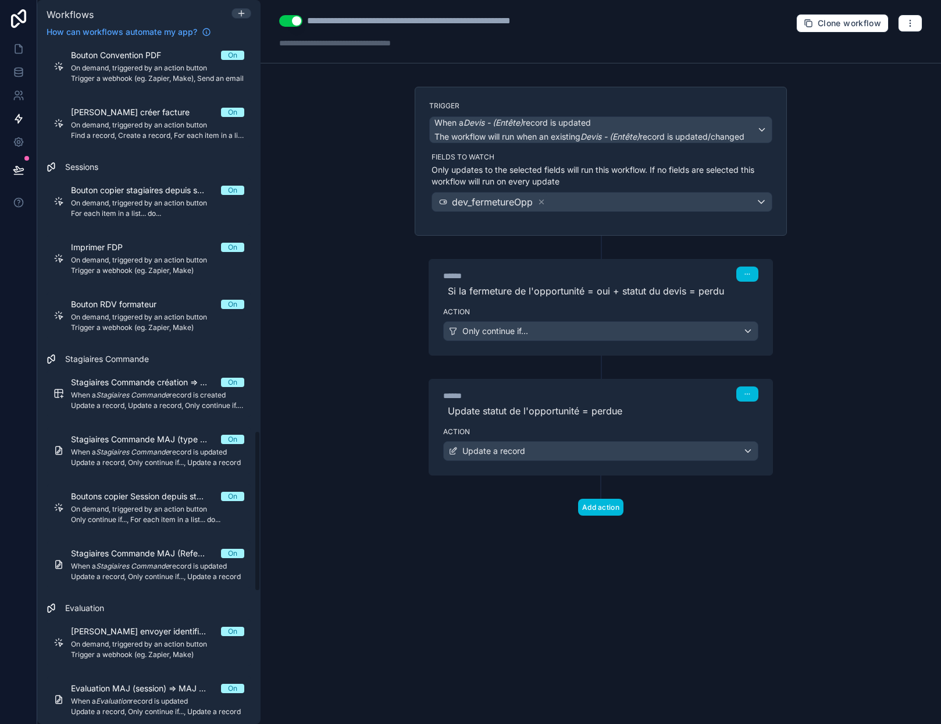
click at [138, 404] on span "Update a record, Update a record, Only continue if..., Update a record" at bounding box center [157, 405] width 173 height 9
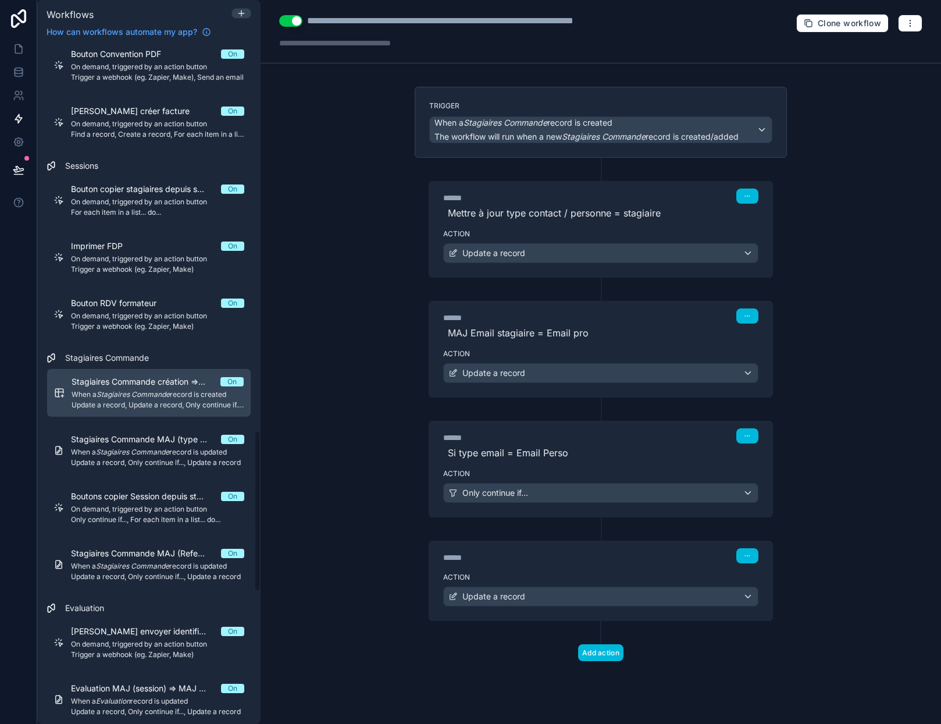
scroll to position [1628, 0]
click at [665, 25] on div "**********" at bounding box center [496, 21] width 379 height 14
drag, startPoint x: 684, startPoint y: 24, endPoint x: 596, endPoint y: 26, distance: 87.9
click at [596, 26] on div "**********" at bounding box center [496, 21] width 379 height 14
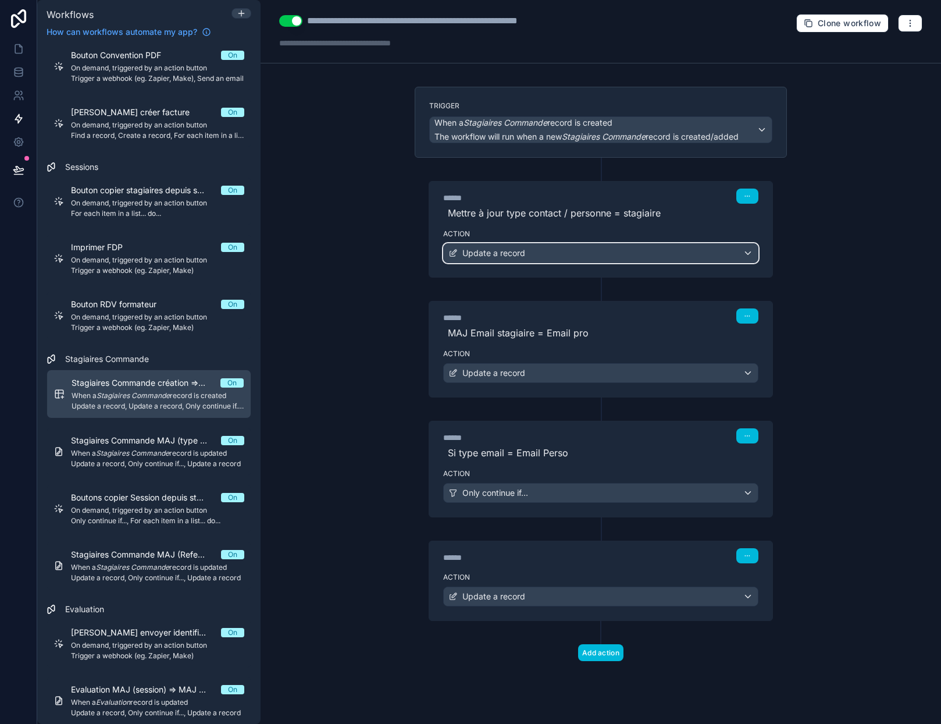
click at [598, 250] on div "Update a record" at bounding box center [601, 253] width 314 height 19
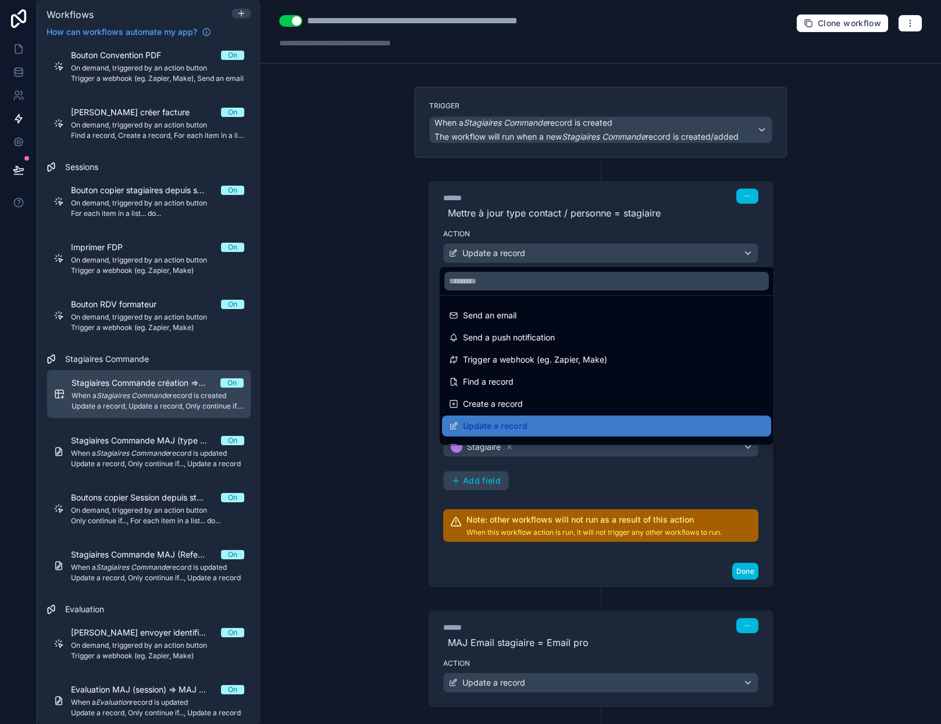
click at [598, 250] on div at bounding box center [470, 362] width 941 height 724
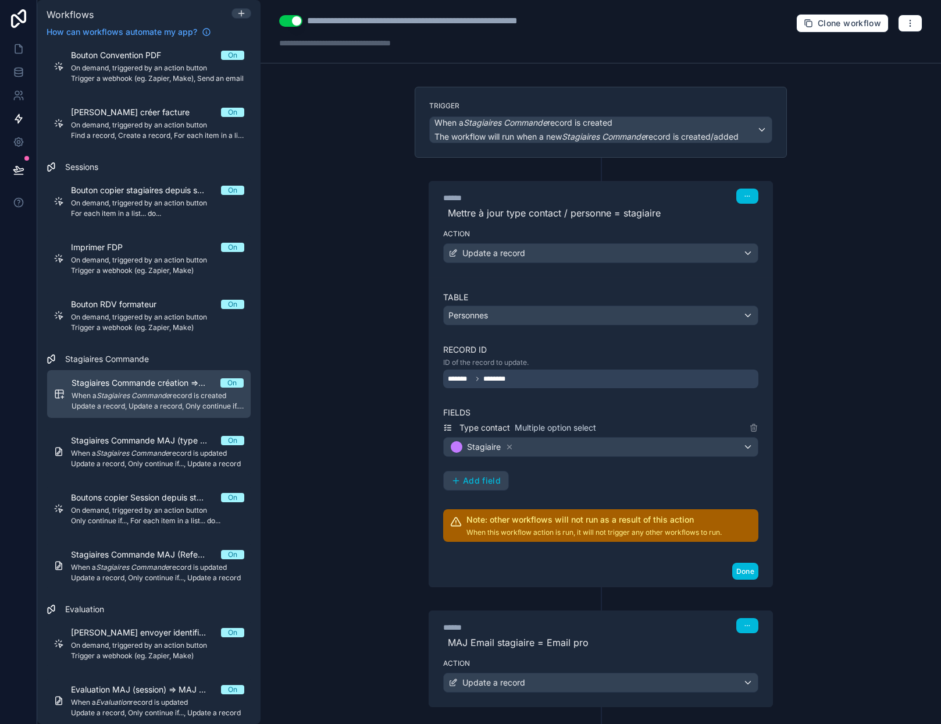
click at [737, 570] on button "Done" at bounding box center [745, 571] width 26 height 17
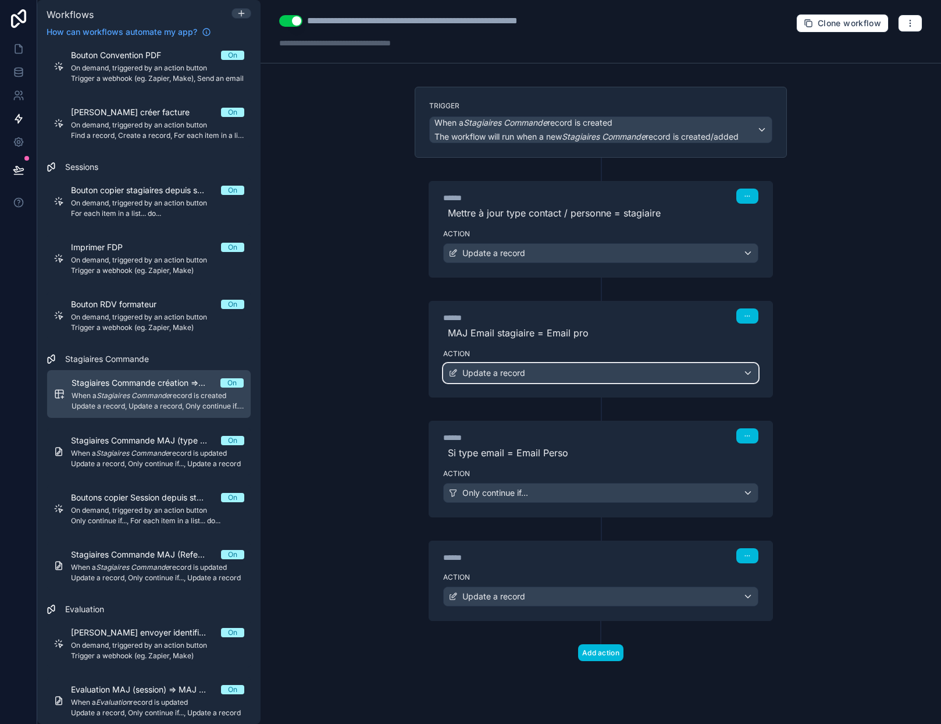
click at [554, 372] on div "Update a record" at bounding box center [601, 373] width 314 height 19
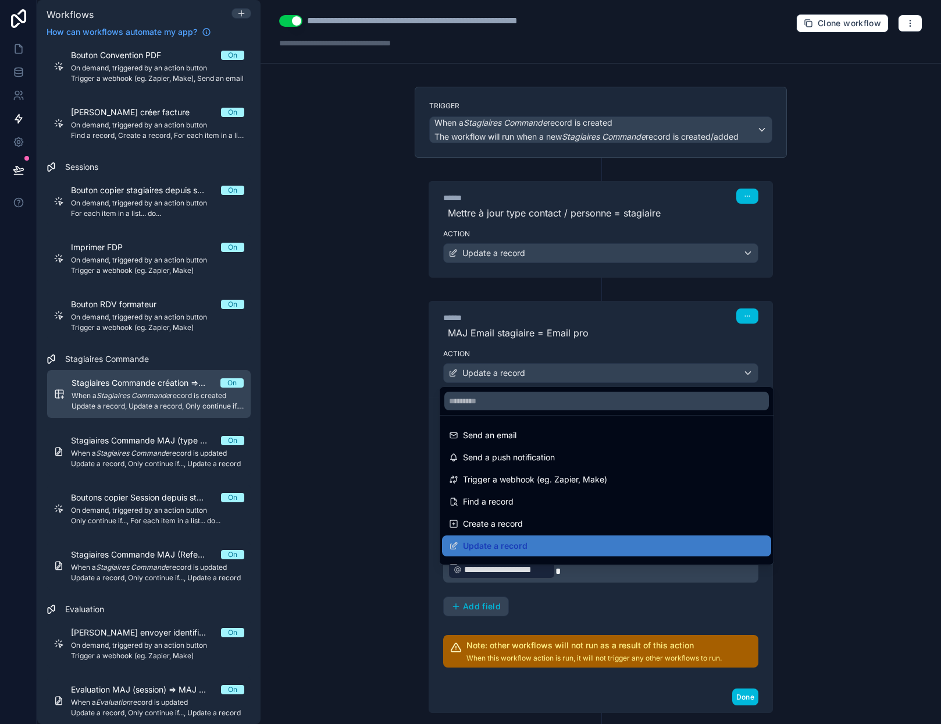
click at [554, 372] on div at bounding box center [470, 362] width 941 height 724
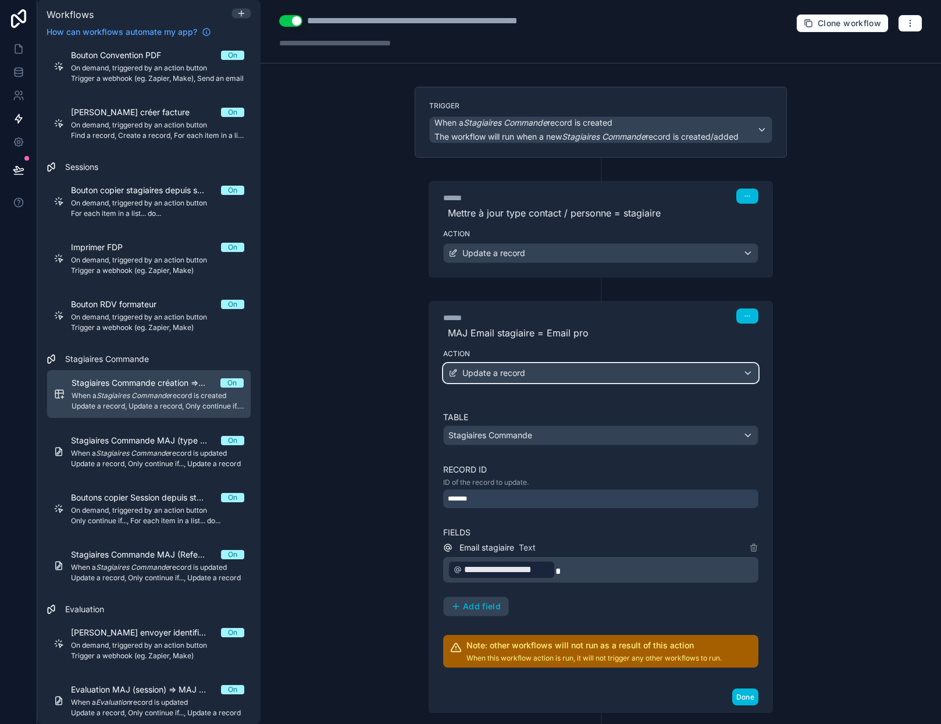
click at [554, 372] on div "Update a record" at bounding box center [601, 373] width 314 height 19
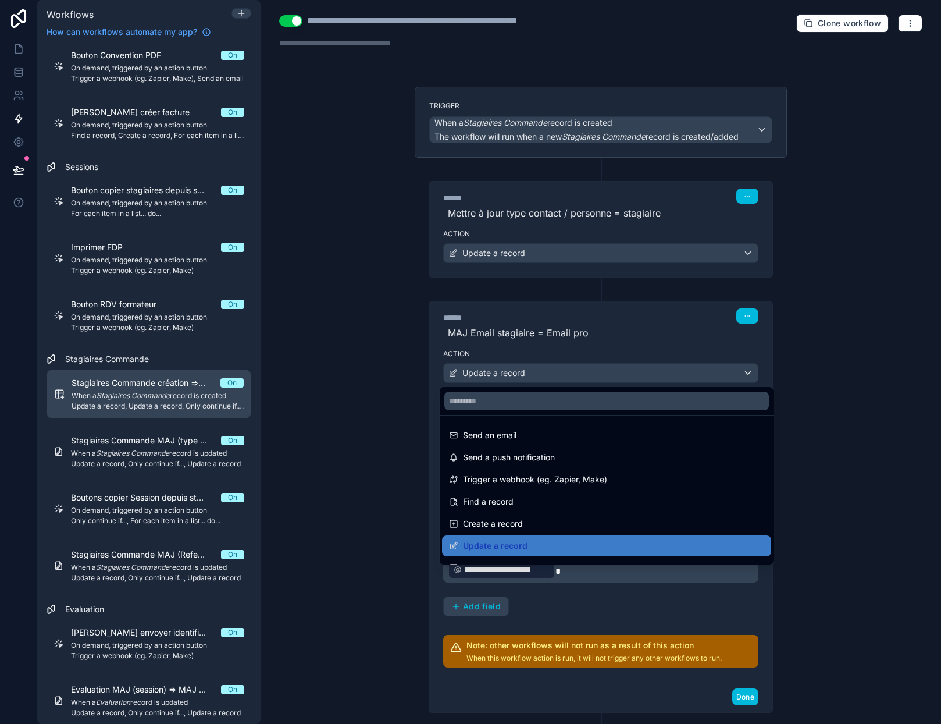
click at [554, 372] on div at bounding box center [470, 362] width 941 height 724
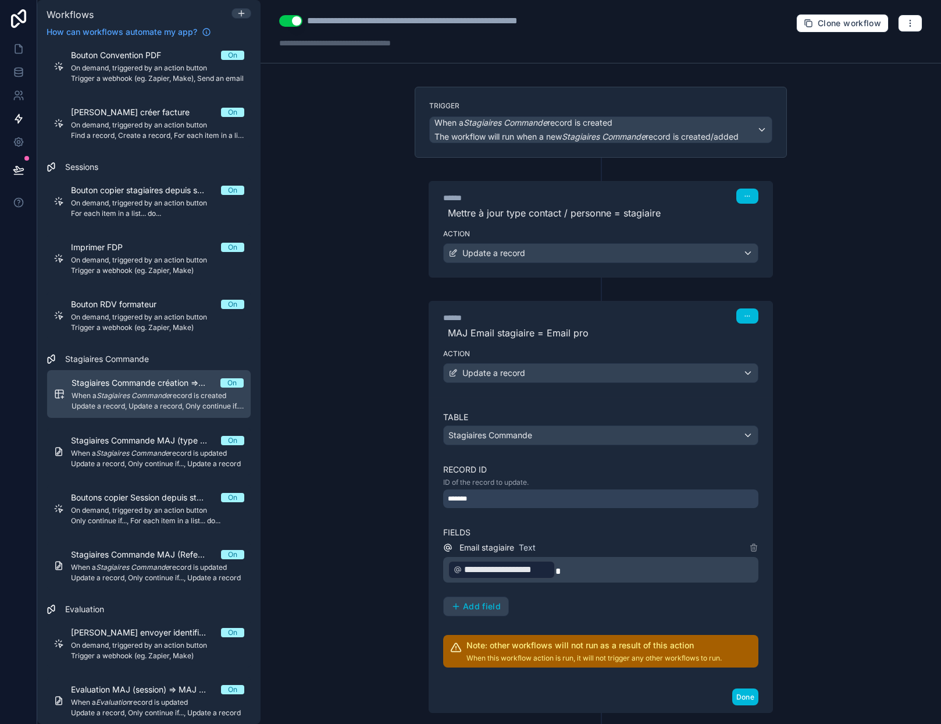
click at [601, 23] on div "**********" at bounding box center [601, 31] width 681 height 63
click at [593, 24] on div "**********" at bounding box center [454, 21] width 294 height 14
type div "**********"
click at [138, 460] on span "Update a record, Only continue if..., Update a record" at bounding box center [157, 463] width 173 height 9
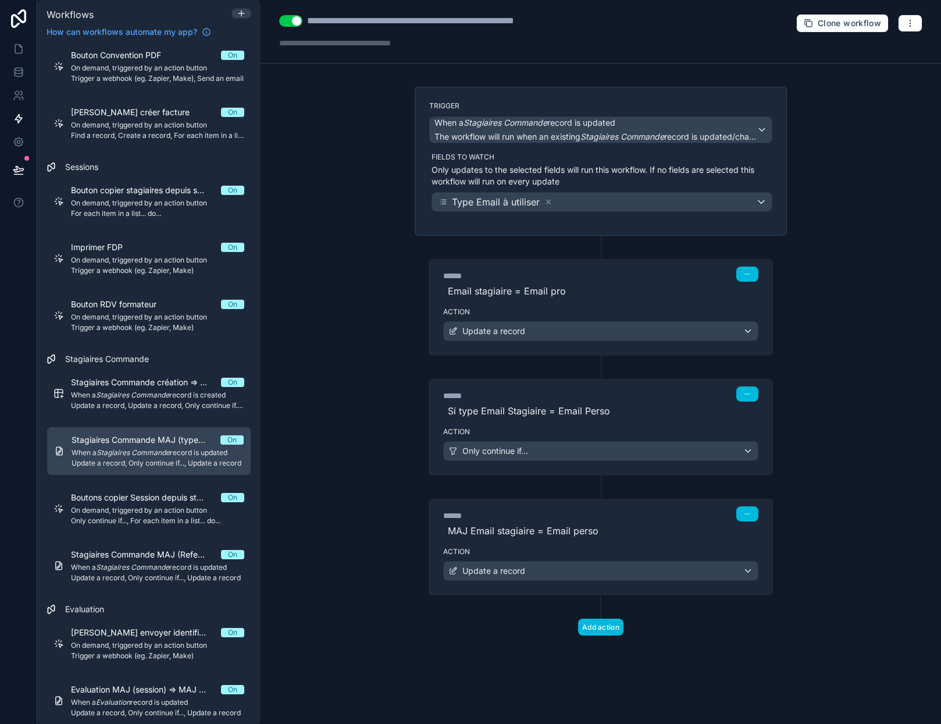
click at [140, 498] on span "Boutons copier Session depuis stagiaires commande" at bounding box center [146, 498] width 150 height 12
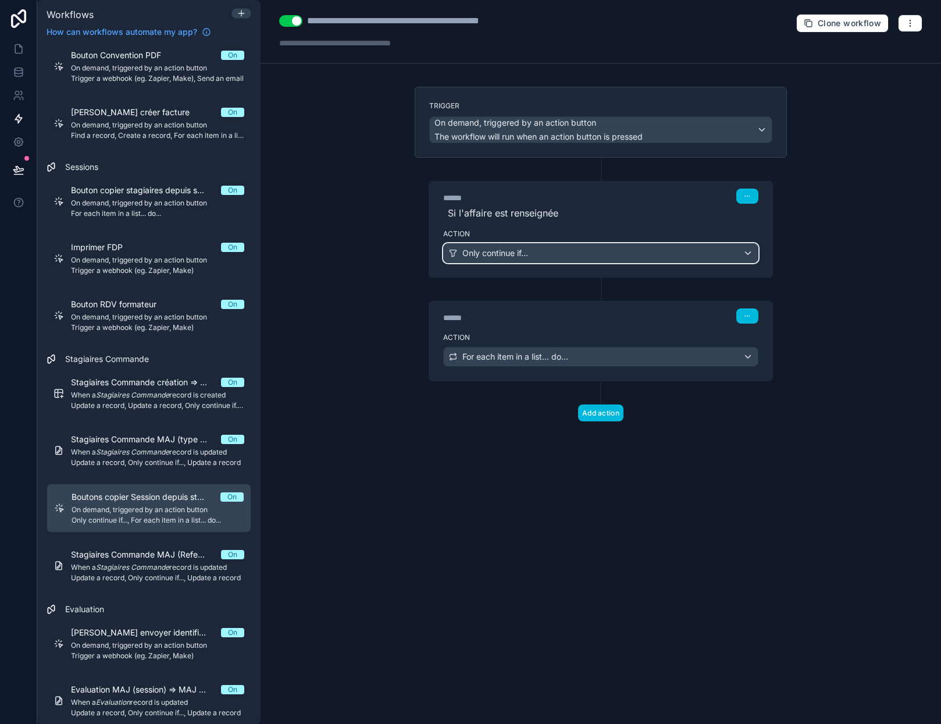
click at [558, 258] on div "Only continue if..." at bounding box center [601, 253] width 314 height 19
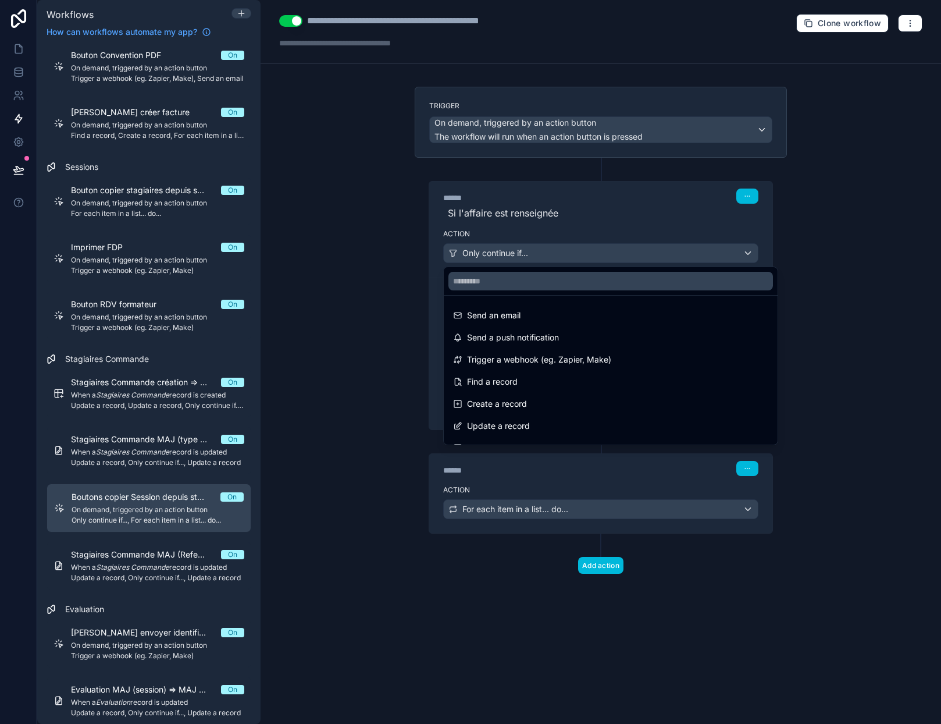
click at [558, 258] on div at bounding box center [470, 362] width 941 height 724
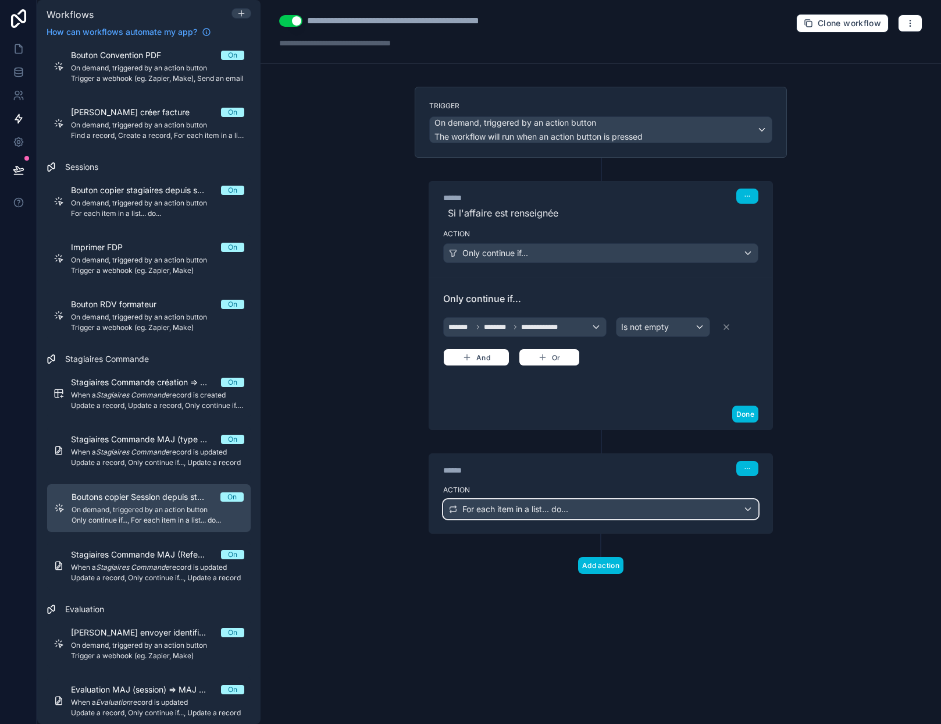
click at [550, 511] on span "For each item in a list... do..." at bounding box center [515, 509] width 106 height 12
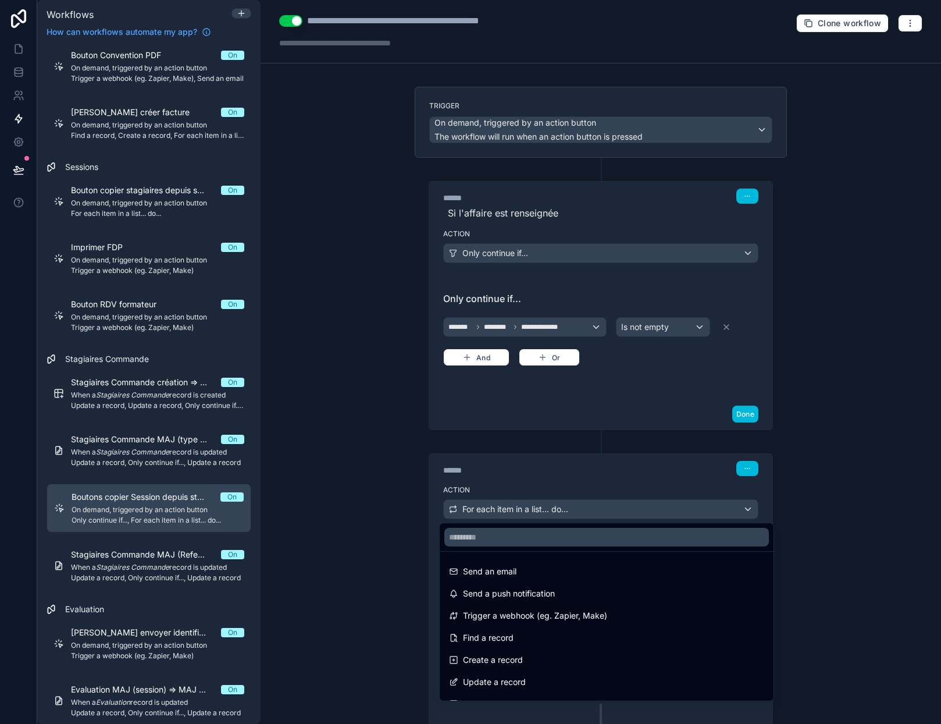
click at [550, 511] on div at bounding box center [470, 362] width 941 height 724
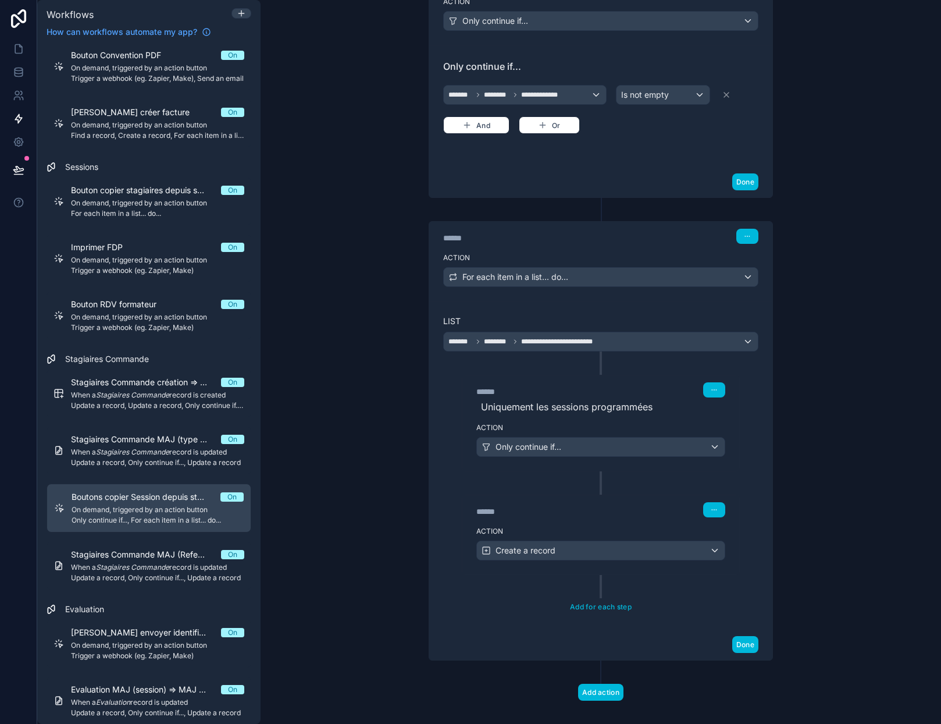
scroll to position [233, 0]
click at [547, 447] on span "Only continue if..." at bounding box center [529, 446] width 66 height 12
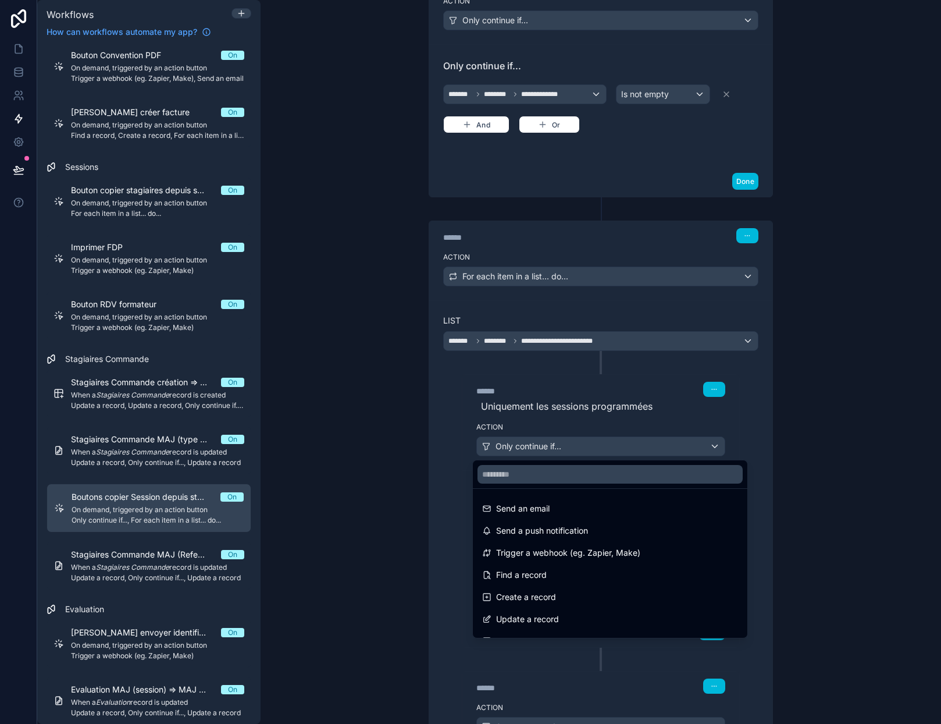
click at [547, 447] on div at bounding box center [470, 362] width 941 height 724
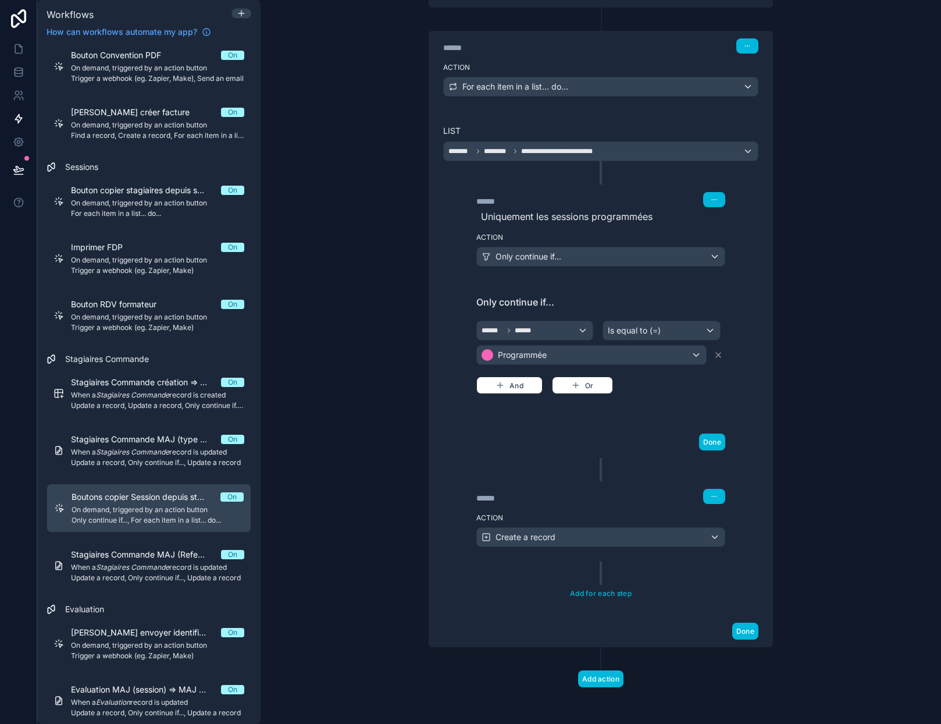
scroll to position [423, 0]
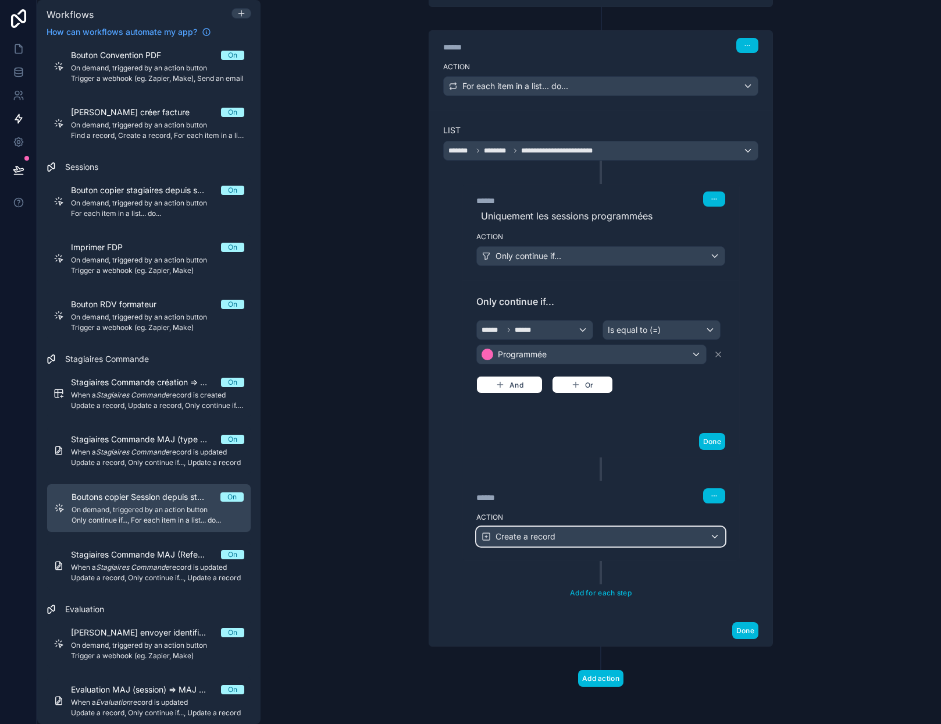
click at [556, 536] on div "Create a record" at bounding box center [601, 536] width 248 height 19
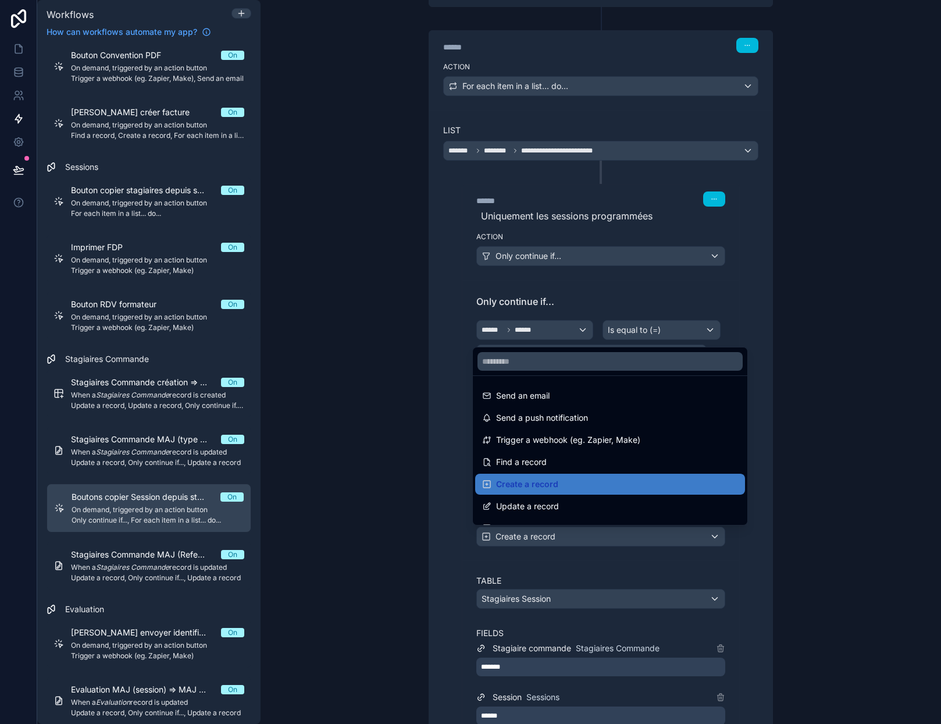
click at [556, 536] on div at bounding box center [470, 362] width 941 height 724
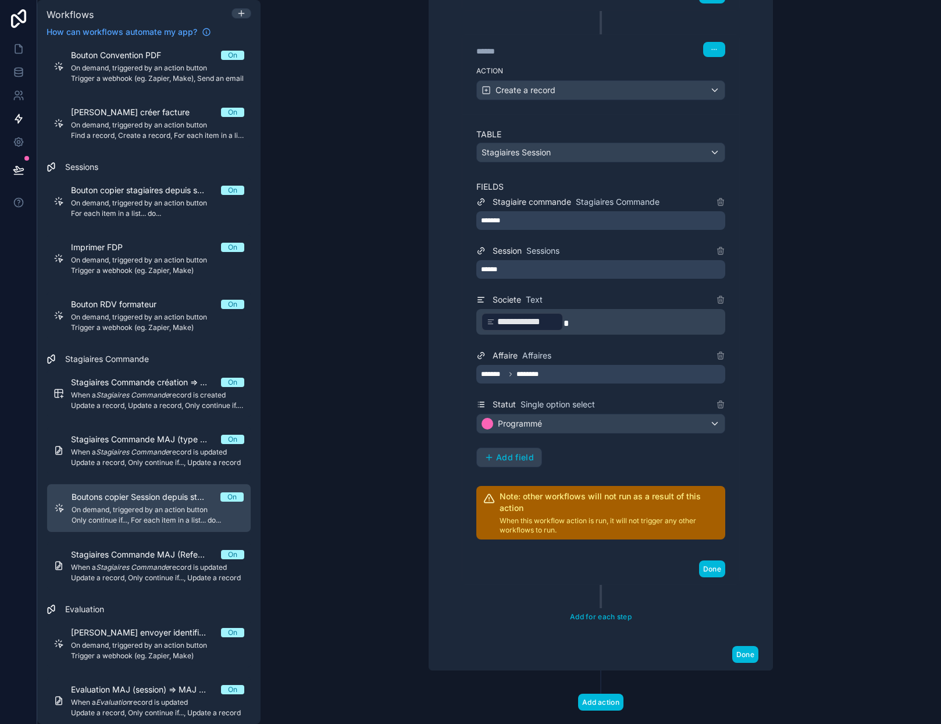
scroll to position [888, 0]
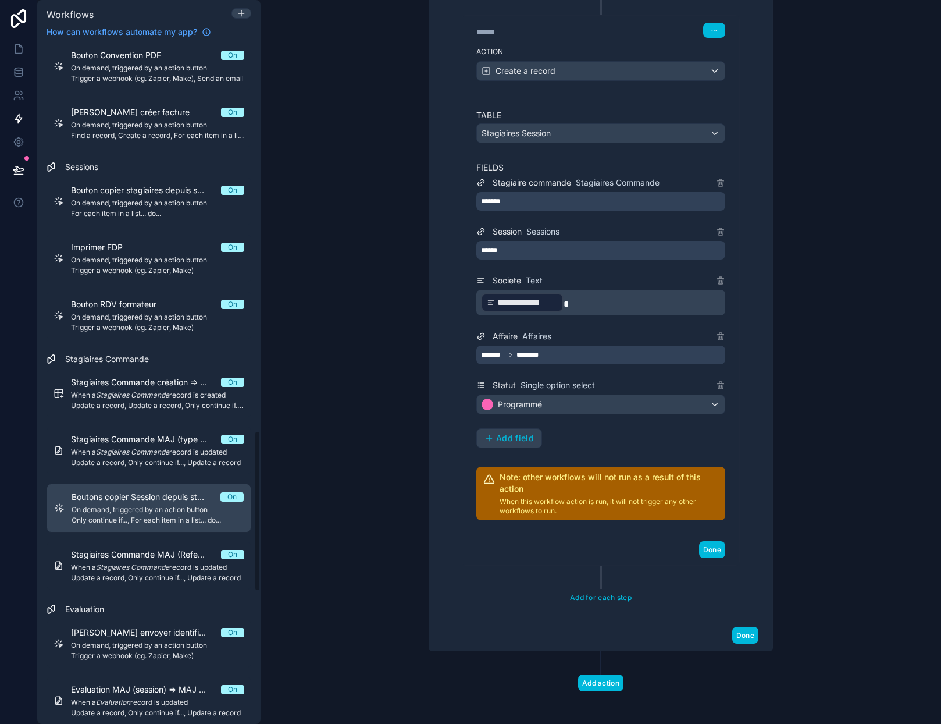
click at [176, 574] on span "Update a record, Only continue if..., Update a record" at bounding box center [157, 577] width 173 height 9
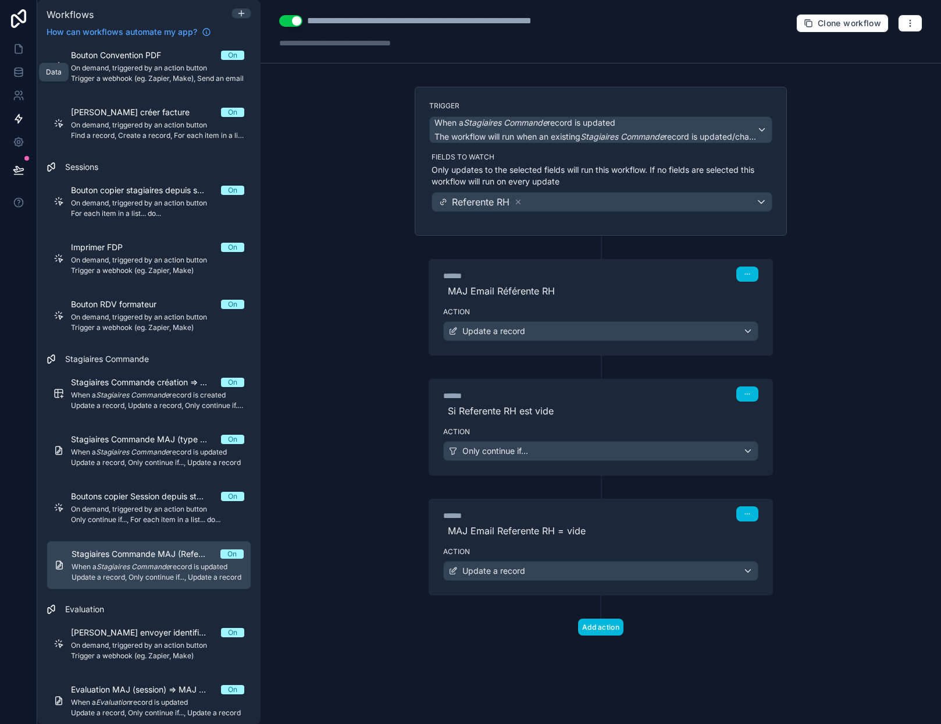
click at [18, 76] on icon at bounding box center [19, 74] width 8 height 5
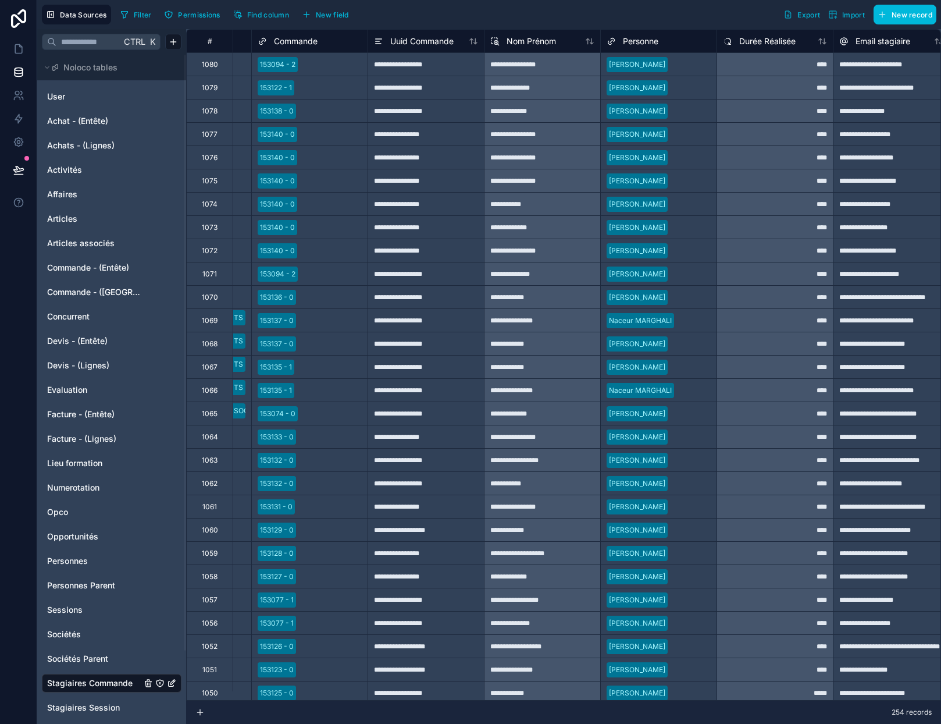
scroll to position [0, 302]
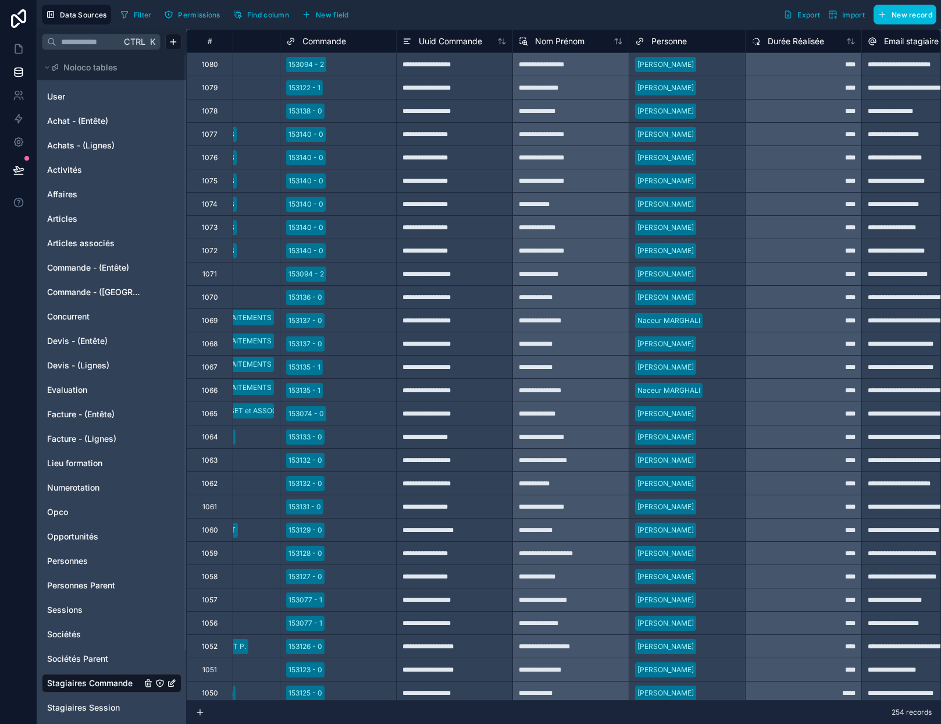
click at [438, 44] on span "Uuid Commande" at bounding box center [450, 41] width 63 height 12
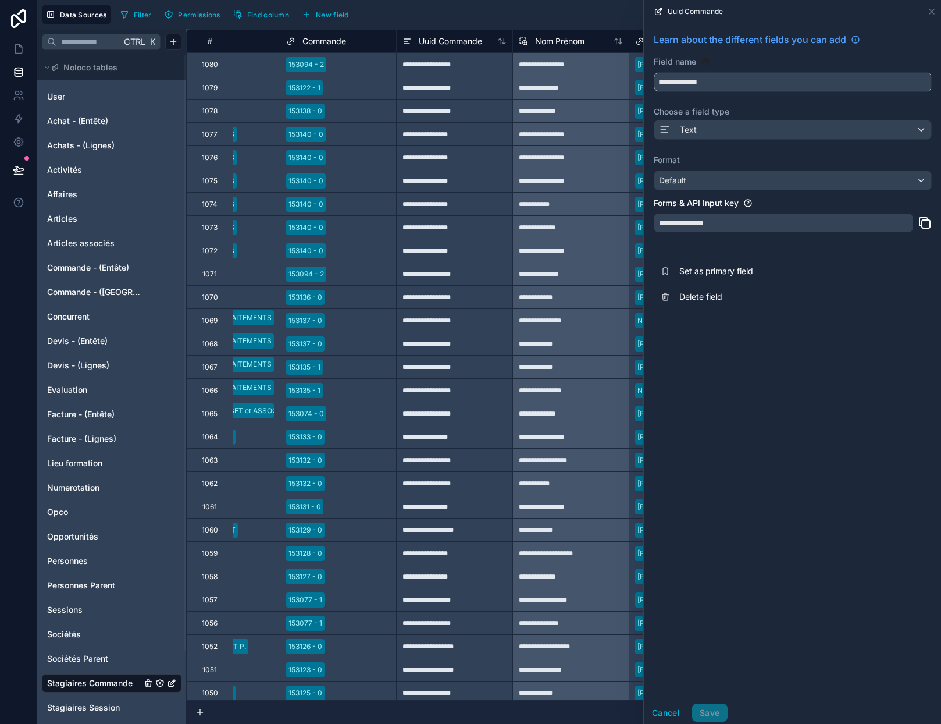
drag, startPoint x: 759, startPoint y: 81, endPoint x: 633, endPoint y: 77, distance: 125.7
click at [633, 77] on div "**********" at bounding box center [489, 362] width 904 height 724
click at [711, 293] on span "Delete field" at bounding box center [763, 297] width 168 height 12
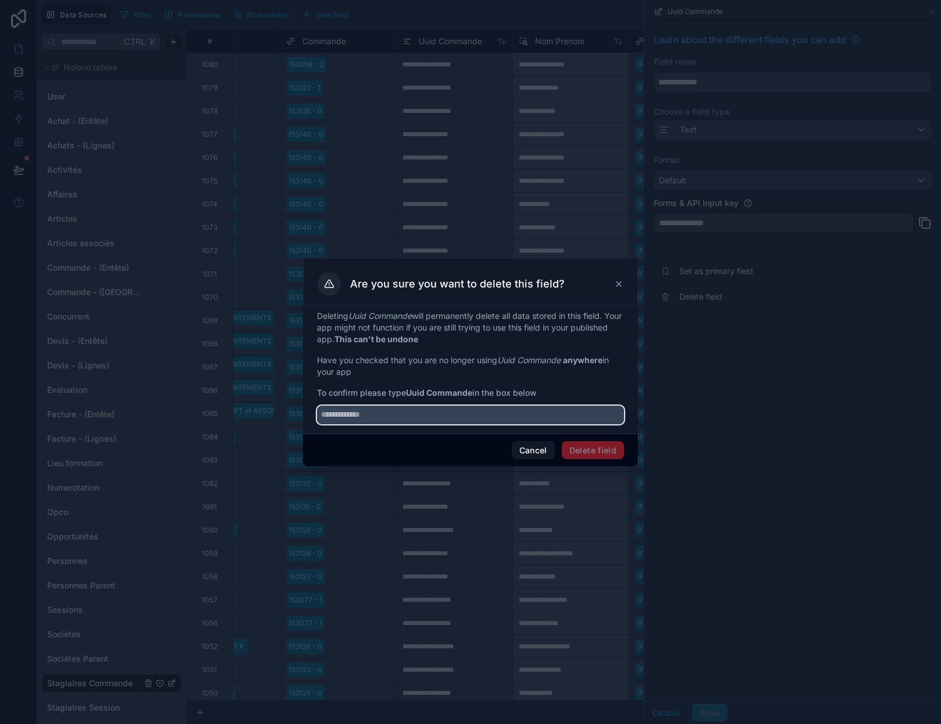
click at [448, 412] on input "text" at bounding box center [470, 414] width 307 height 19
paste input "**********"
type input "**********"
click at [609, 448] on button "Delete field" at bounding box center [593, 450] width 62 height 19
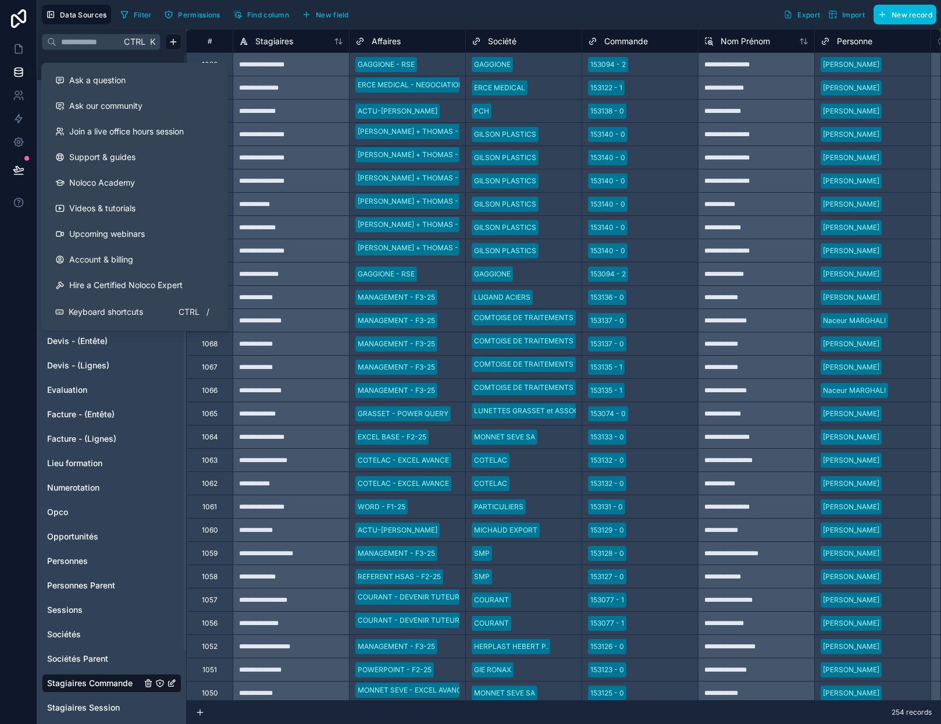
click at [17, 204] on icon at bounding box center [19, 203] width 12 height 12
click at [99, 263] on span "Account & billing" at bounding box center [101, 260] width 64 height 12
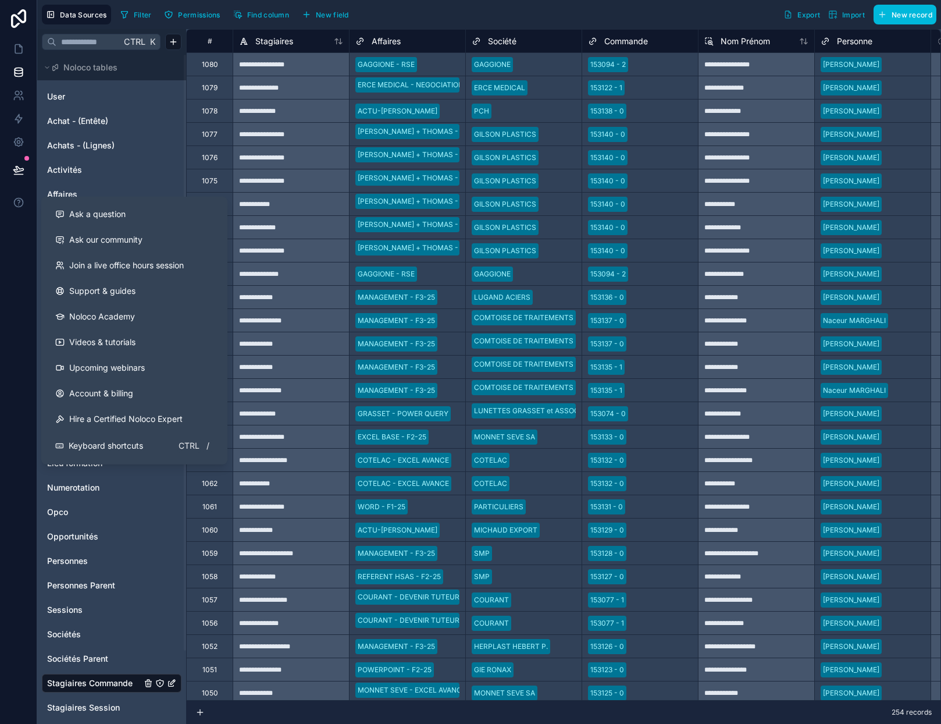
click at [107, 447] on span "Keyboard shortcuts" at bounding box center [106, 446] width 74 height 12
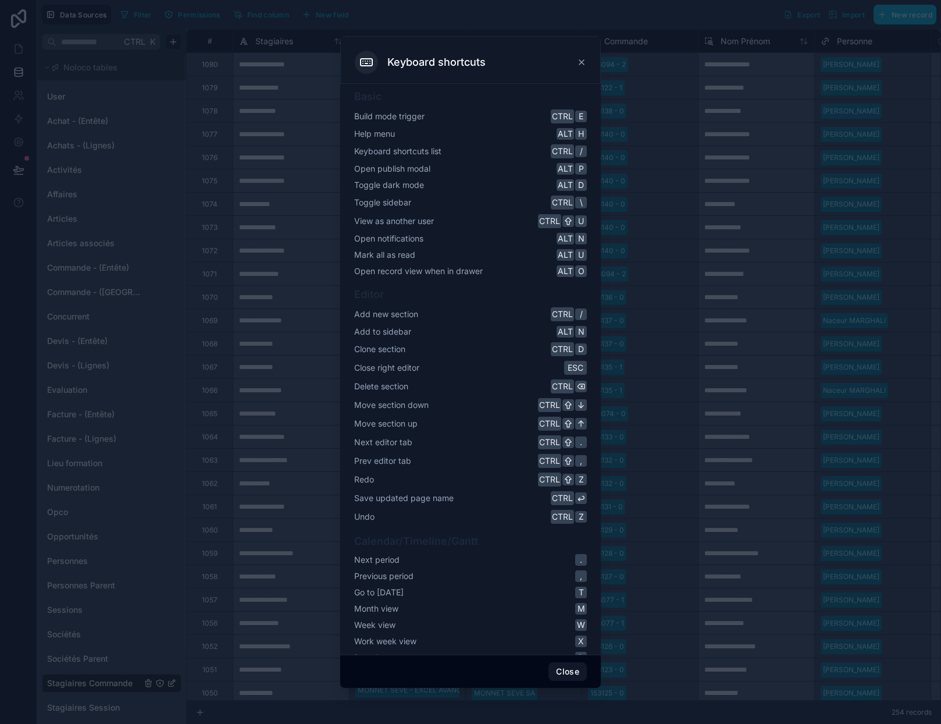
click at [583, 63] on icon at bounding box center [581, 62] width 9 height 9
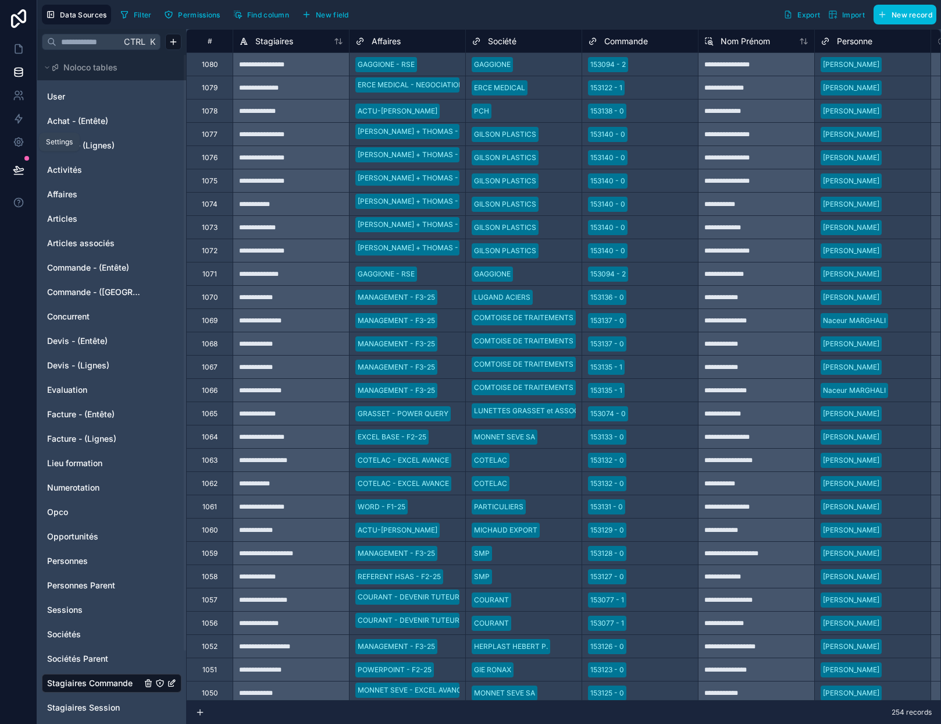
click at [14, 143] on icon at bounding box center [19, 142] width 12 height 12
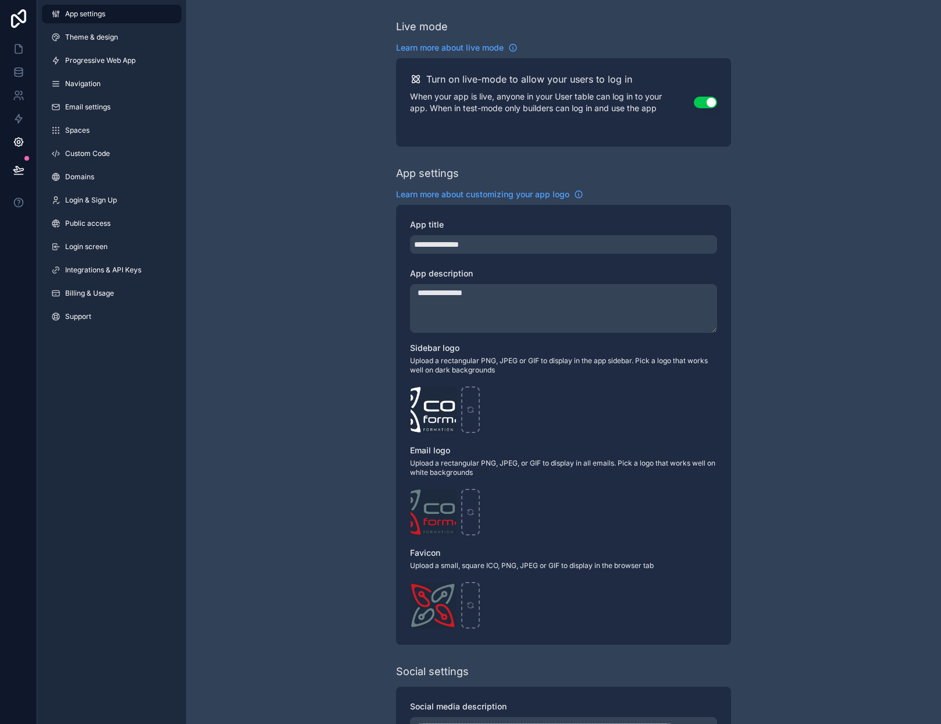
click at [99, 292] on span "Billing & Usage" at bounding box center [89, 293] width 49 height 9
